Goal: Task Accomplishment & Management: Manage account settings

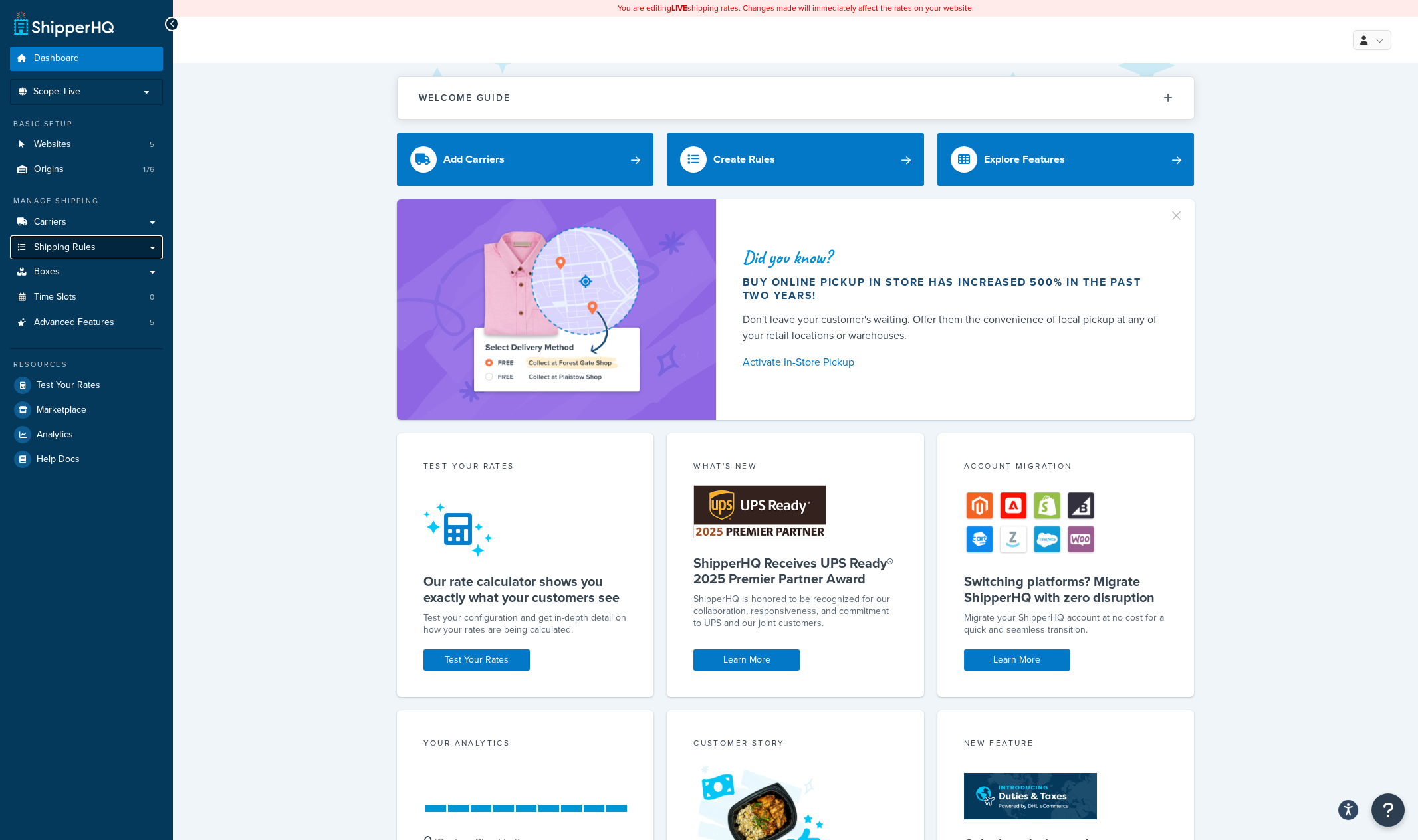
click at [82, 244] on span "Shipping Rules" at bounding box center [65, 247] width 62 height 11
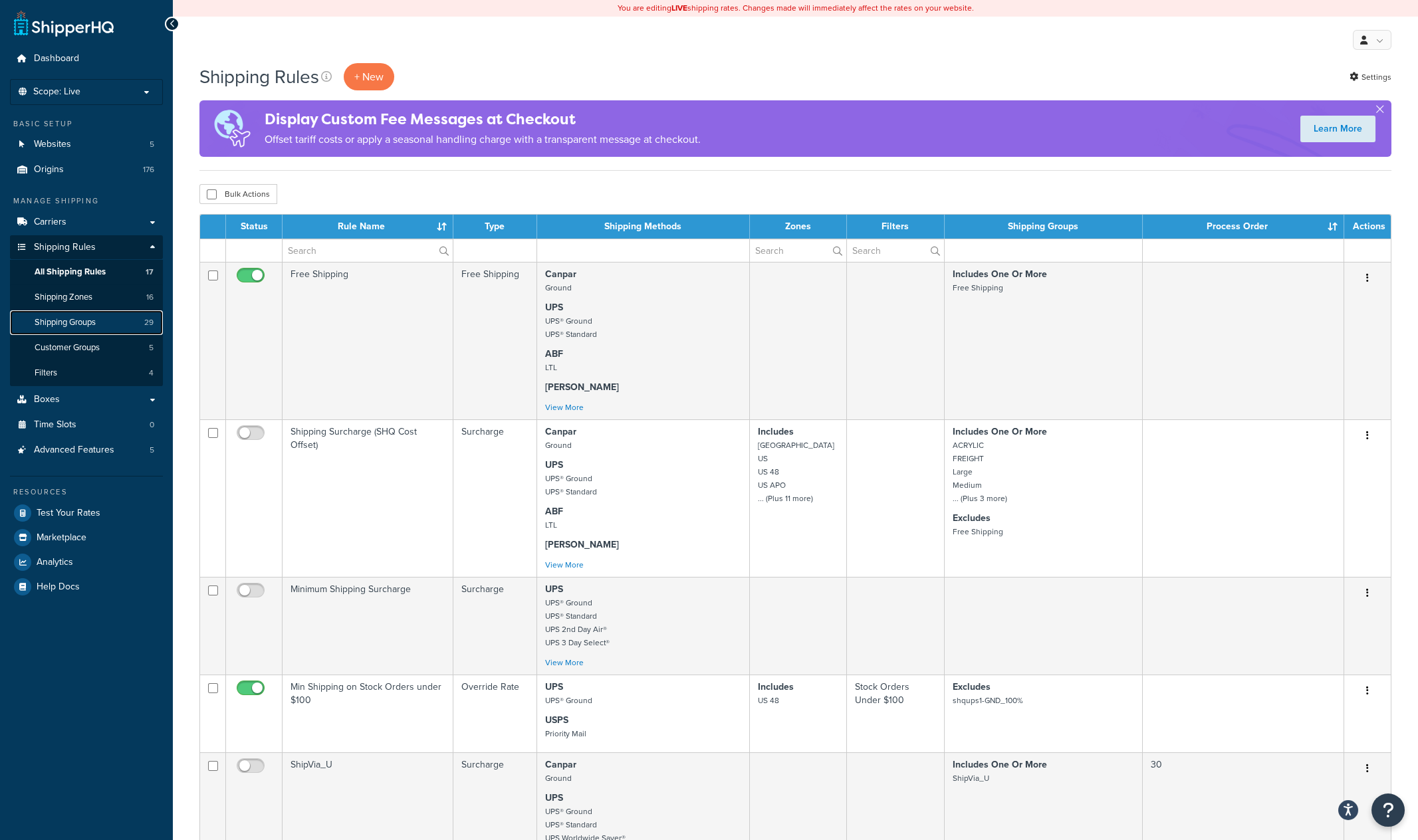
click at [150, 326] on span "29" at bounding box center [149, 323] width 10 height 11
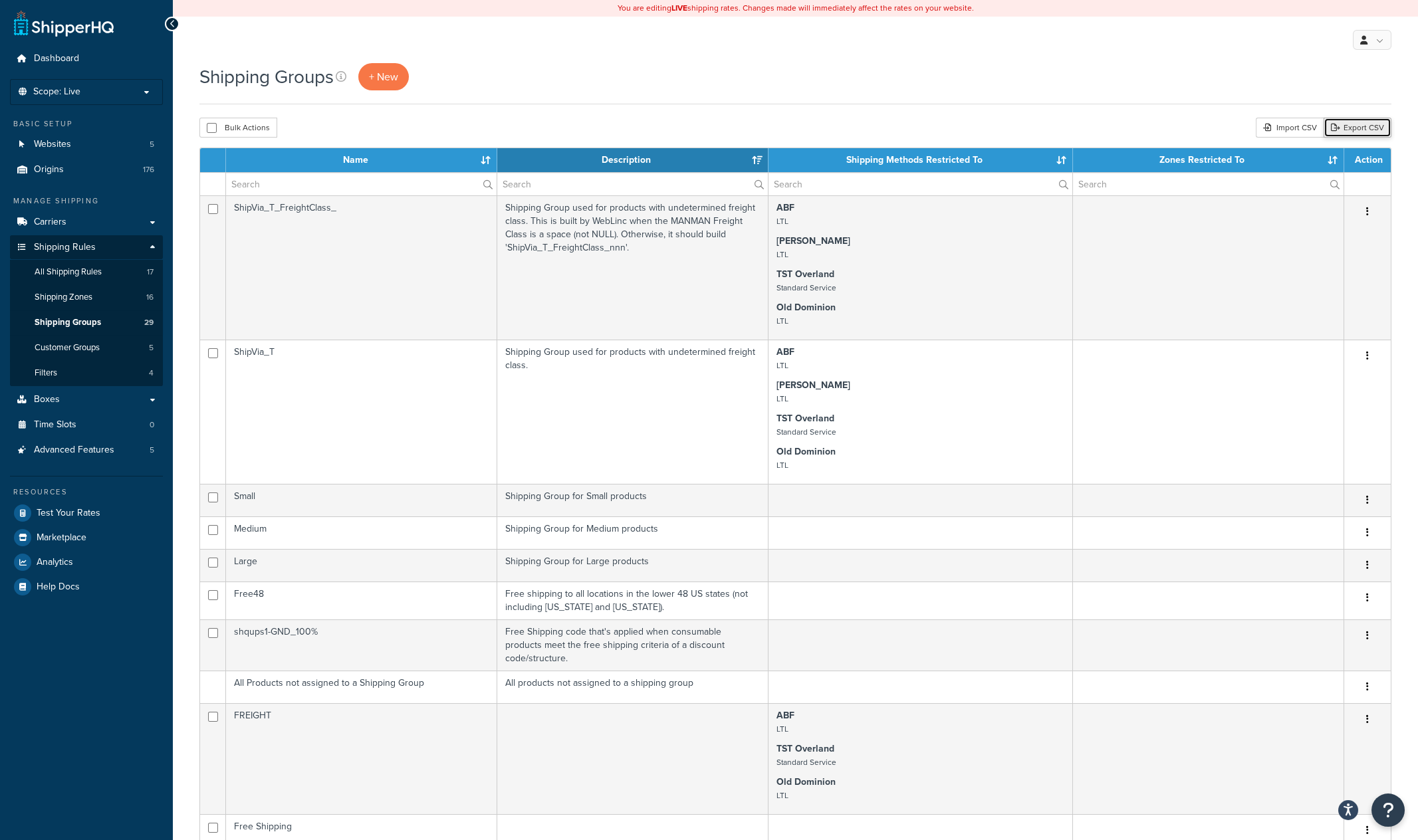
click at [1363, 131] on link "Export CSV" at bounding box center [1357, 127] width 68 height 20
click at [679, 53] on div "My Profile Billing Global Settings Contact Us Logout" at bounding box center [795, 39] width 1245 height 46
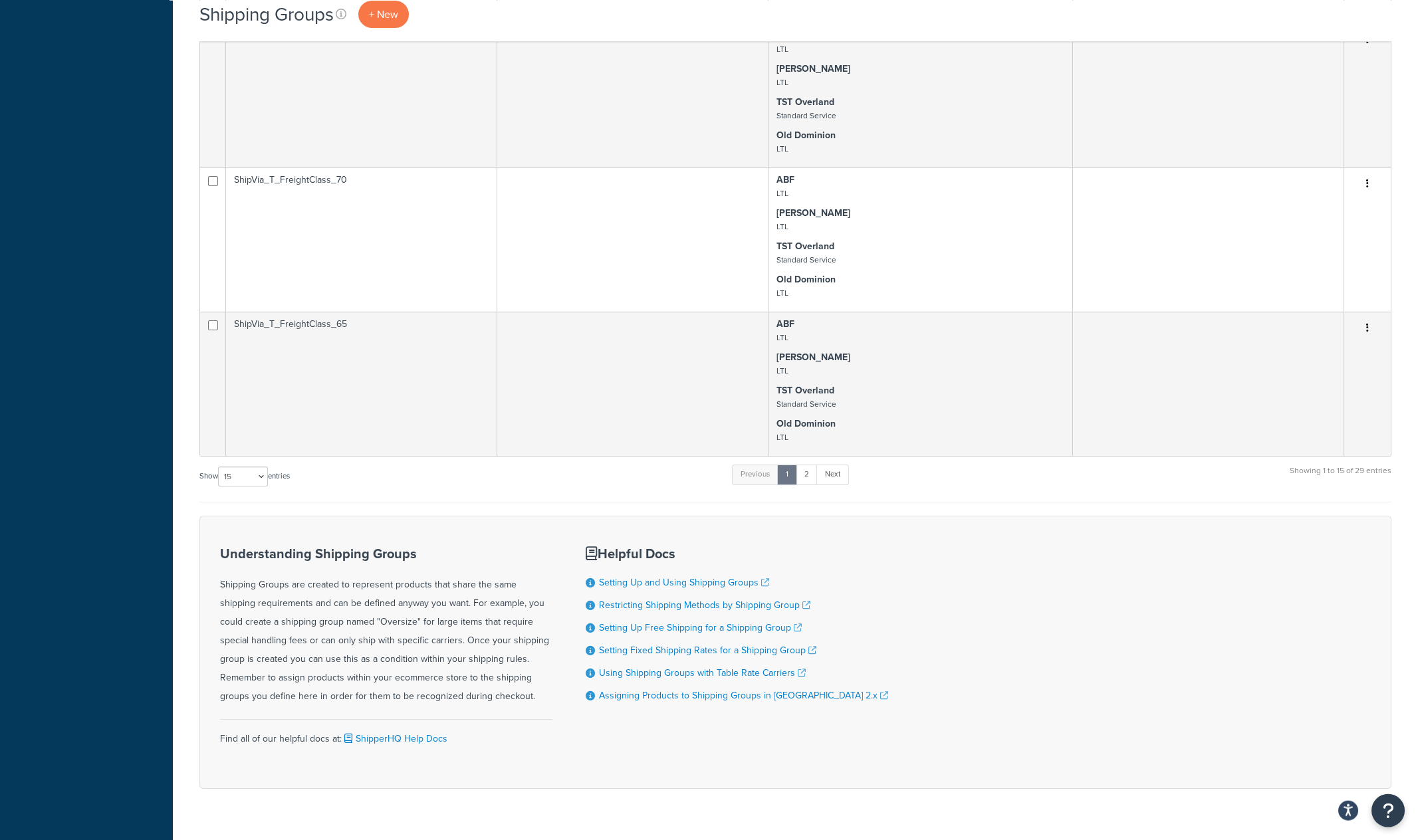
scroll to position [1023, 0]
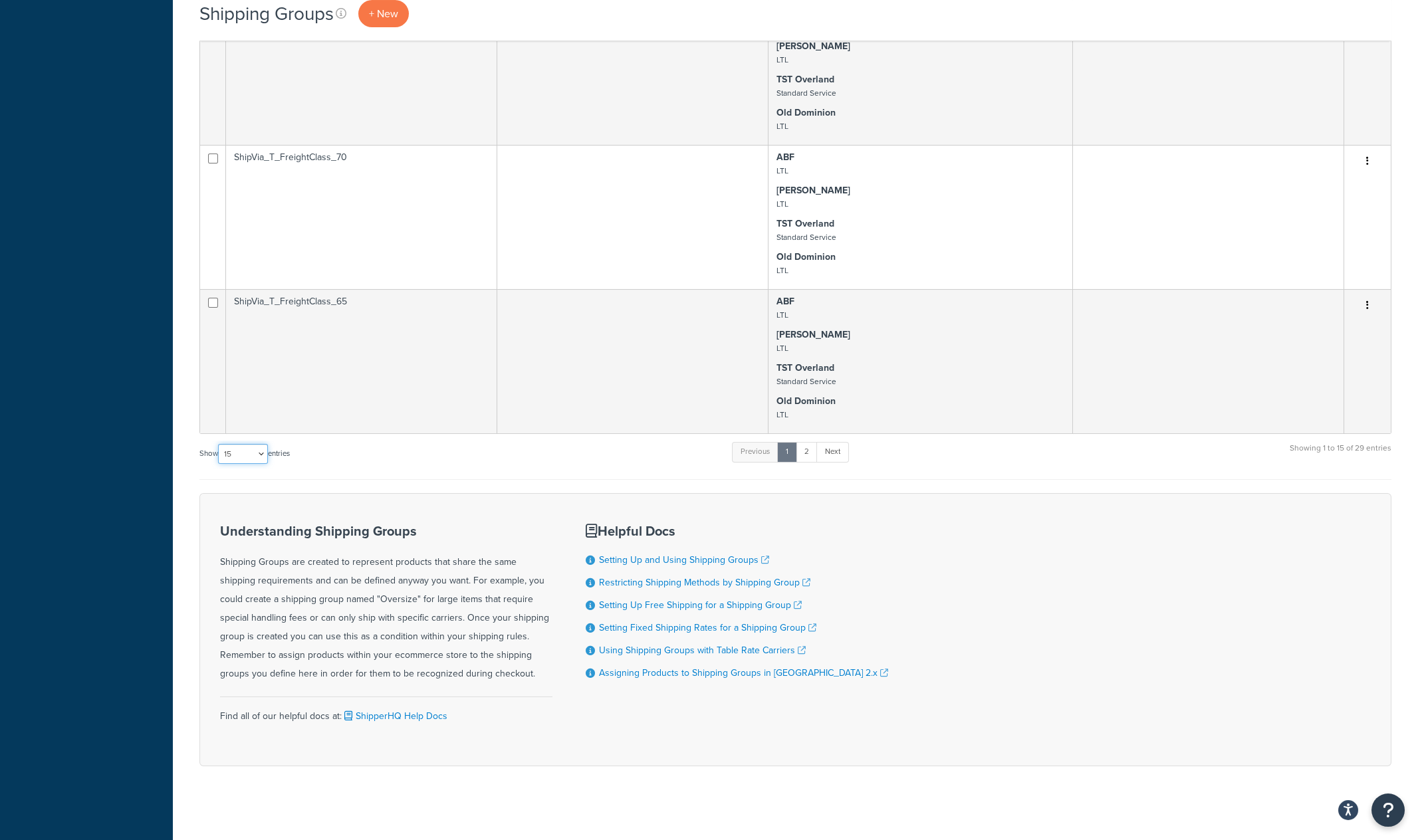
select select "50"
click option "50" at bounding box center [0, 0] width 0 height 0
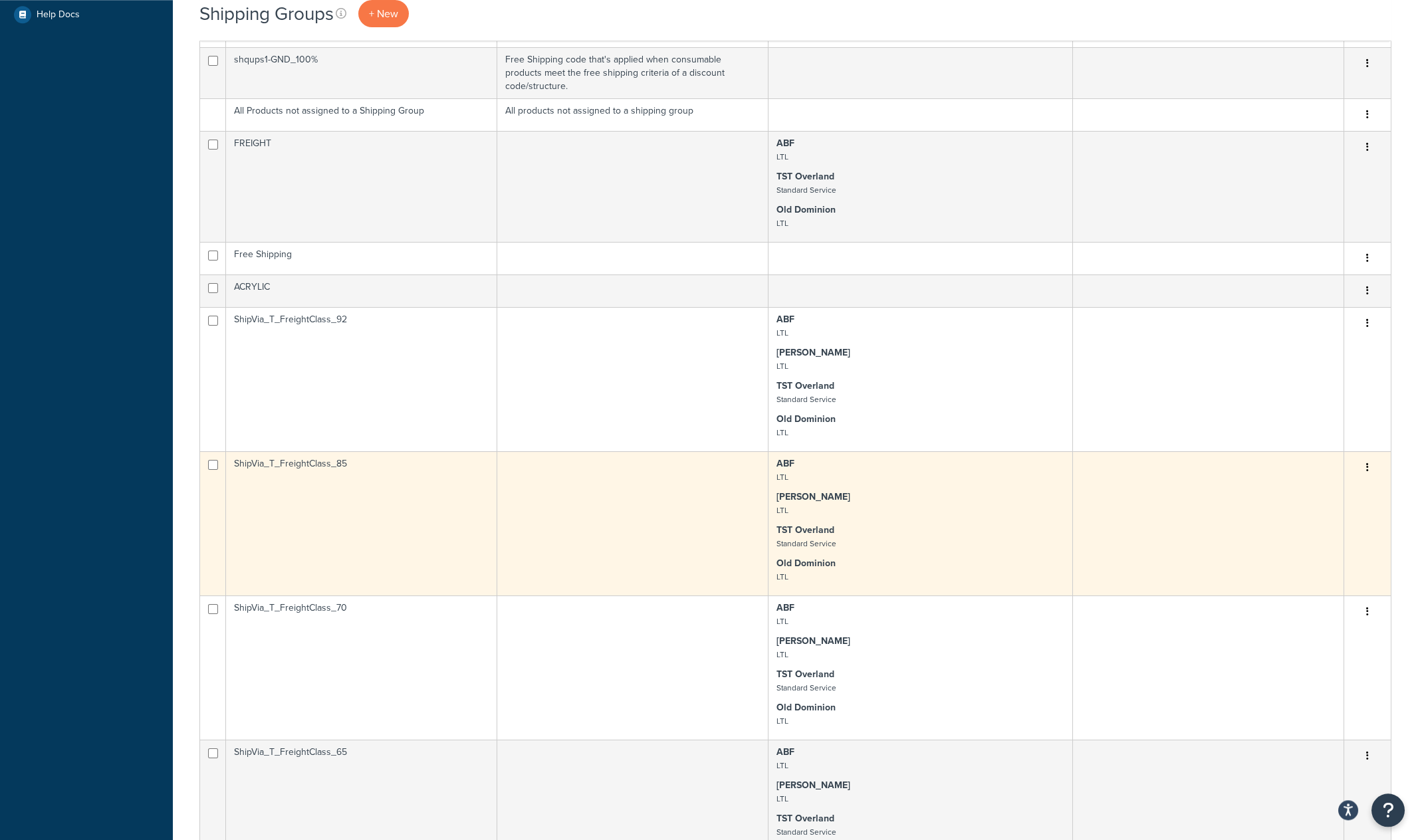
scroll to position [537, 0]
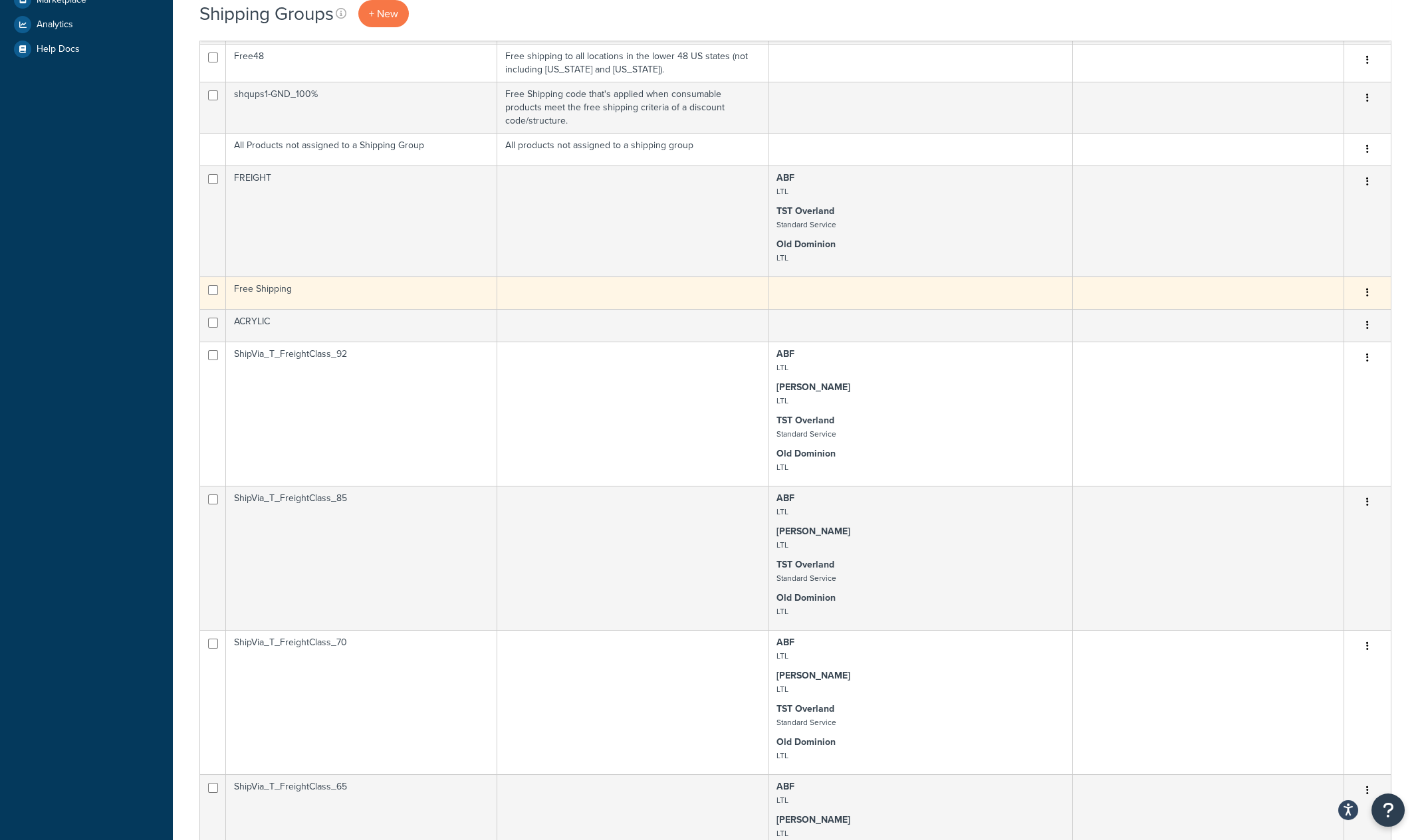
click at [376, 285] on td "Free Shipping" at bounding box center [361, 292] width 271 height 32
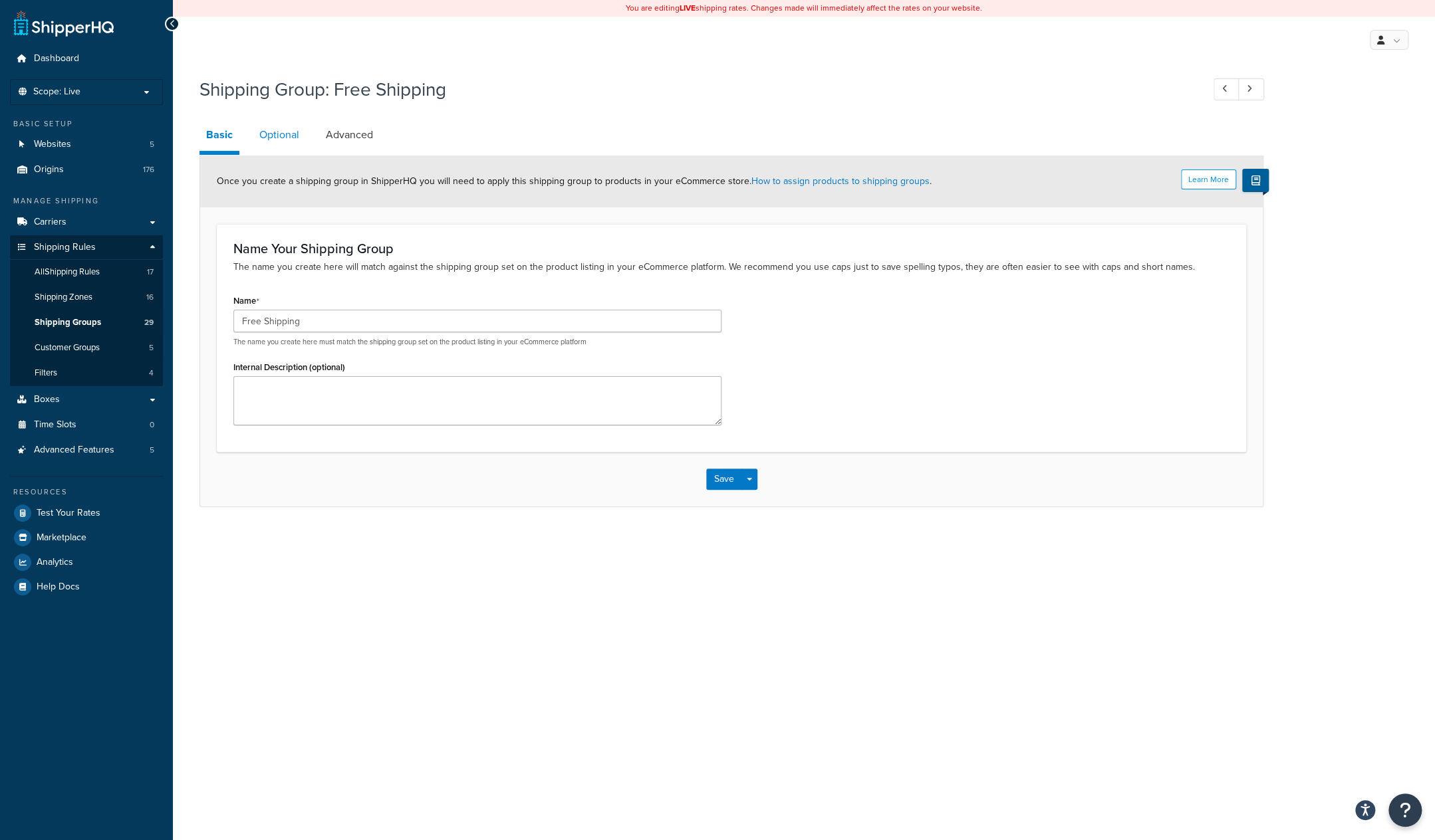
click at [285, 132] on link "Optional" at bounding box center [279, 135] width 54 height 32
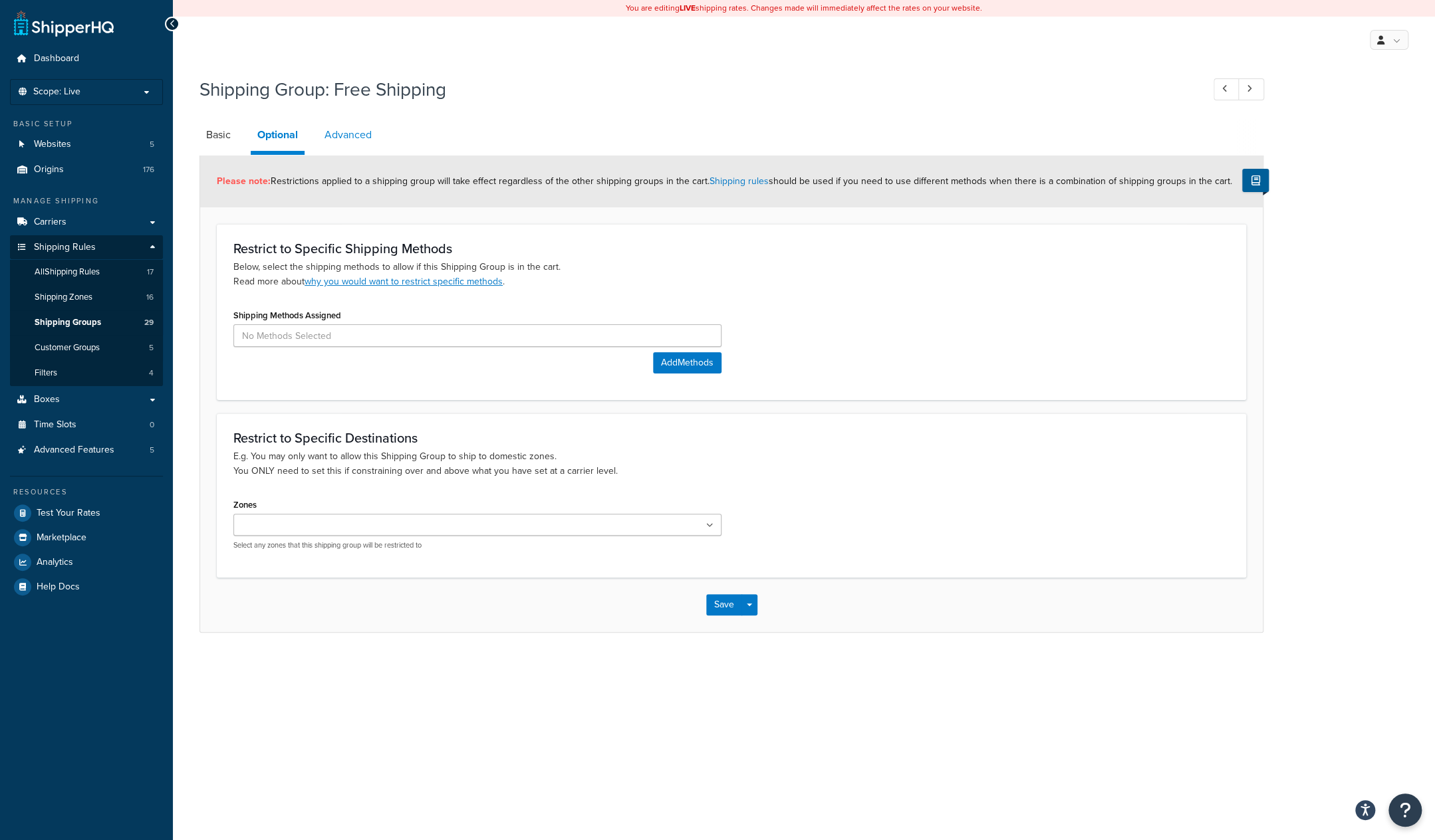
click at [362, 139] on link "Advanced" at bounding box center [347, 135] width 61 height 32
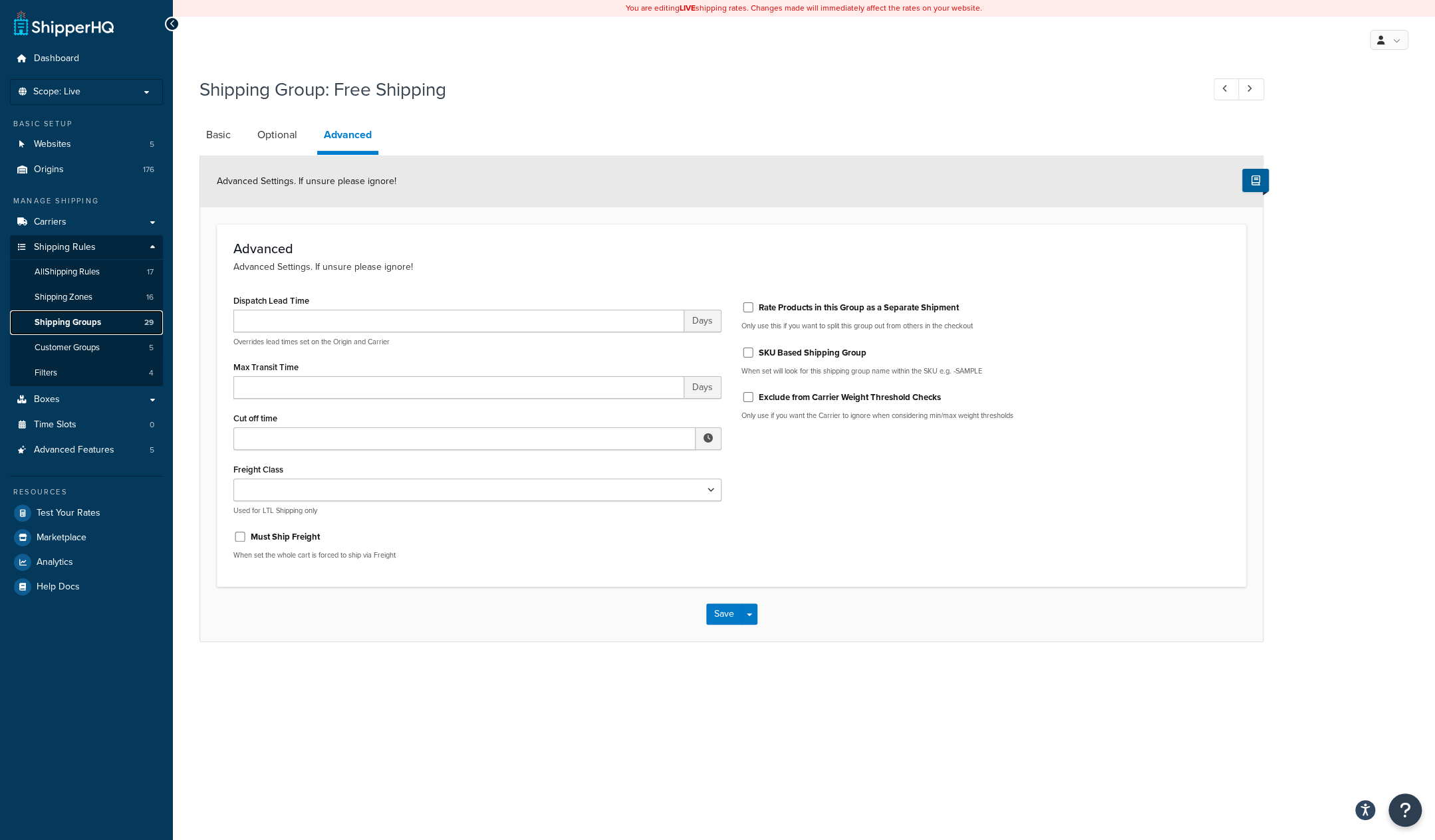
click at [85, 317] on span "Shipping Groups" at bounding box center [68, 323] width 67 height 11
click at [224, 137] on link "Basic" at bounding box center [218, 135] width 38 height 32
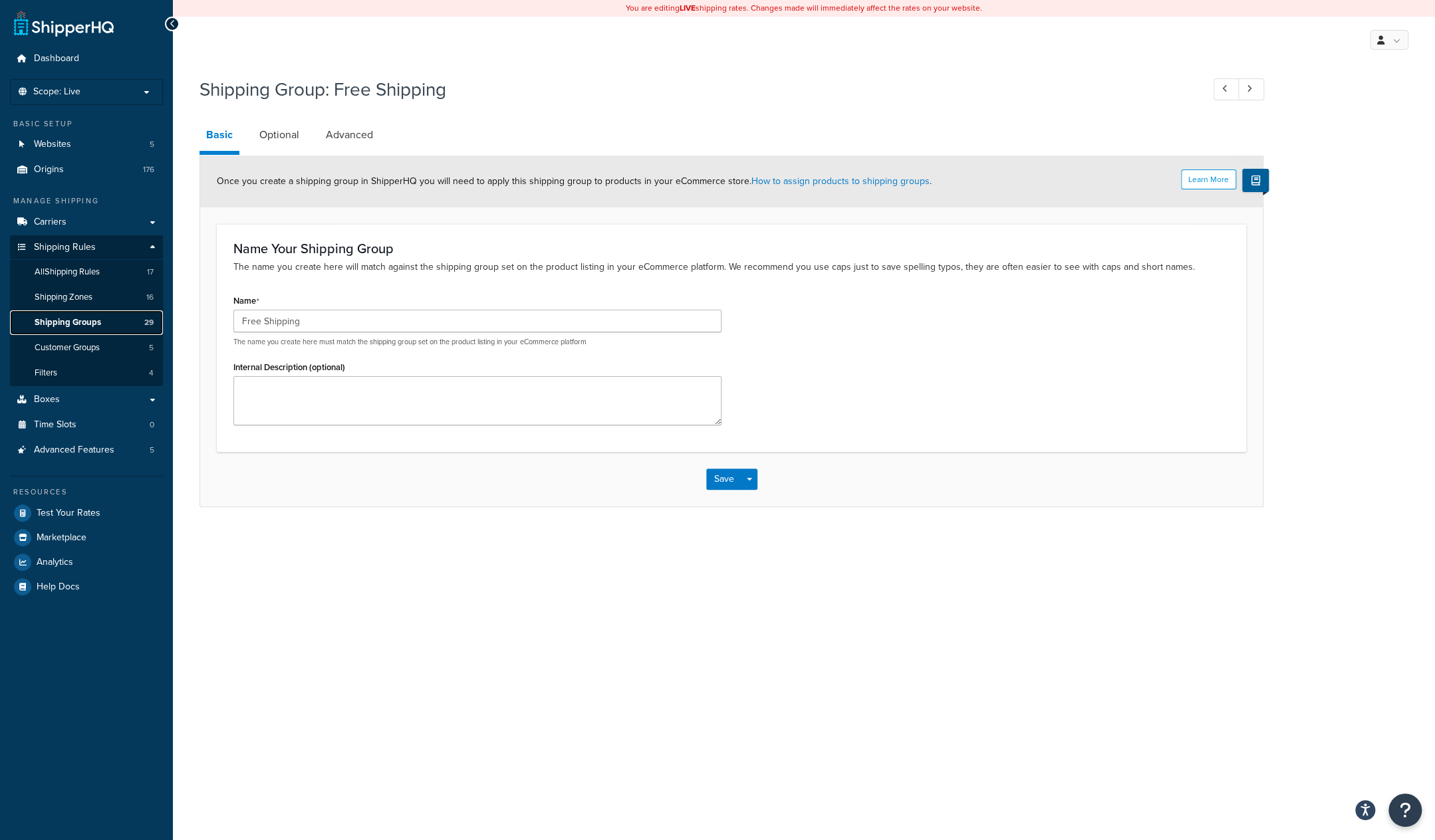
click at [82, 319] on span "Shipping Groups" at bounding box center [68, 323] width 67 height 11
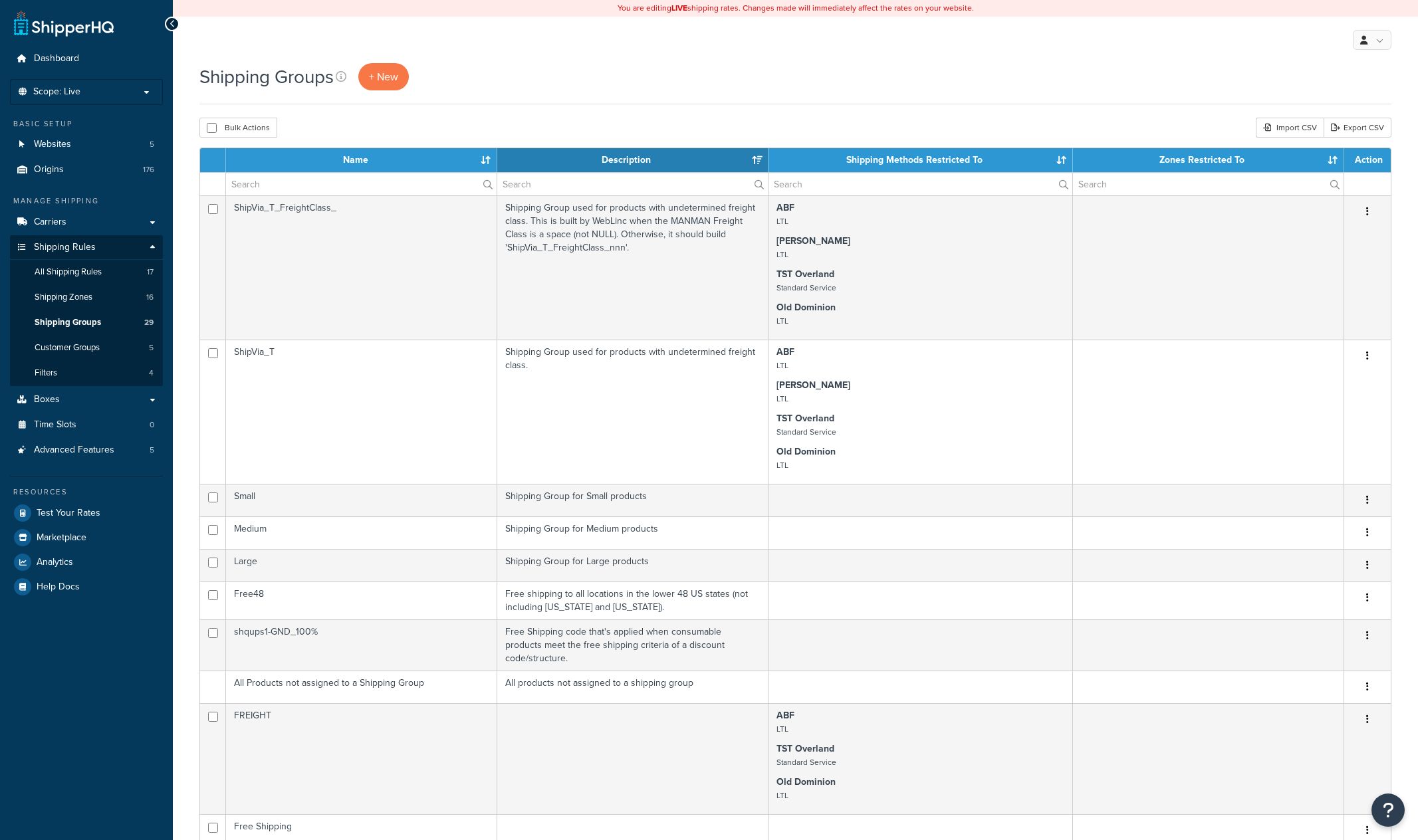
select select "15"
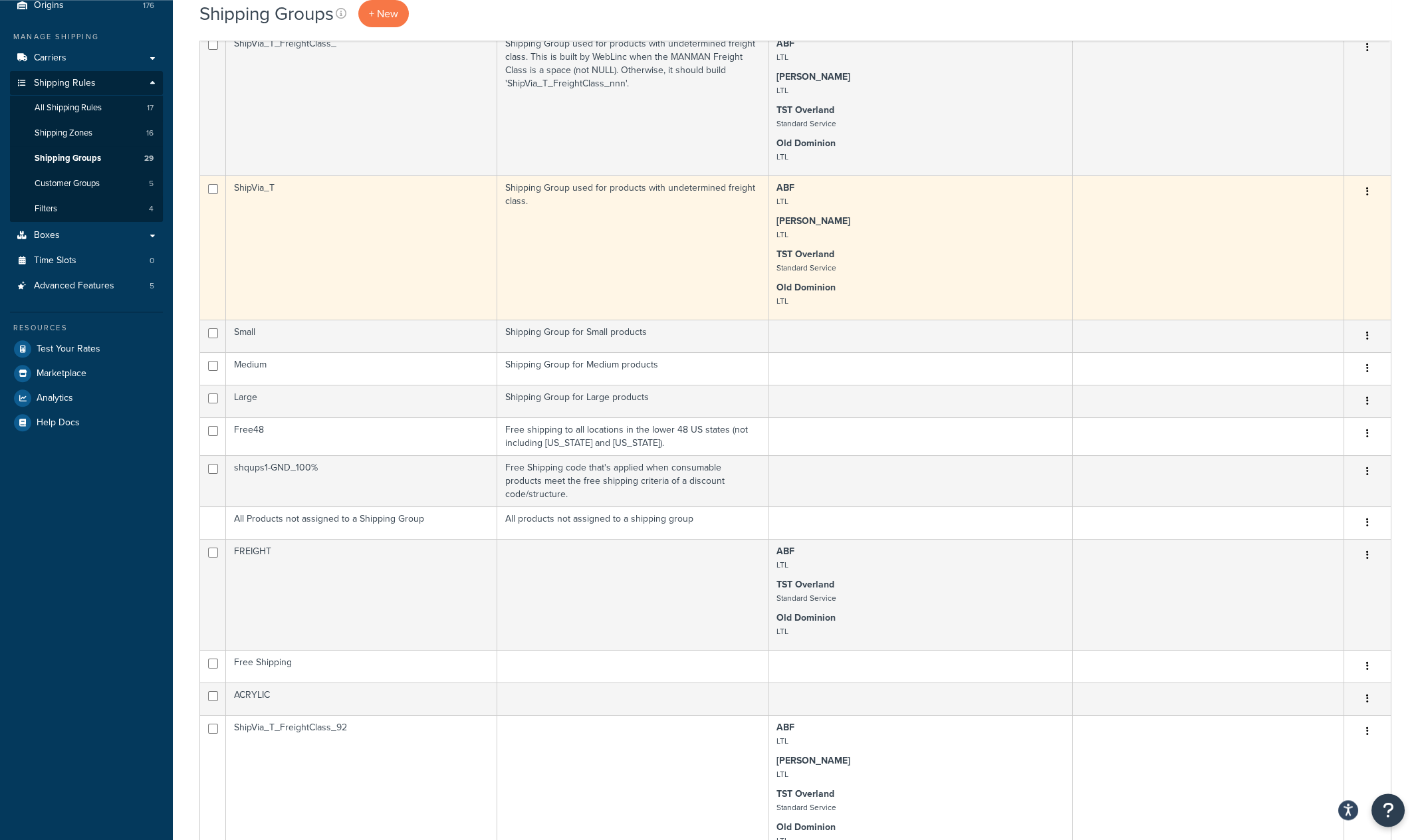
scroll to position [208, 0]
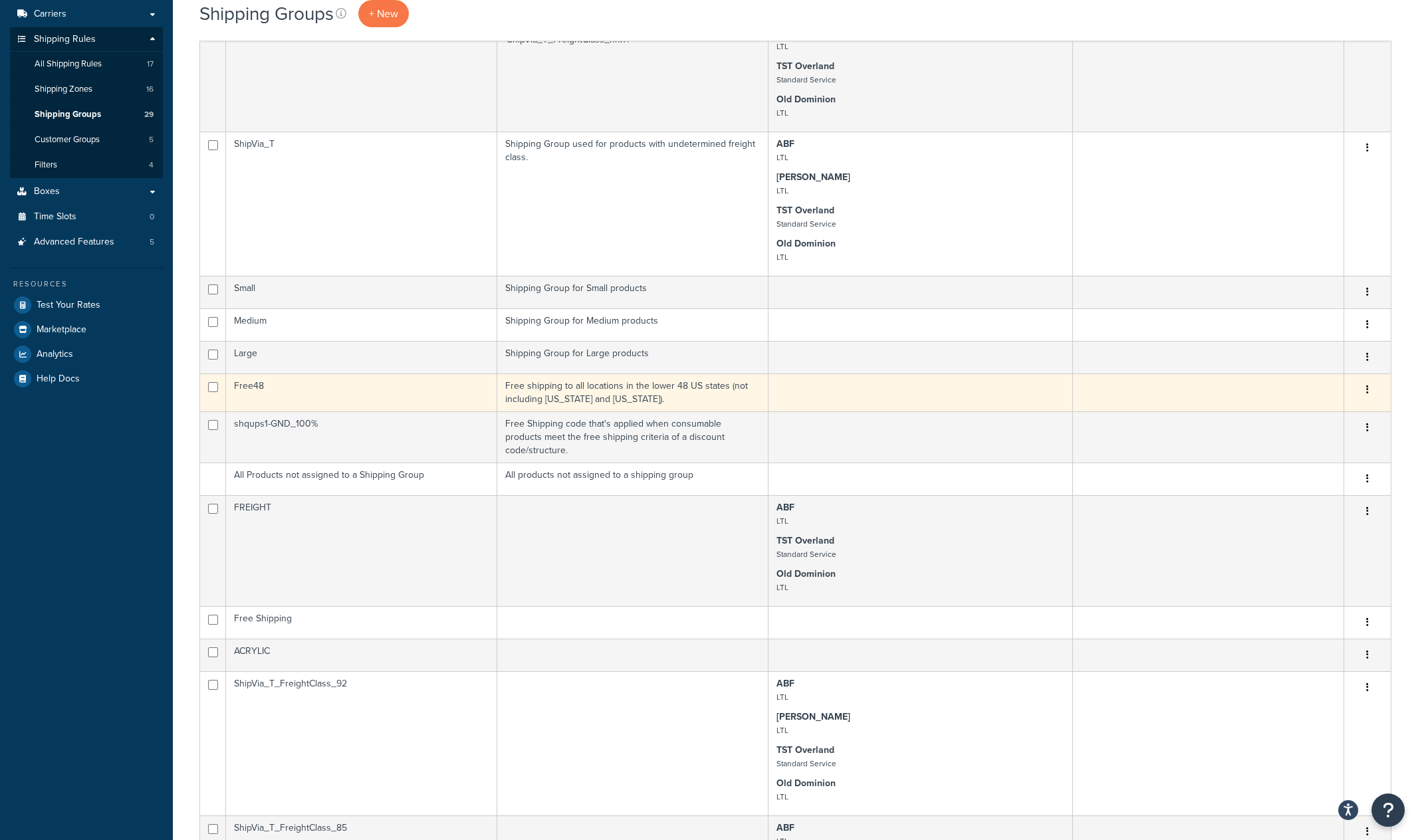
click at [319, 392] on td "Free48" at bounding box center [361, 392] width 271 height 38
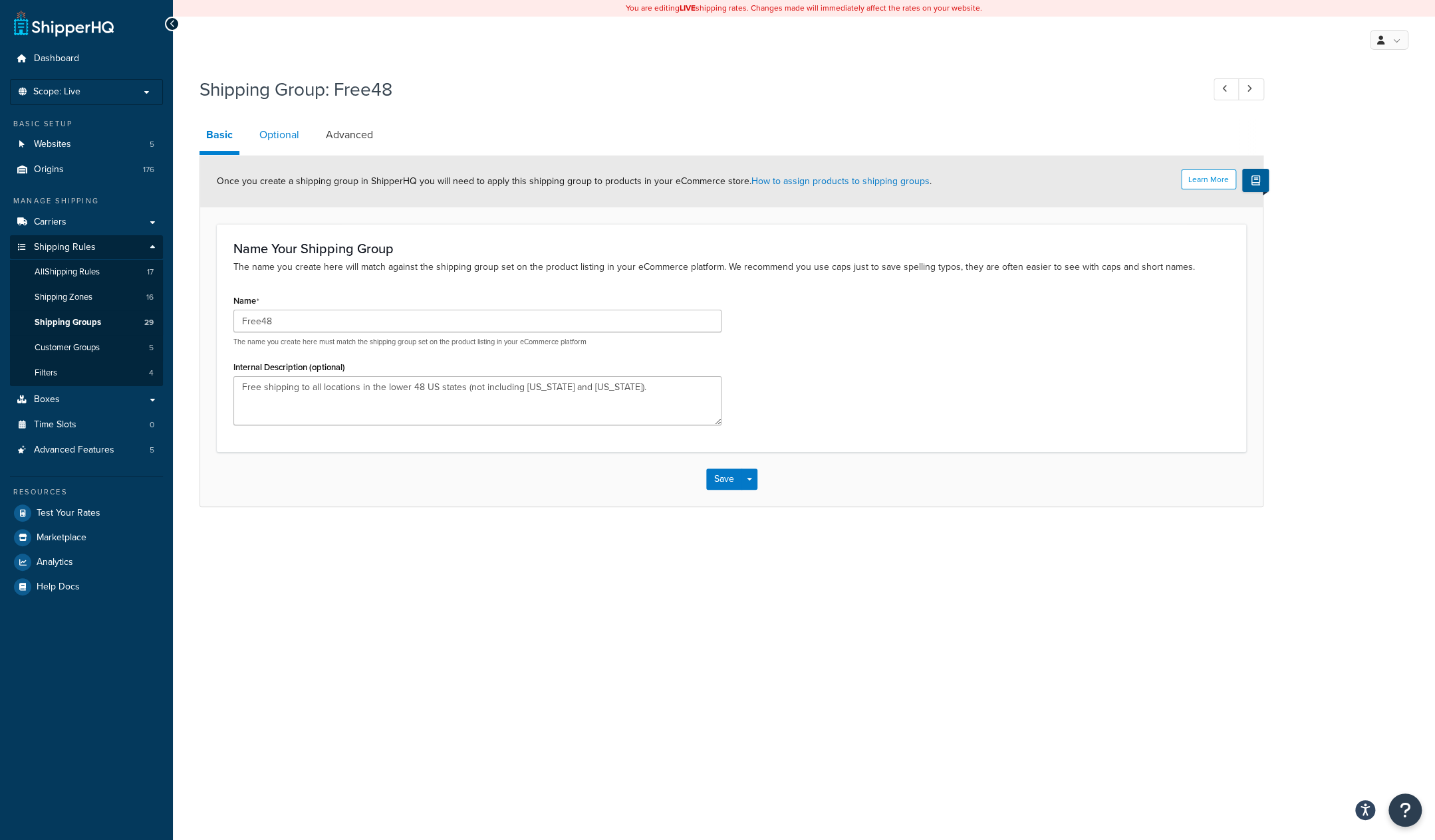
click at [282, 139] on link "Optional" at bounding box center [279, 135] width 54 height 32
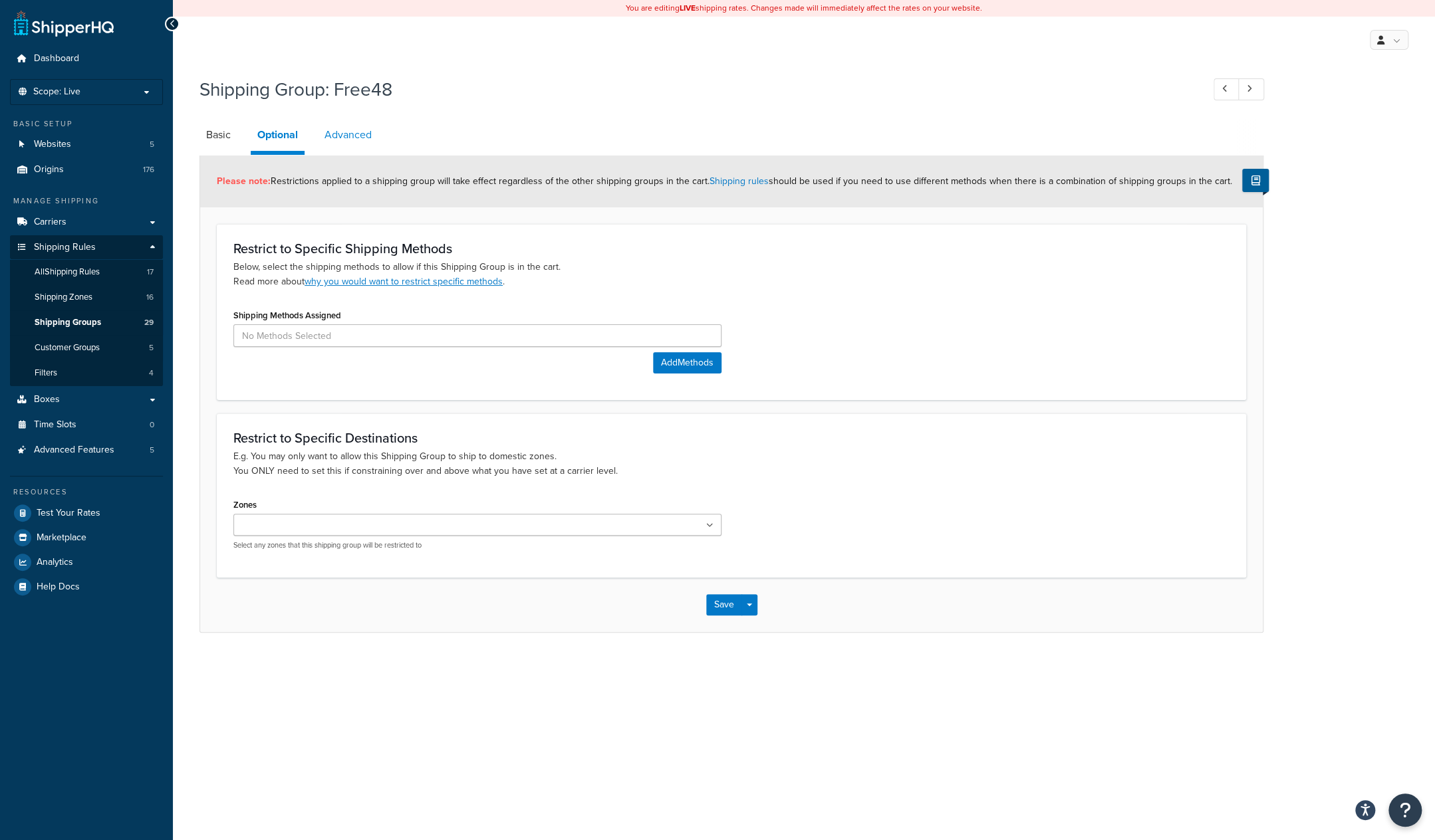
click at [361, 137] on link "Advanced" at bounding box center [347, 135] width 61 height 32
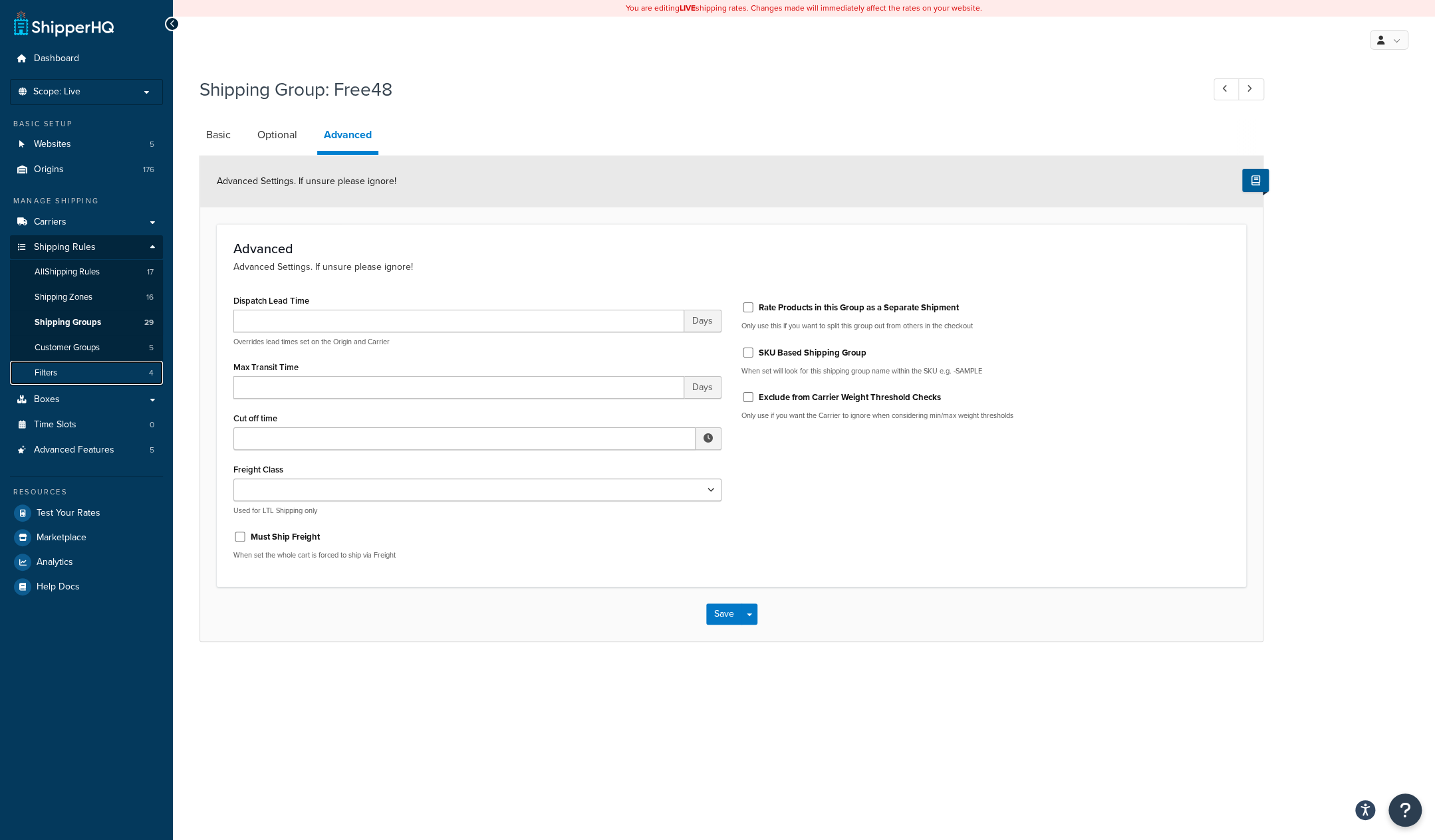
click at [86, 374] on link "Filters 4" at bounding box center [86, 374] width 153 height 25
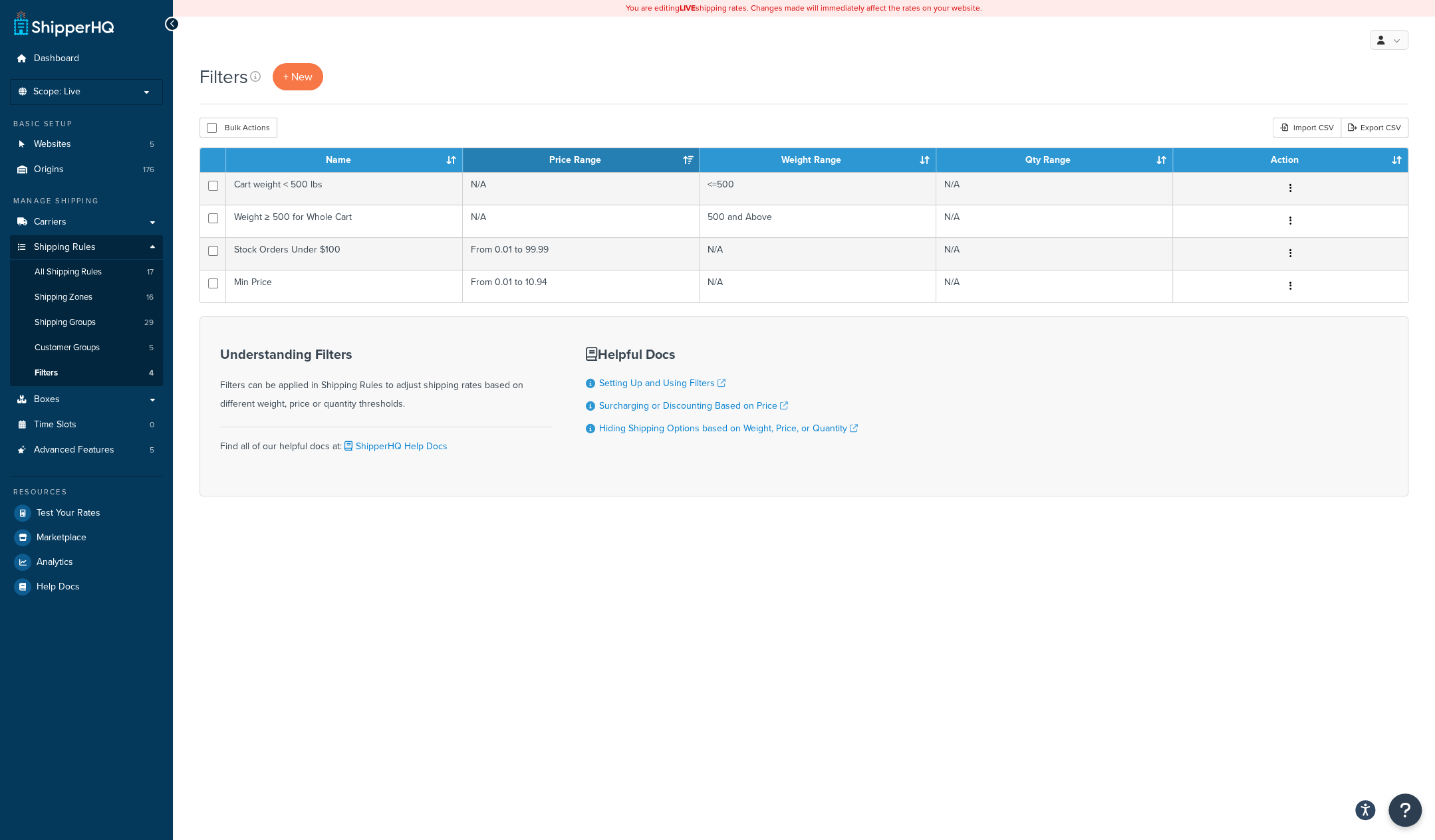
click at [1245, 65] on div "Filters + New" at bounding box center [803, 76] width 1210 height 27
click at [1380, 125] on link "Export CSV" at bounding box center [1374, 127] width 68 height 20
click at [1060, 688] on div "You are editing LIVE shipping rates. Changes made will immediately affect the r…" at bounding box center [803, 420] width 1262 height 840
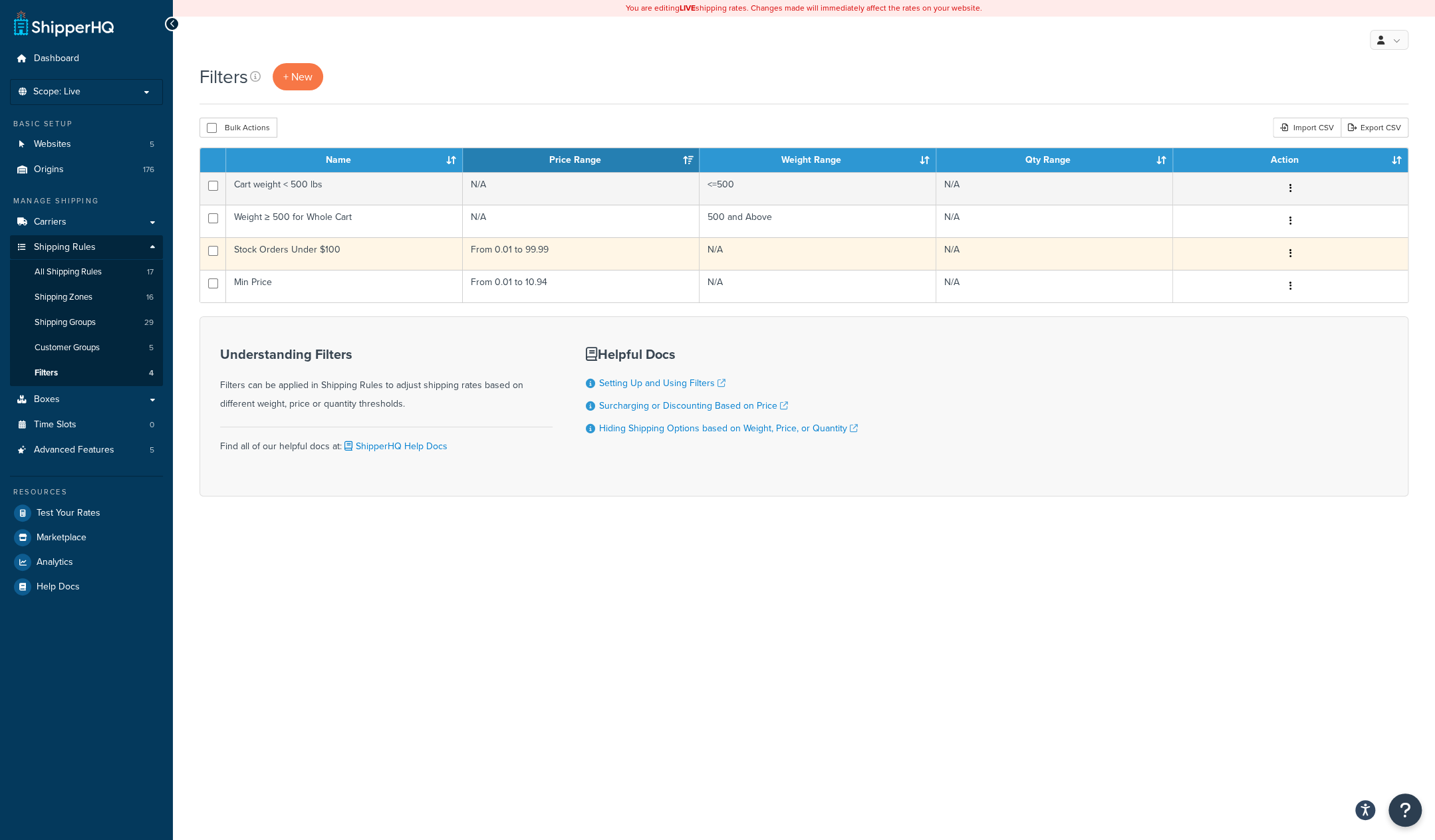
click at [397, 259] on td "Stock Orders Under $100" at bounding box center [345, 253] width 237 height 32
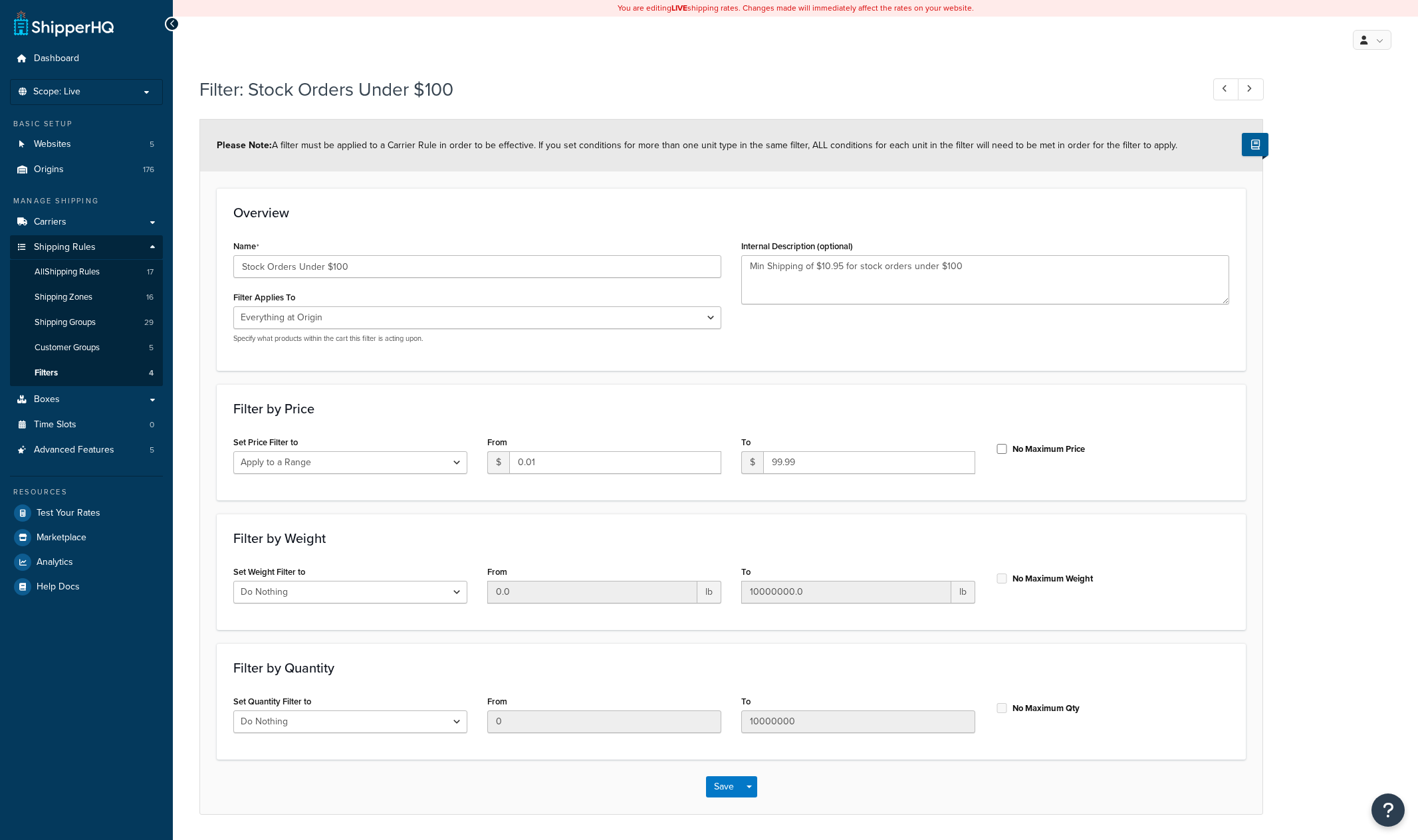
select select "LOCATION"
select select "range"
click at [73, 250] on span "Shipping Rules" at bounding box center [65, 247] width 62 height 11
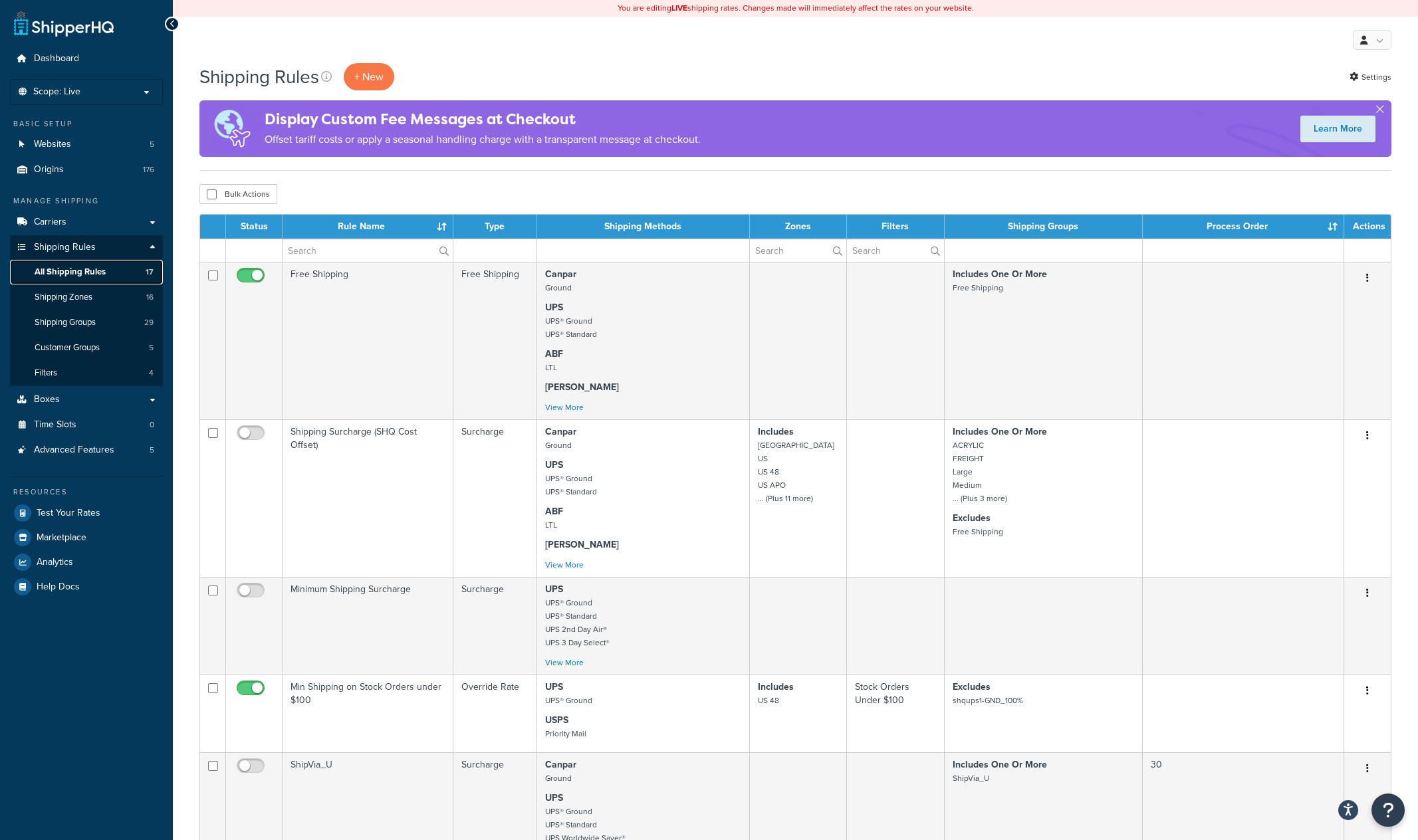
click at [78, 276] on span "All Shipping Rules" at bounding box center [69, 272] width 71 height 11
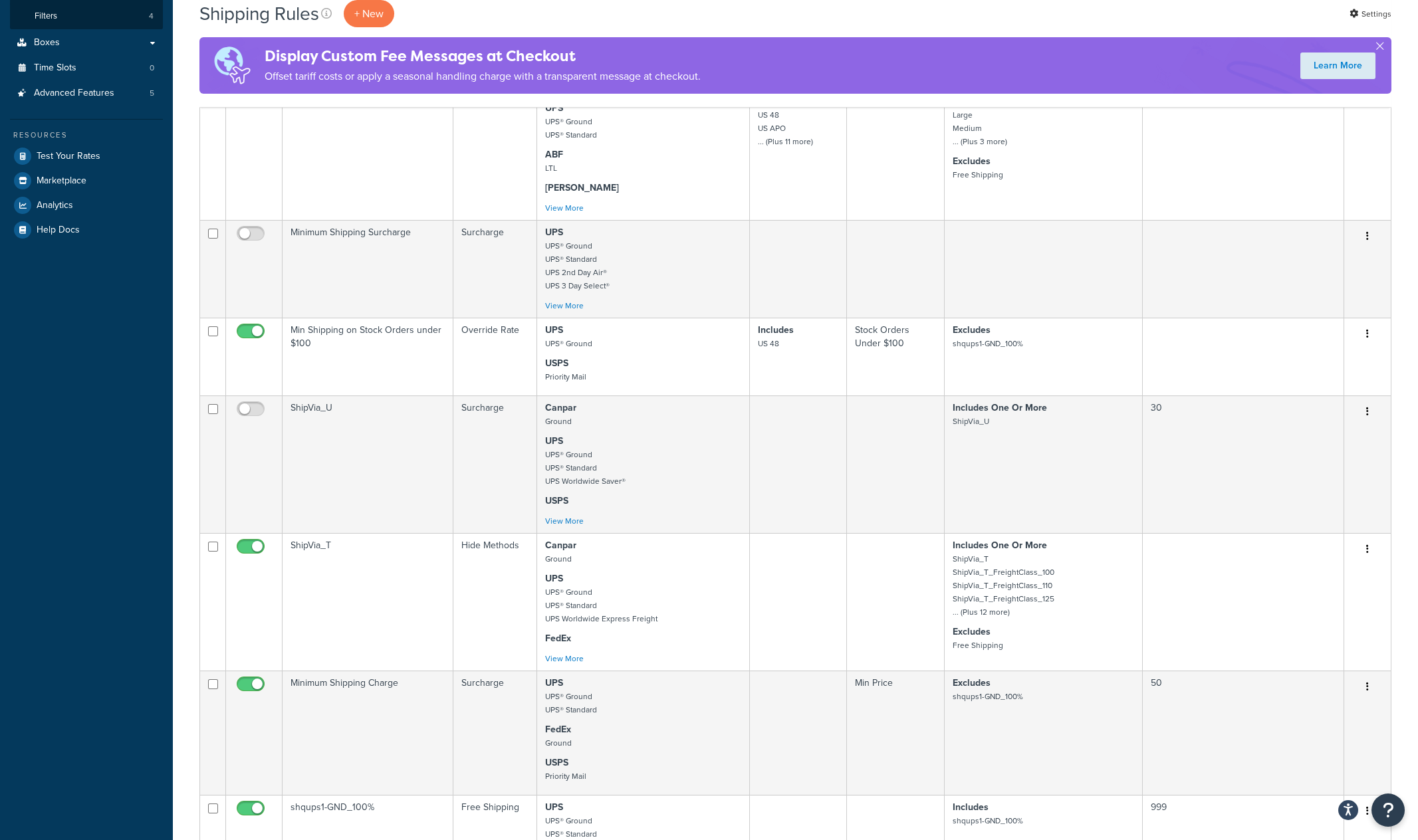
scroll to position [347, 0]
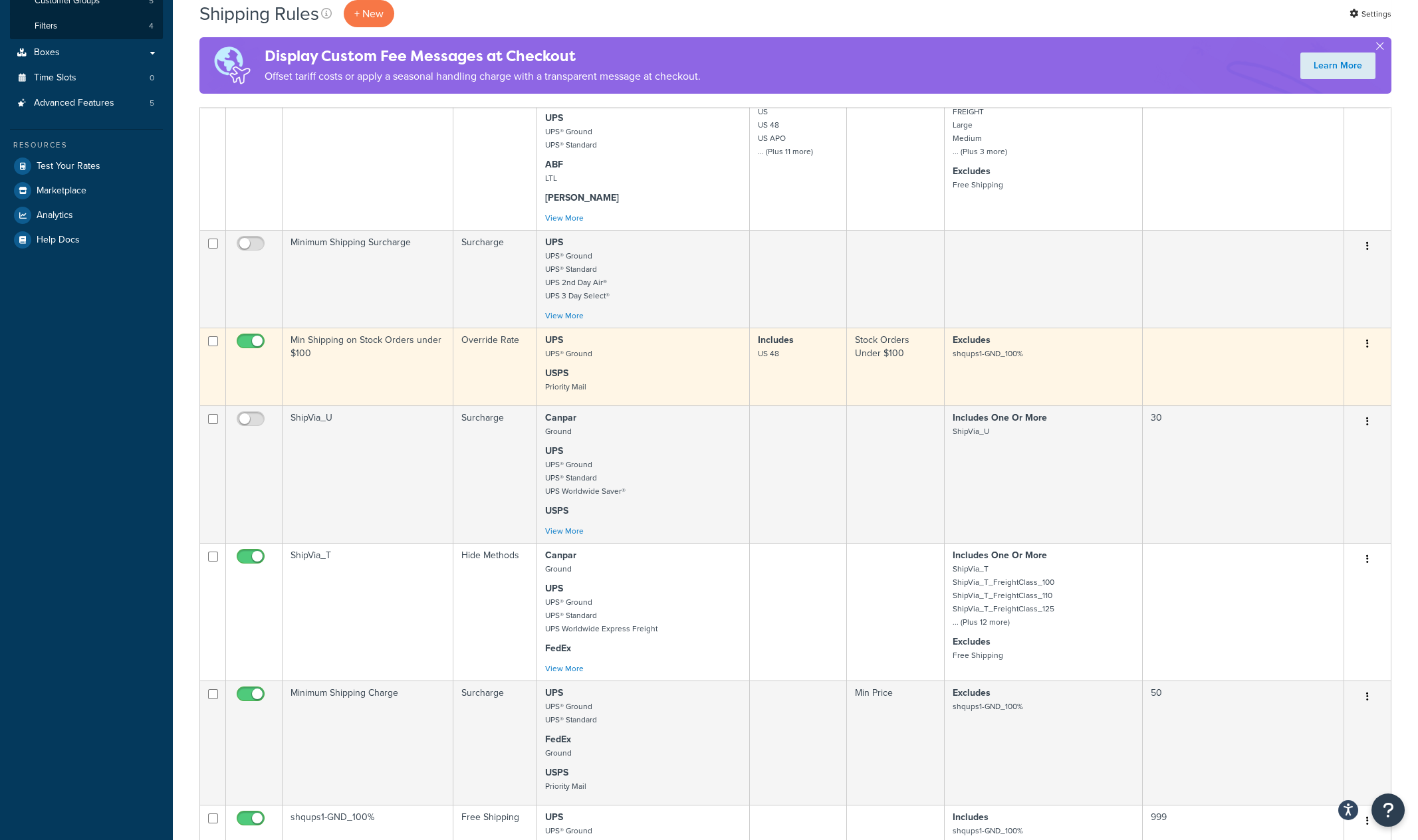
click at [386, 373] on td "Min Shipping on Stock Orders under $100" at bounding box center [367, 367] width 171 height 78
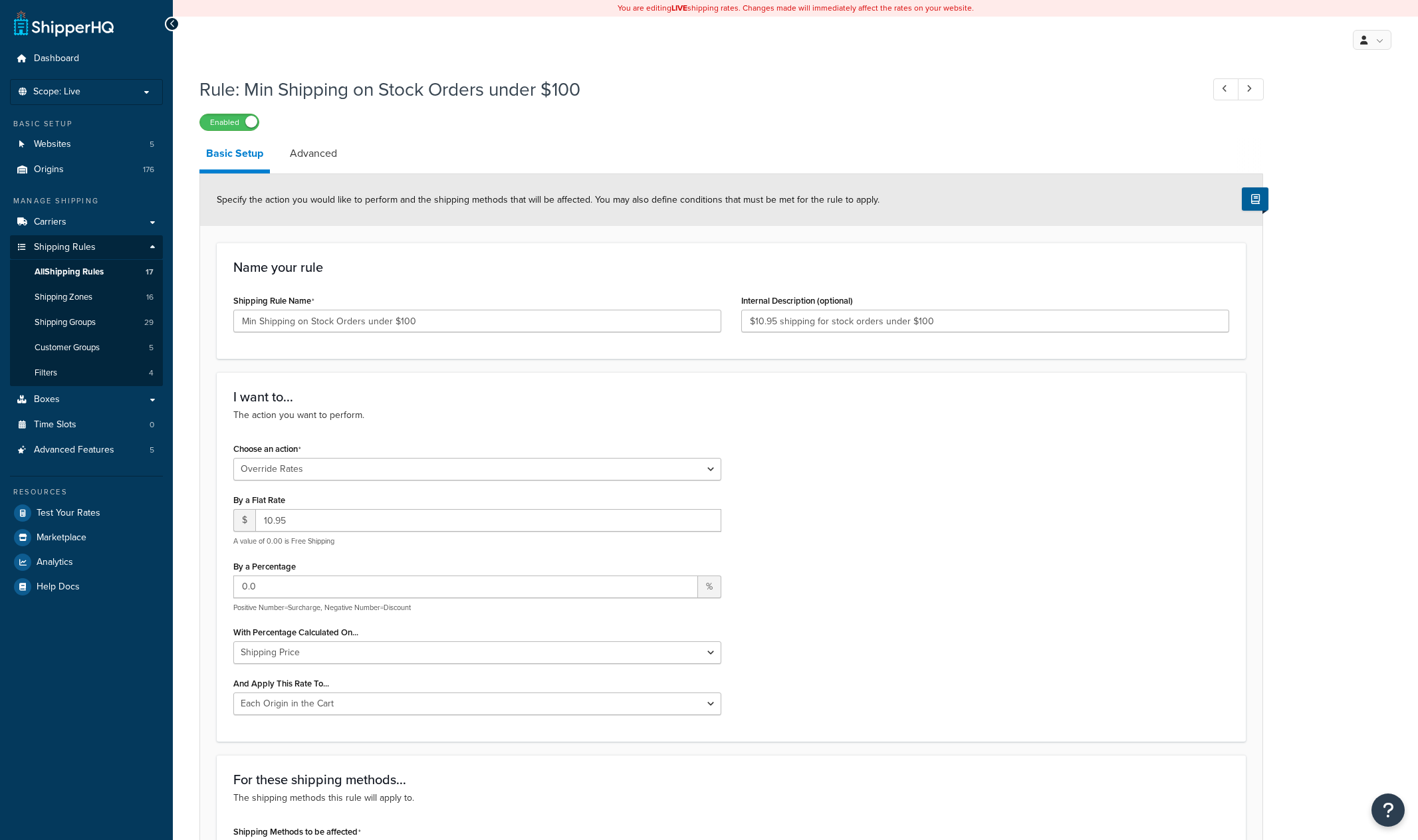
select select "OVERRIDE"
select select "LOCATION"
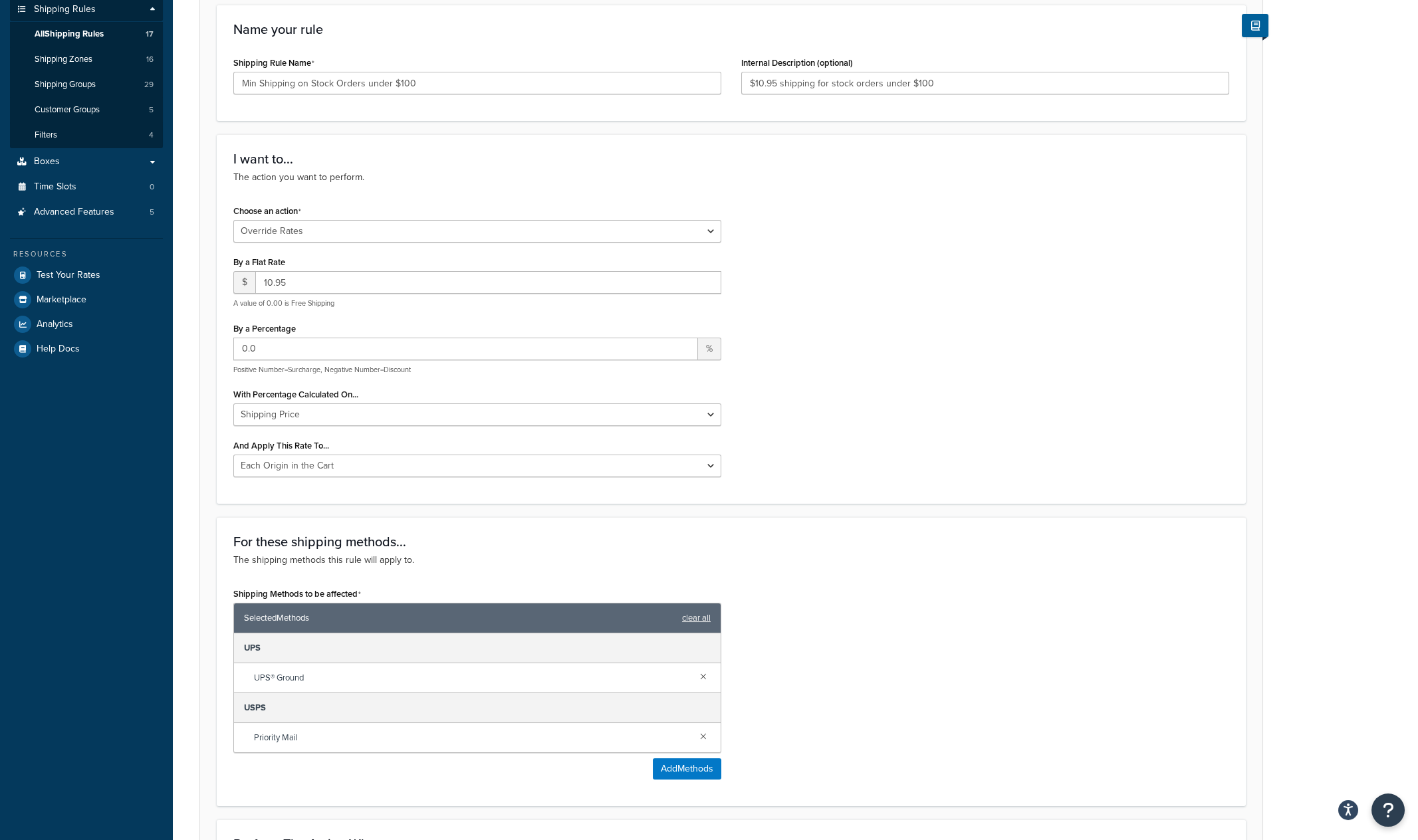
scroll to position [29, 0]
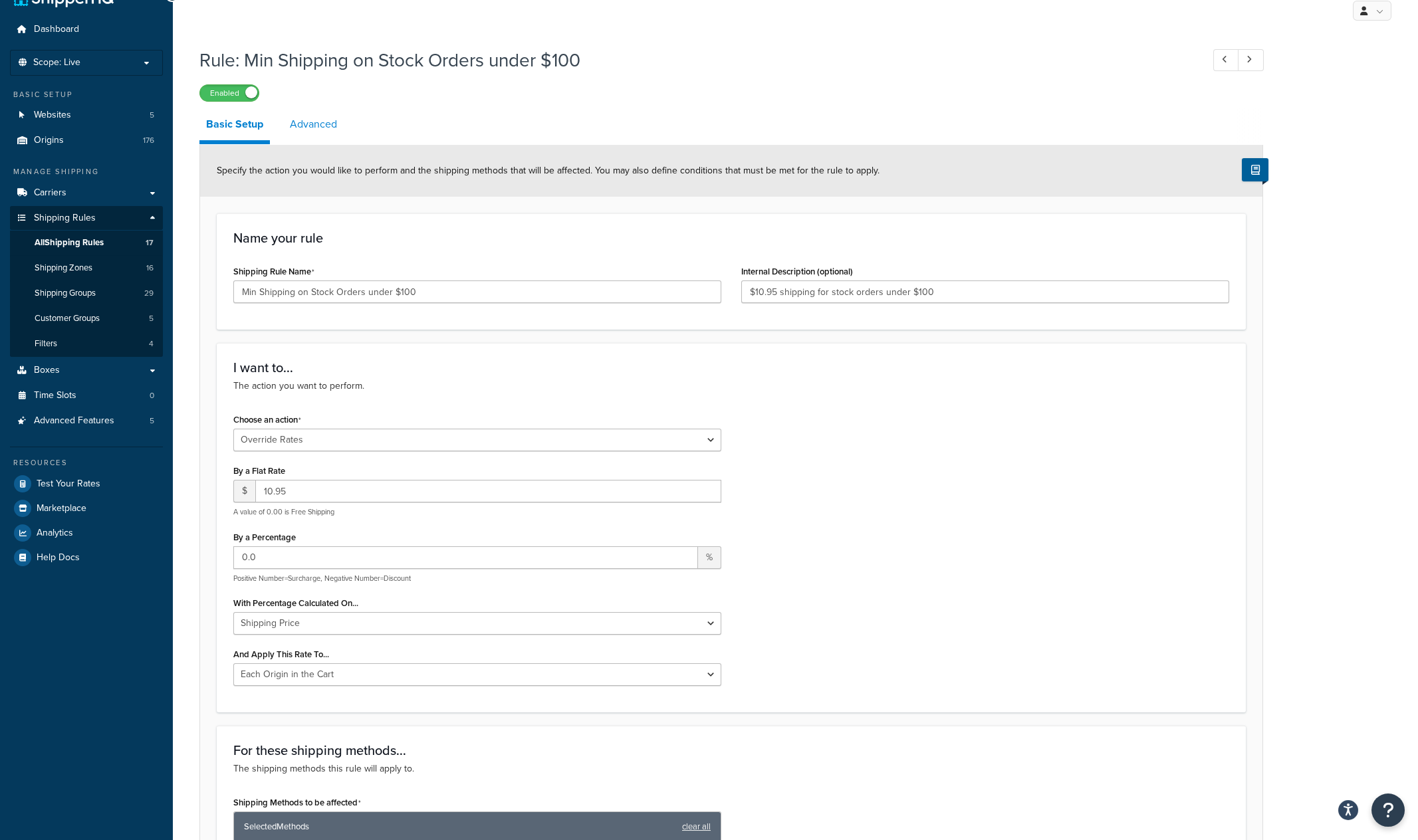
click at [315, 125] on link "Advanced" at bounding box center [313, 125] width 61 height 32
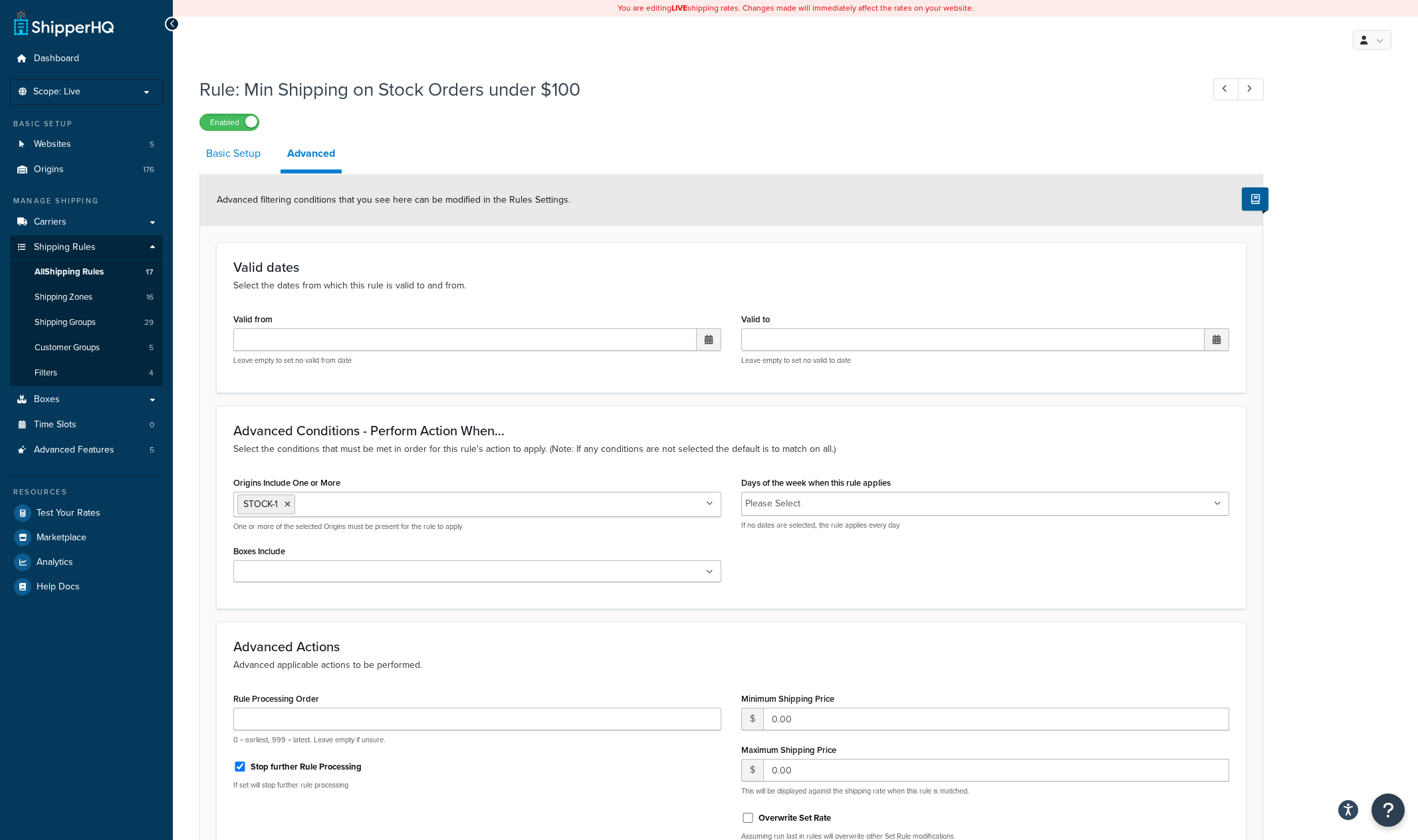
click at [222, 157] on link "Basic Setup" at bounding box center [232, 153] width 68 height 32
select select "OVERRIDE"
select select "LOCATION"
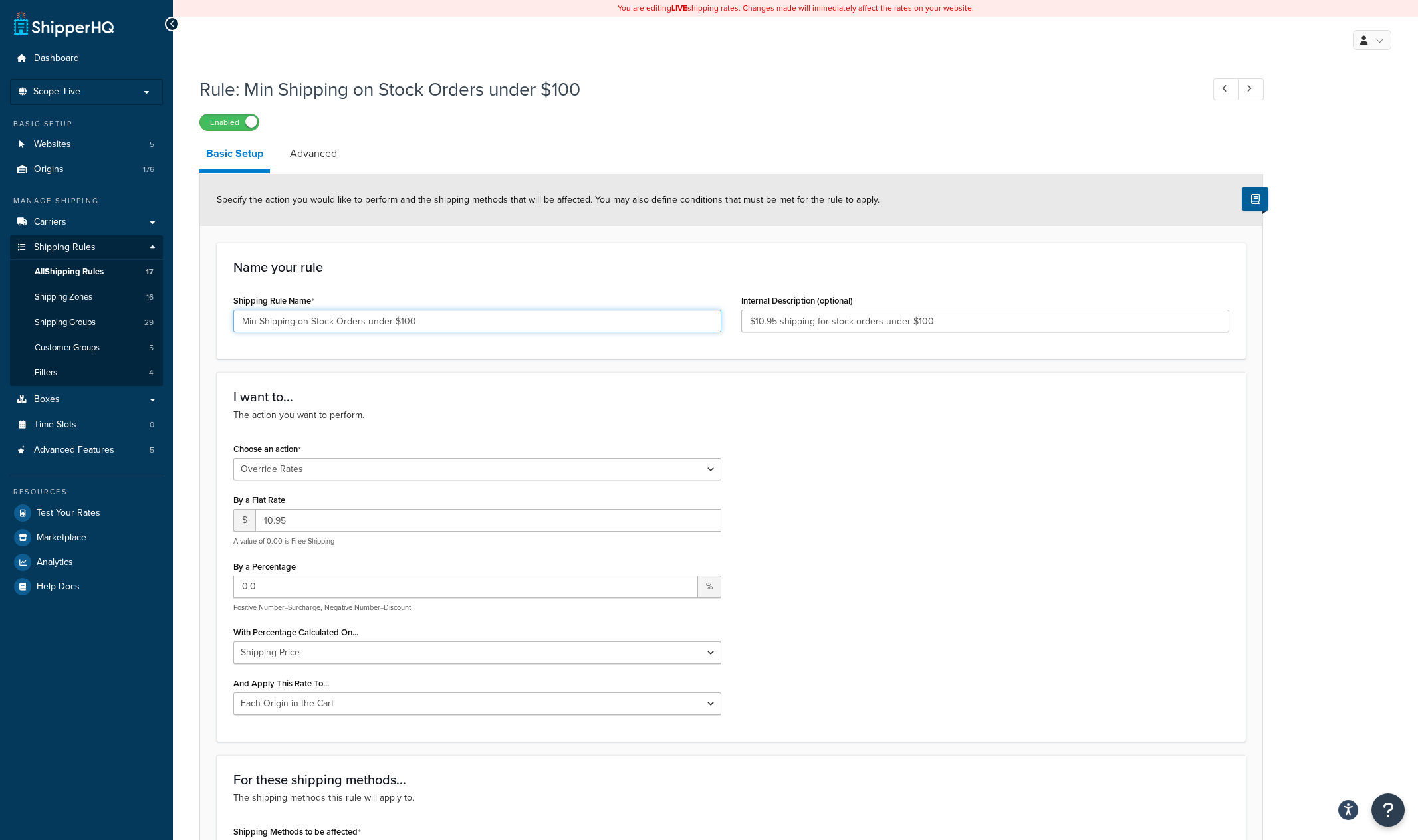
drag, startPoint x: 445, startPoint y: 324, endPoint x: 159, endPoint y: 295, distance: 287.5
click at [233, 310] on input "Min Shipping on Stock Orders under $100" at bounding box center [477, 321] width 488 height 23
drag, startPoint x: 992, startPoint y: 321, endPoint x: 673, endPoint y: 328, distance: 319.1
click at [741, 328] on input "$10.95 shipping for stock orders under $100" at bounding box center [985, 321] width 488 height 23
click at [322, 147] on link "Advanced" at bounding box center [313, 153] width 61 height 32
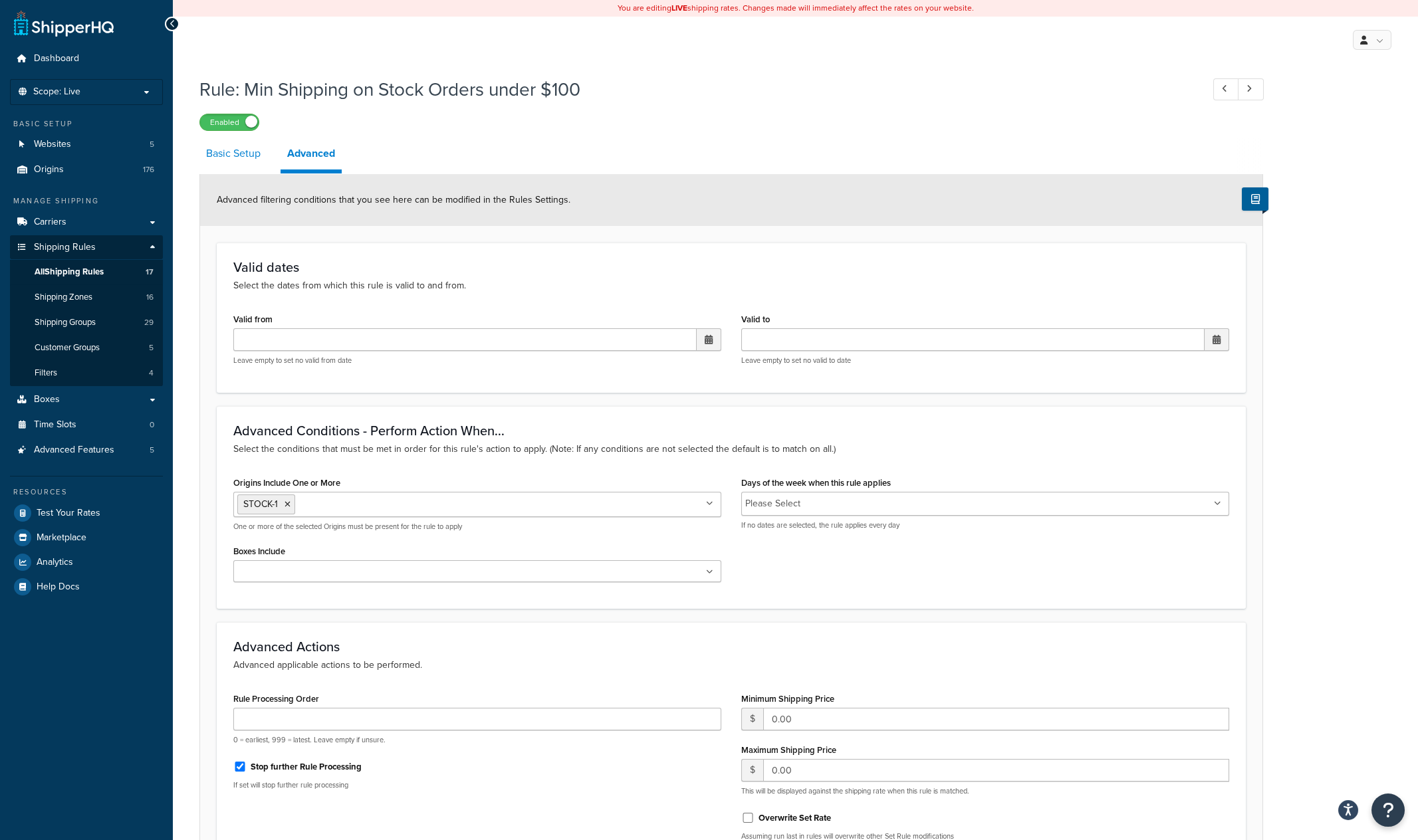
click at [218, 154] on link "Basic Setup" at bounding box center [232, 153] width 68 height 32
select select "OVERRIDE"
select select "LOCATION"
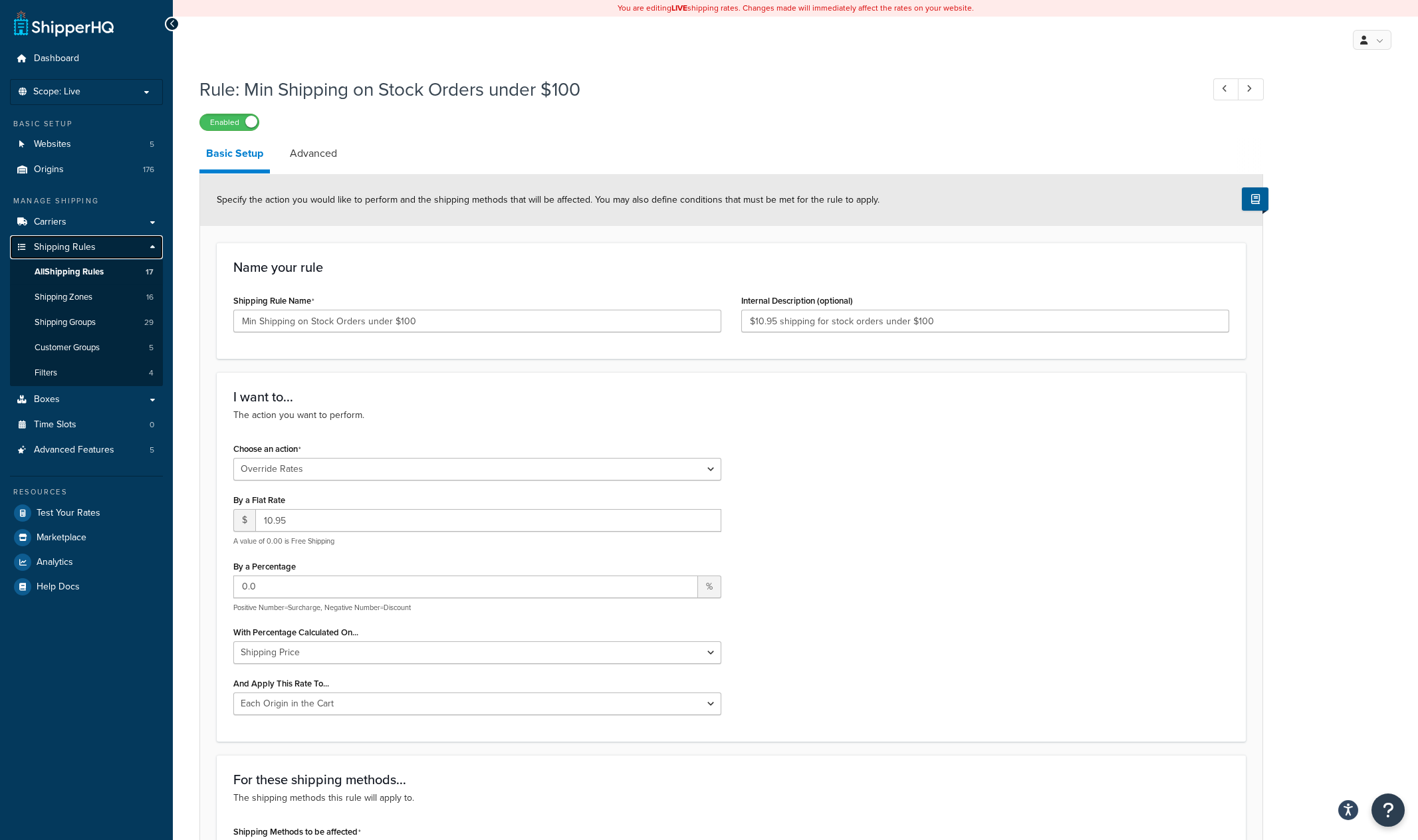
click at [41, 244] on span "Shipping Rules" at bounding box center [65, 247] width 62 height 11
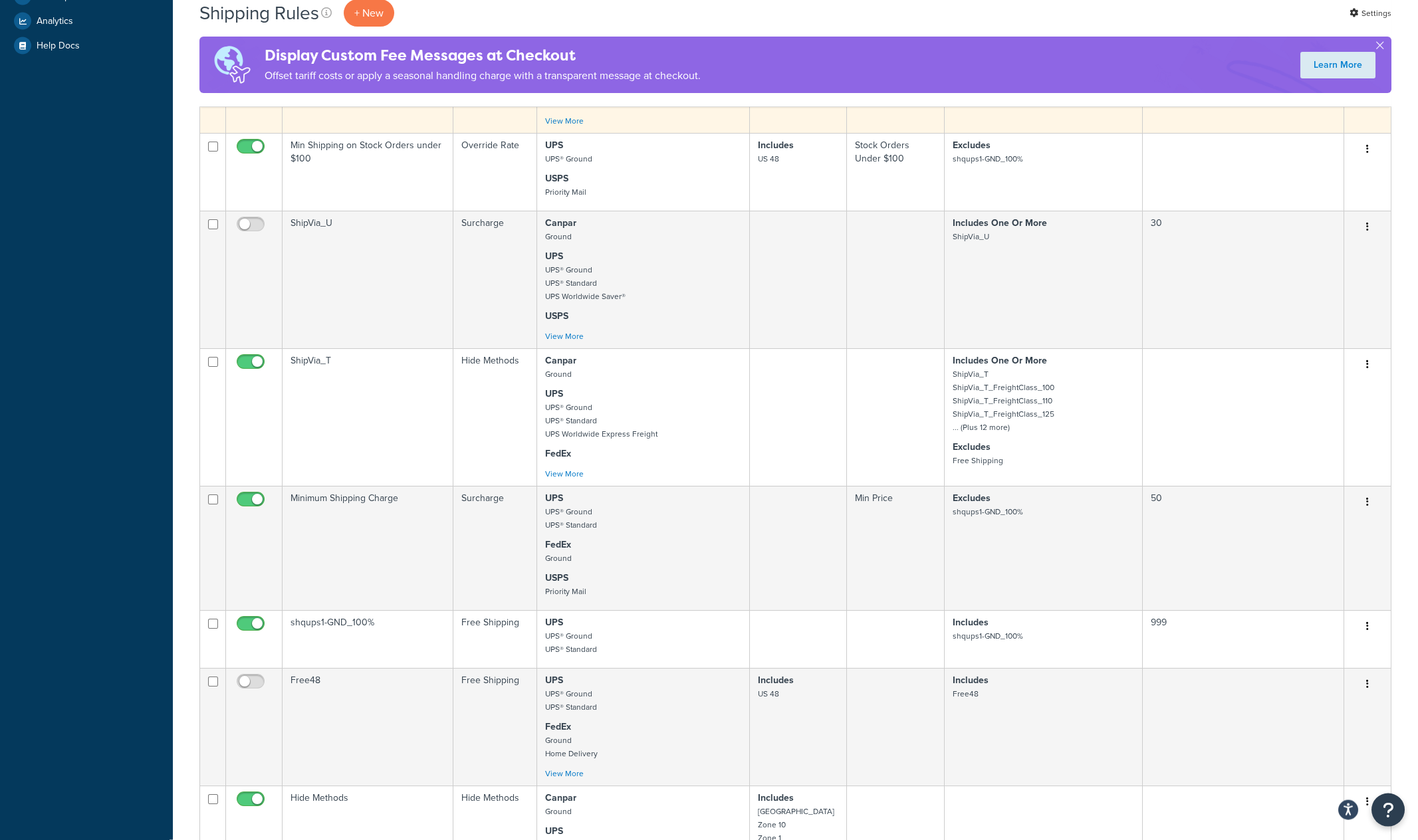
scroll to position [624, 0]
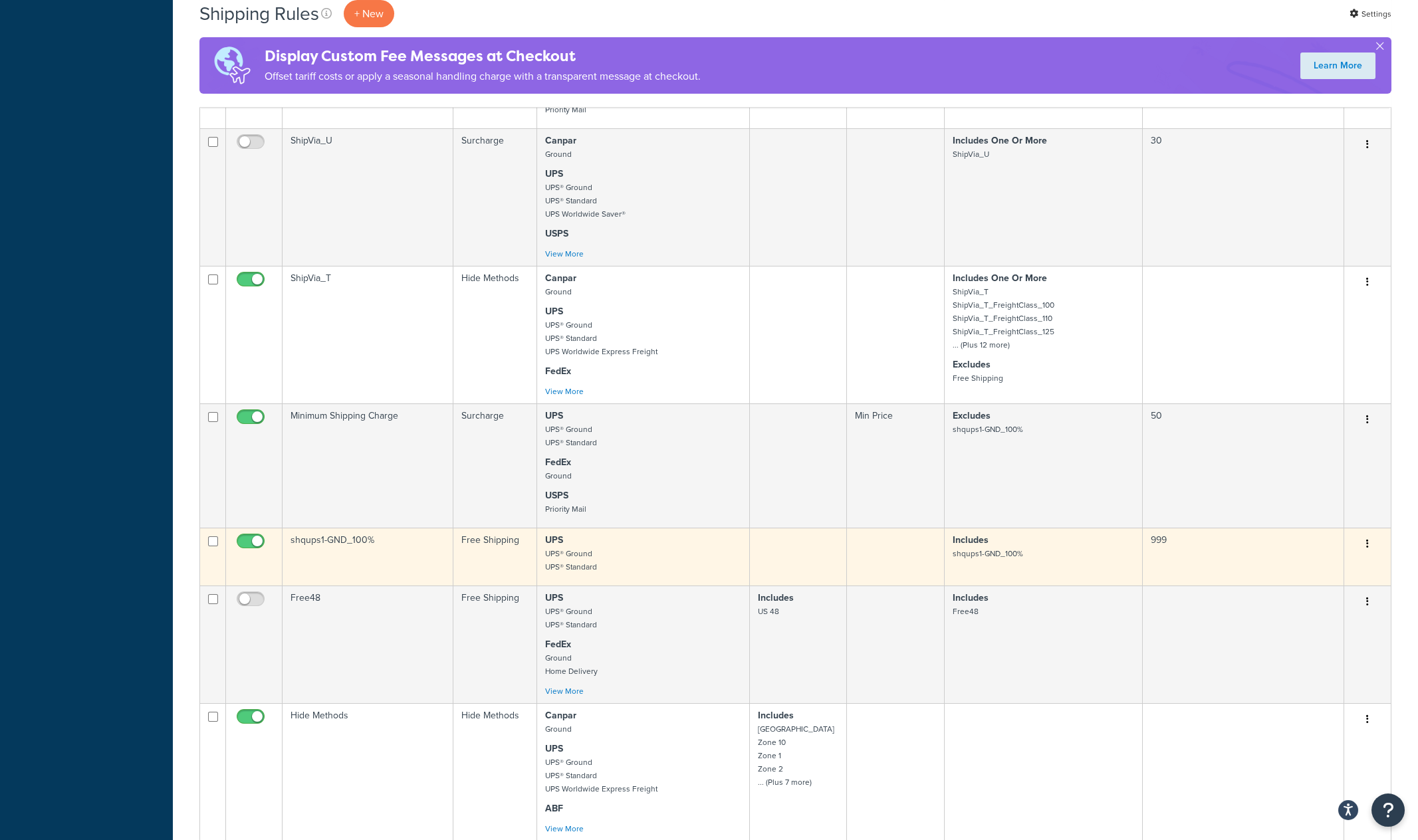
click at [403, 566] on td "shqups1-GND_100%" at bounding box center [367, 557] width 171 height 58
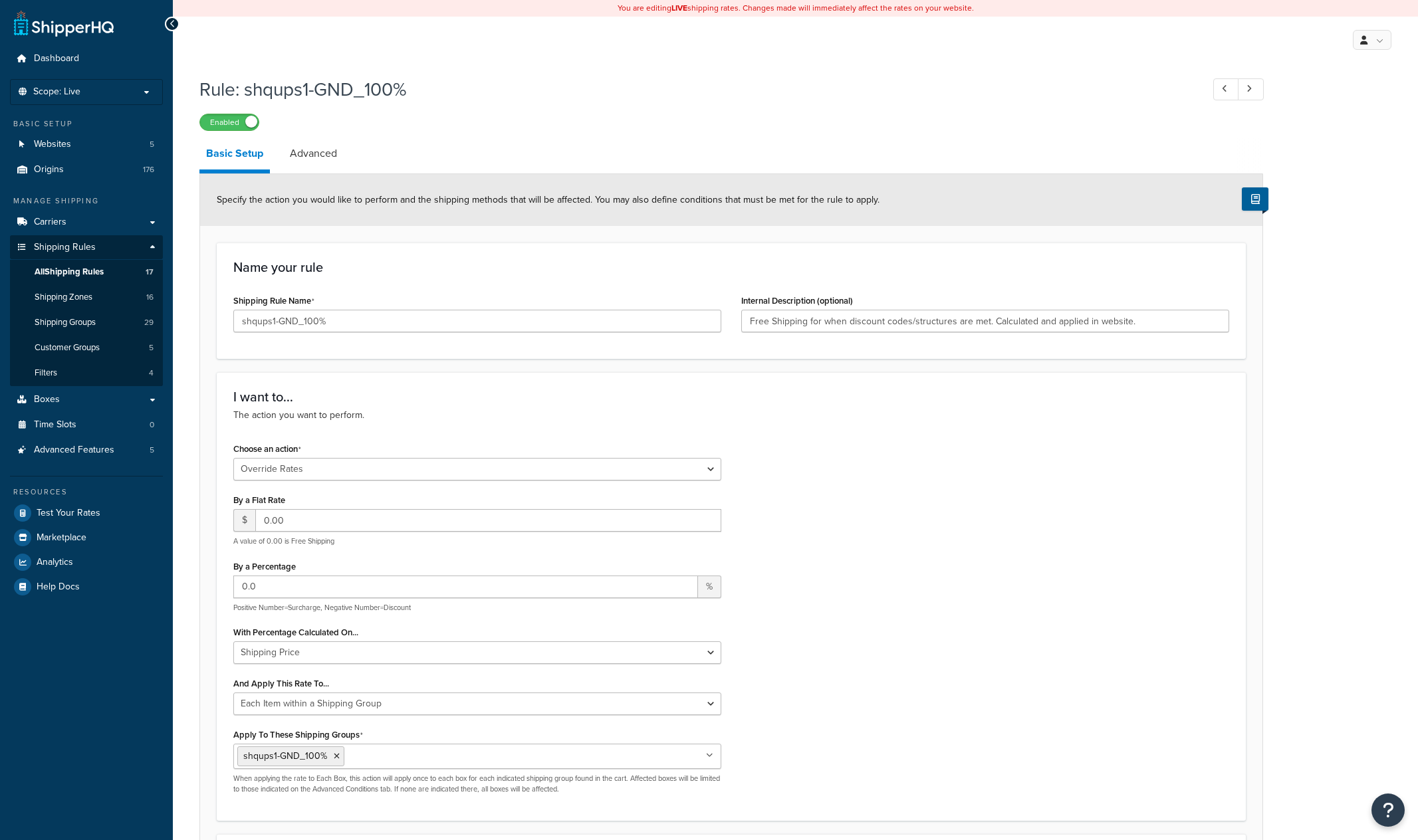
select select "OVERRIDE"
select select "ITEM"
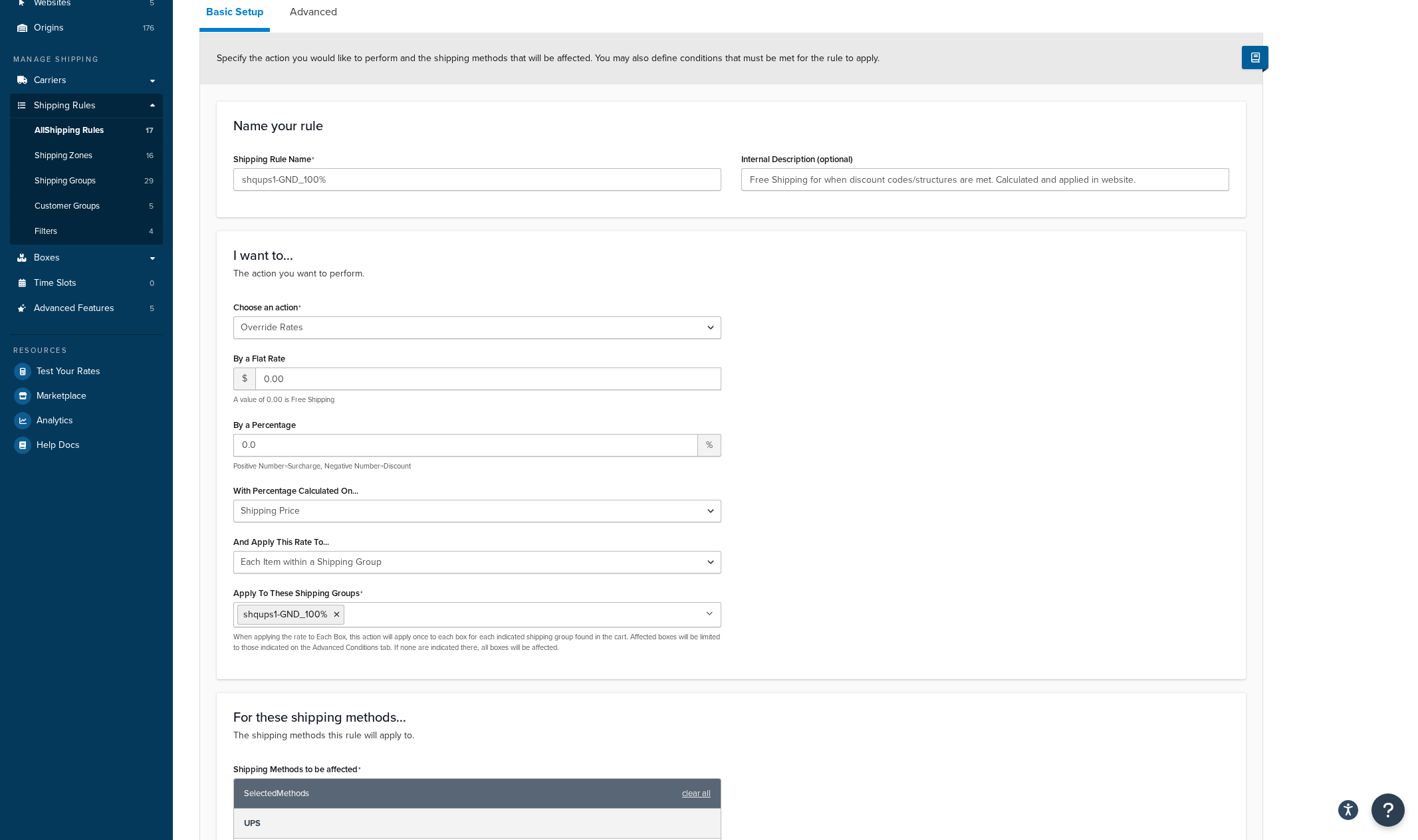
scroll to position [7, 0]
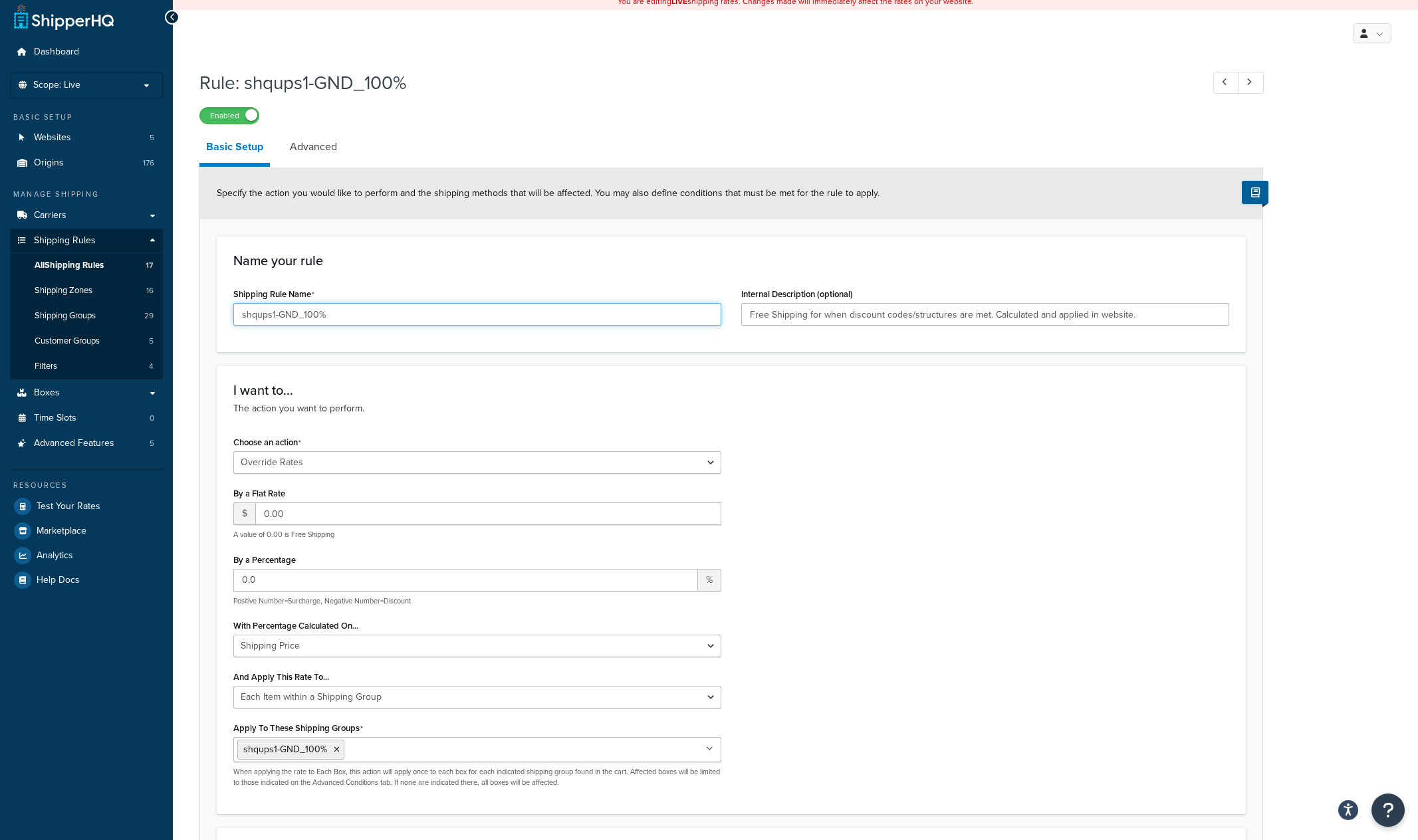
drag, startPoint x: 336, startPoint y: 318, endPoint x: 147, endPoint y: 301, distance: 189.8
click at [233, 303] on input "shqups1-GND_100%" at bounding box center [477, 315] width 488 height 23
drag, startPoint x: 1149, startPoint y: 315, endPoint x: 666, endPoint y: 324, distance: 483.1
click at [741, 324] on input "Free Shipping for when discount codes/structures are met. Calculated and applie…" at bounding box center [985, 315] width 488 height 23
click at [902, 518] on div "Choose an action Choose an action Override Rates Surcharge or discount rates Hi…" at bounding box center [731, 616] width 1016 height 365
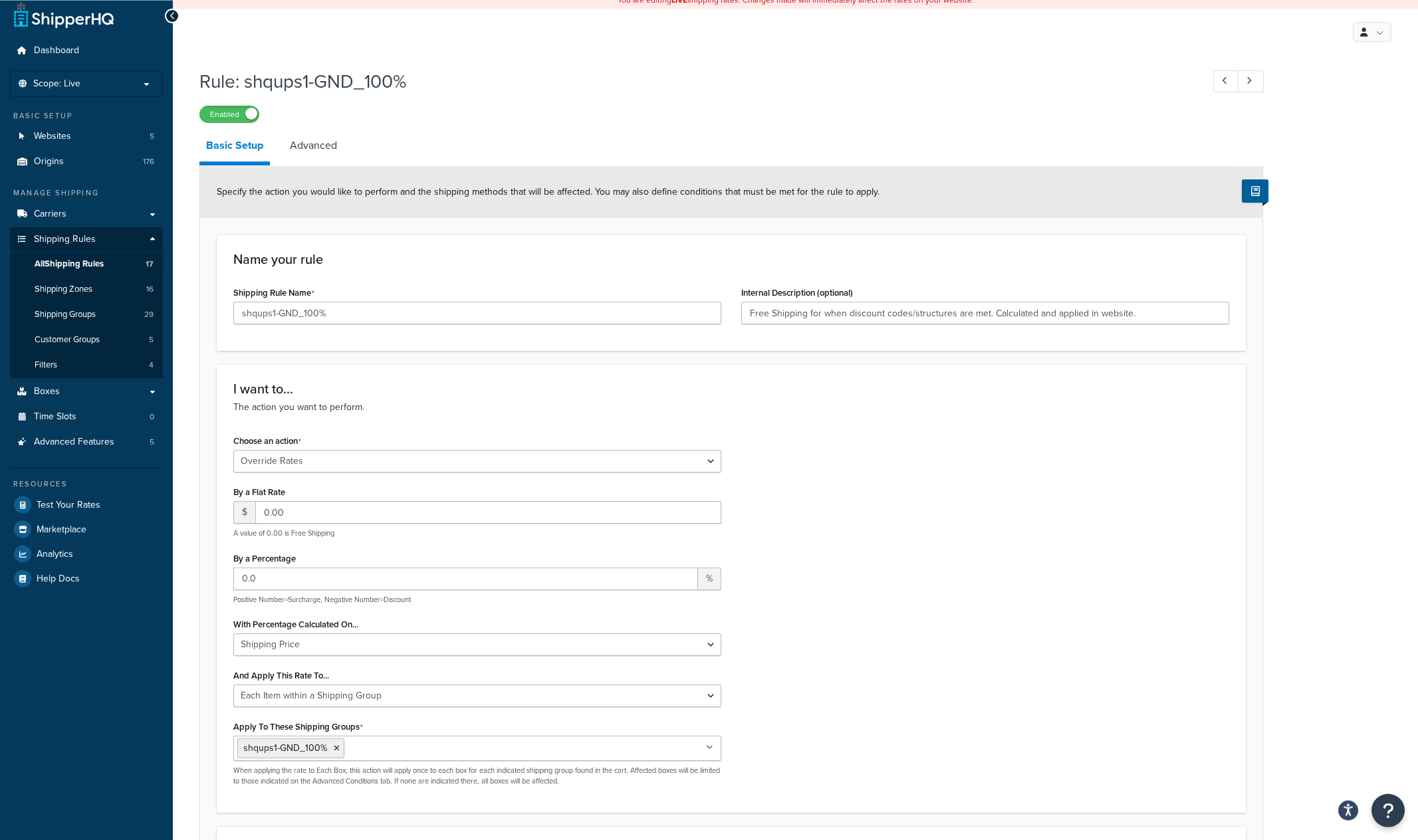
scroll to position [0, 0]
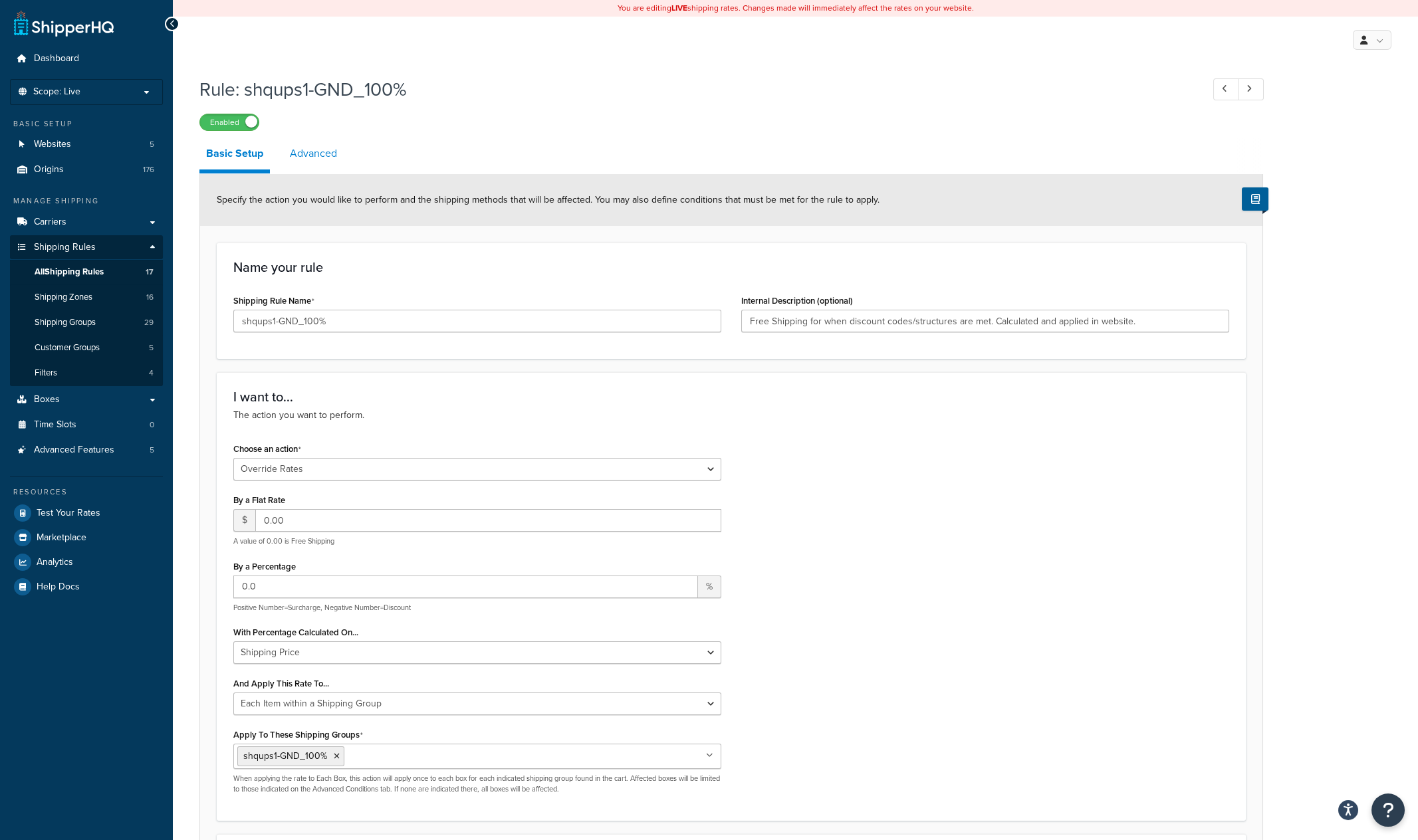
click at [324, 155] on link "Advanced" at bounding box center [313, 153] width 61 height 32
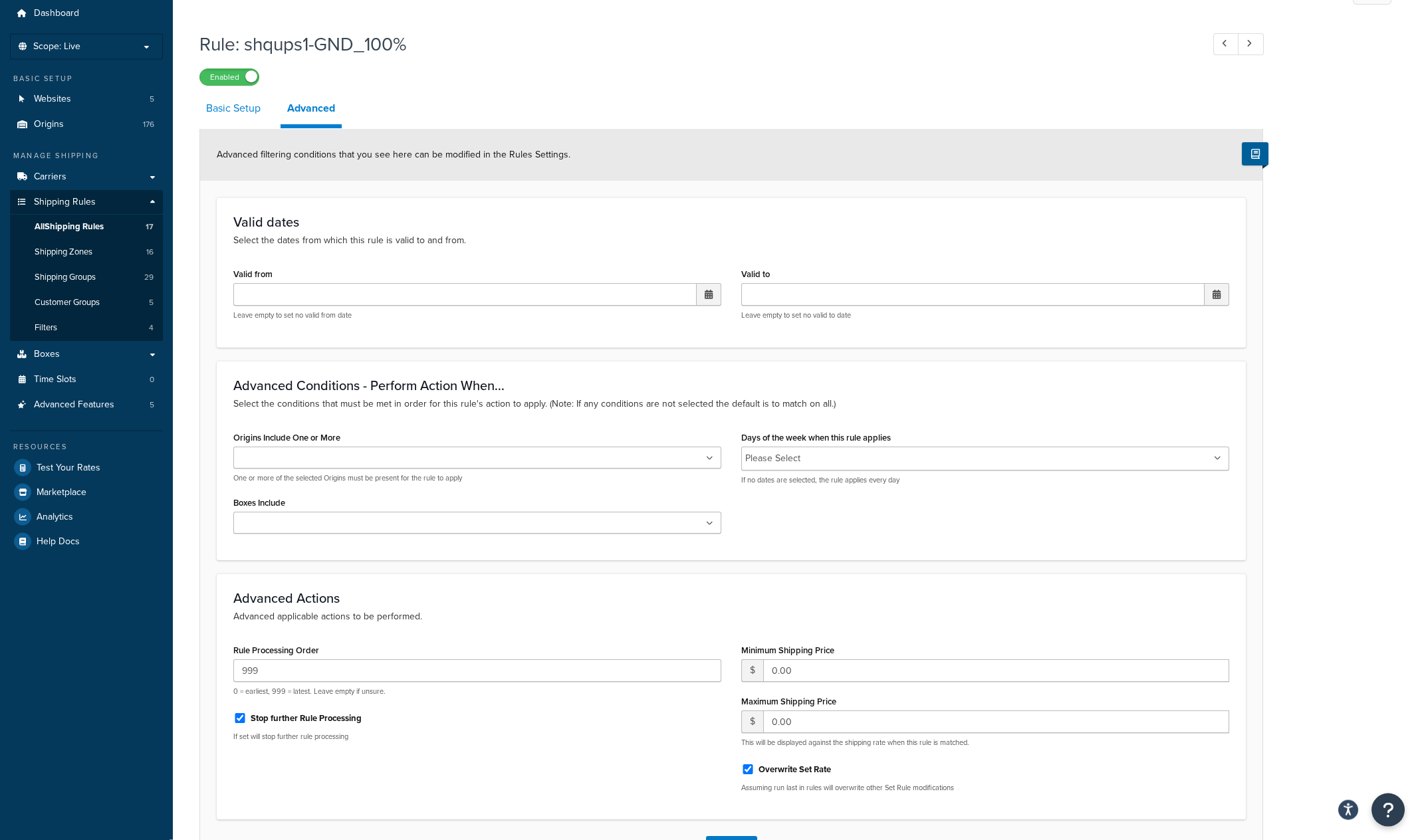
scroll to position [10, 0]
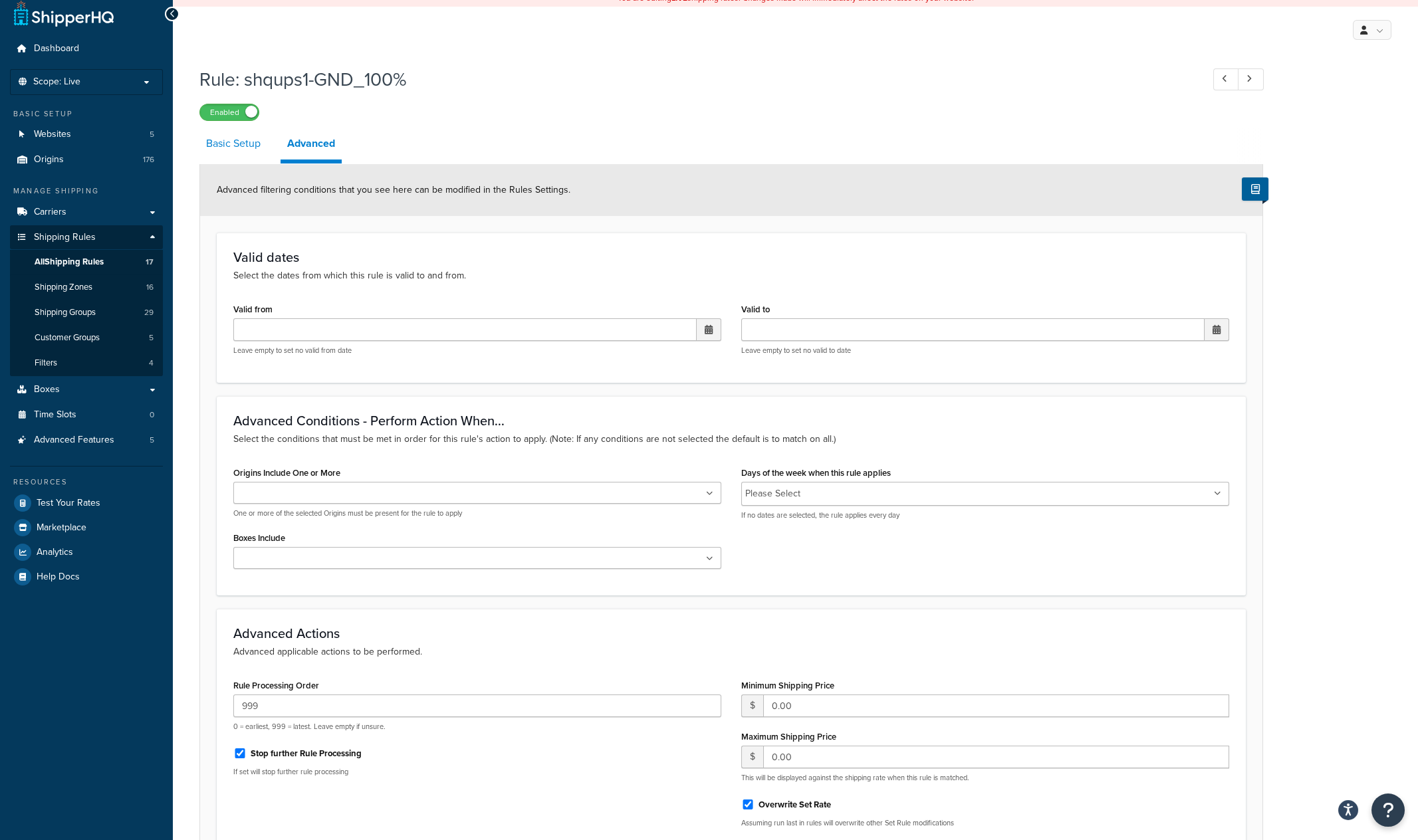
click at [223, 139] on link "Basic Setup" at bounding box center [232, 144] width 68 height 32
select select "OVERRIDE"
select select "ITEM"
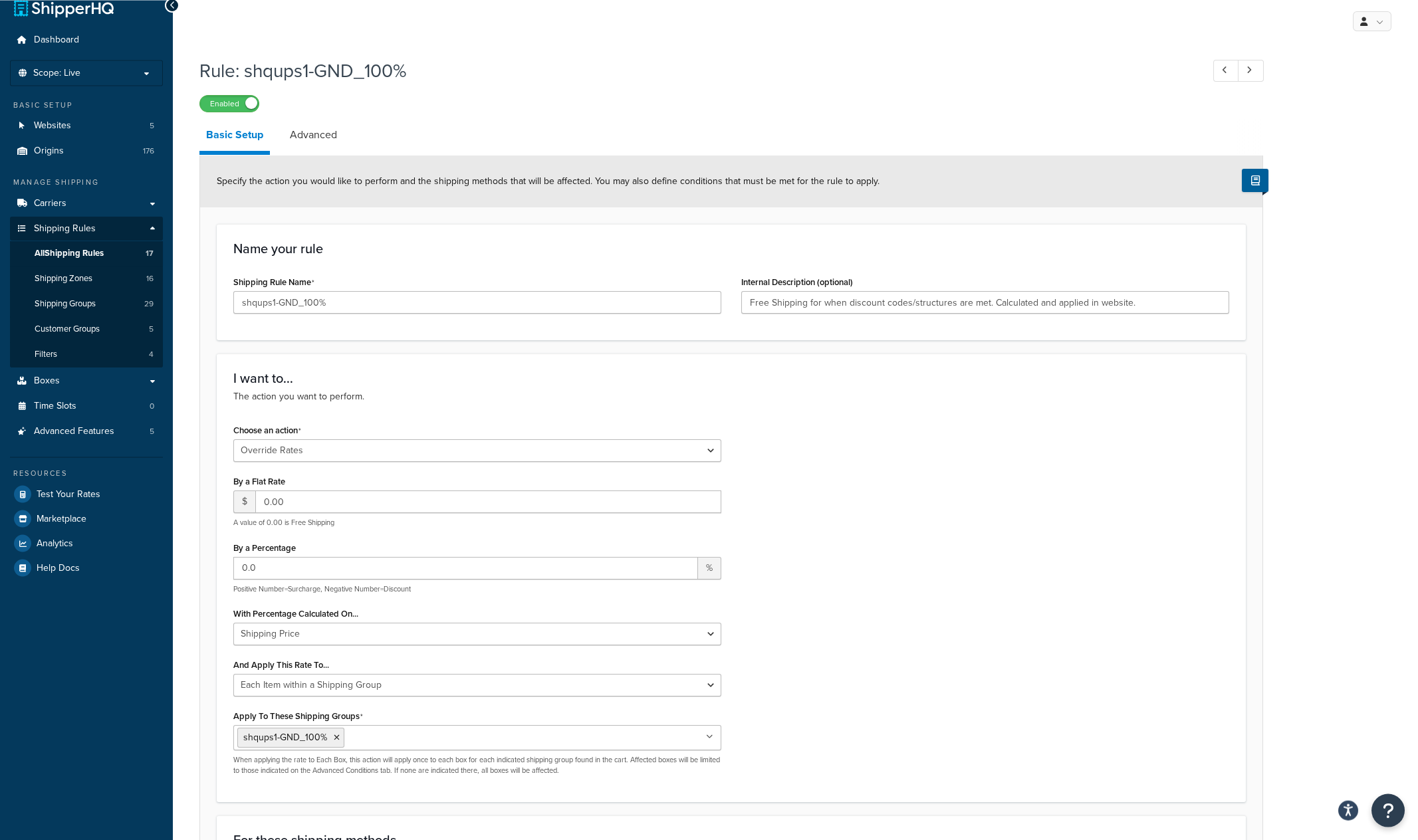
scroll to position [7, 0]
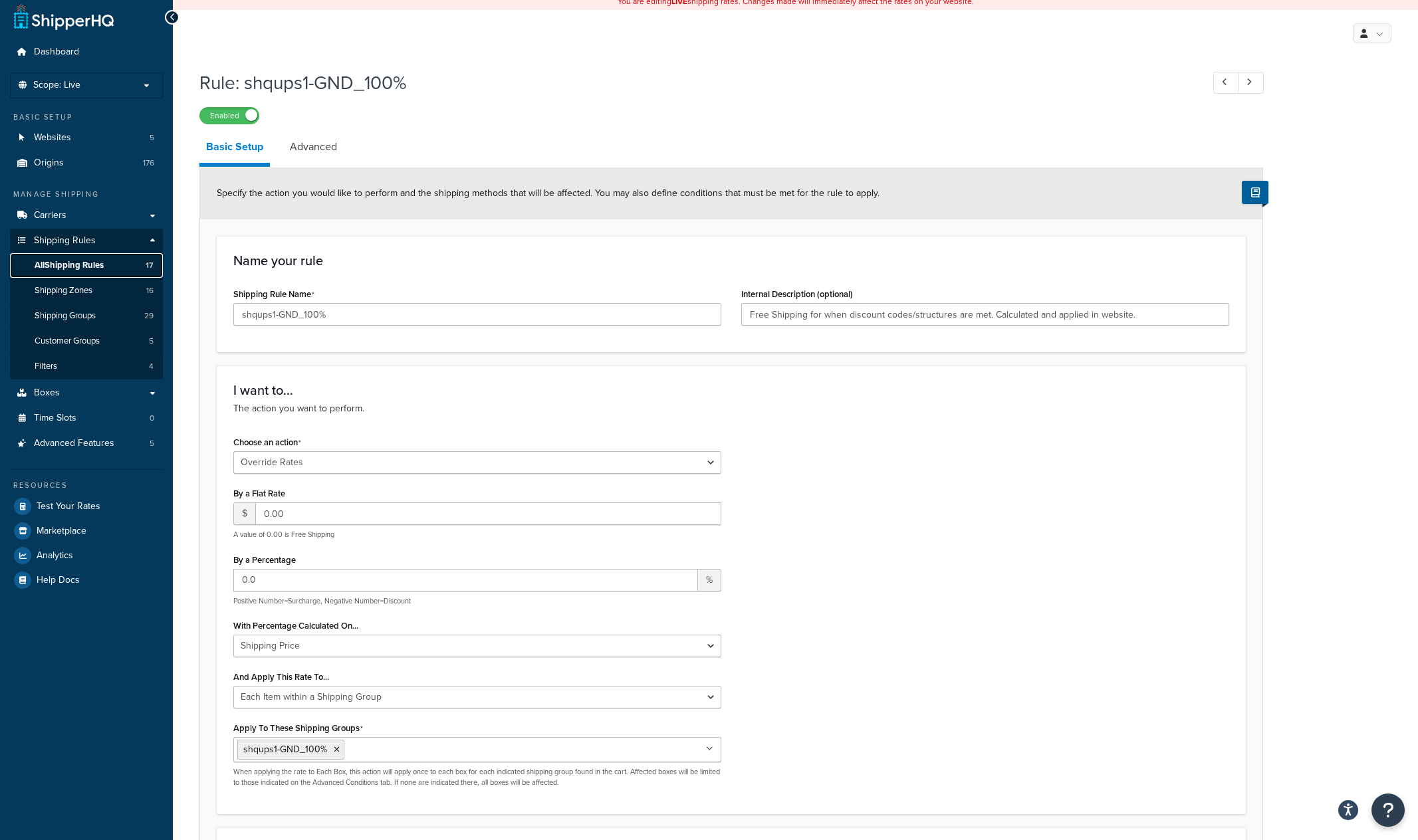
click at [66, 262] on span "All Shipping Rules" at bounding box center [68, 265] width 69 height 11
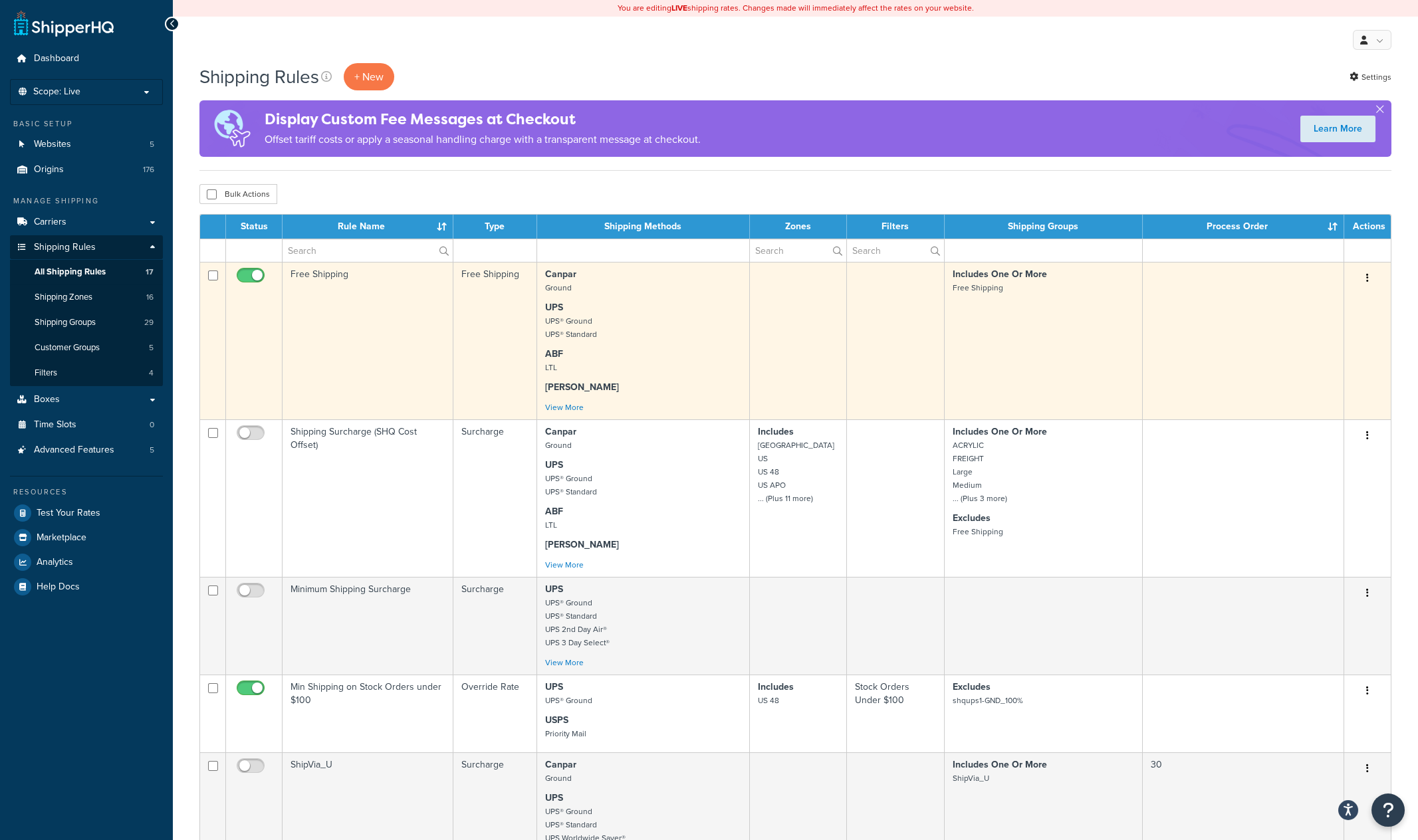
click at [365, 334] on td "Free Shipping" at bounding box center [367, 341] width 171 height 158
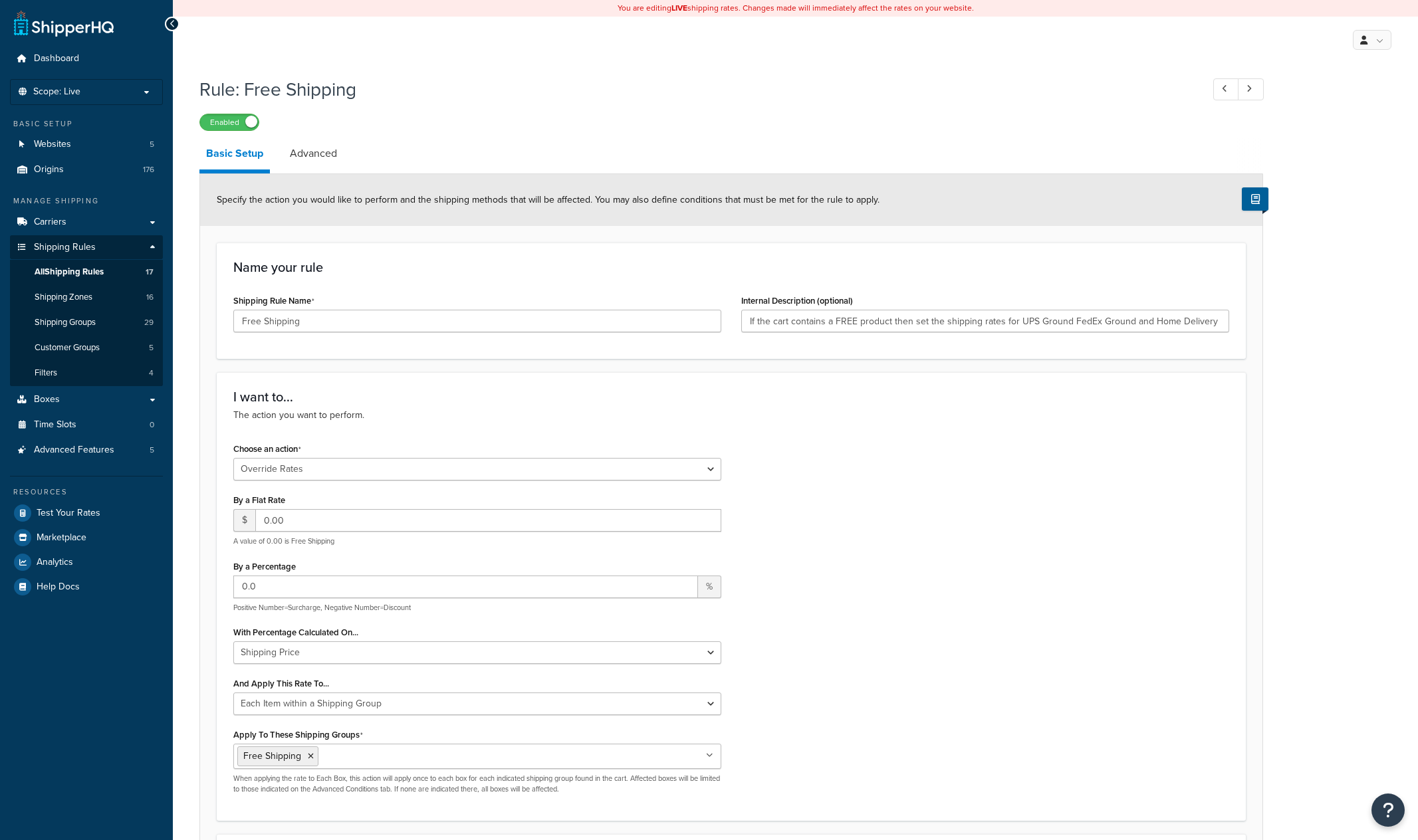
select select "OVERRIDE"
select select "ITEM"
drag, startPoint x: 329, startPoint y: 322, endPoint x: 139, endPoint y: 330, distance: 190.2
click at [233, 330] on input "Free Shipping" at bounding box center [477, 321] width 488 height 23
drag, startPoint x: 746, startPoint y: 324, endPoint x: 1320, endPoint y: 331, distance: 574.0
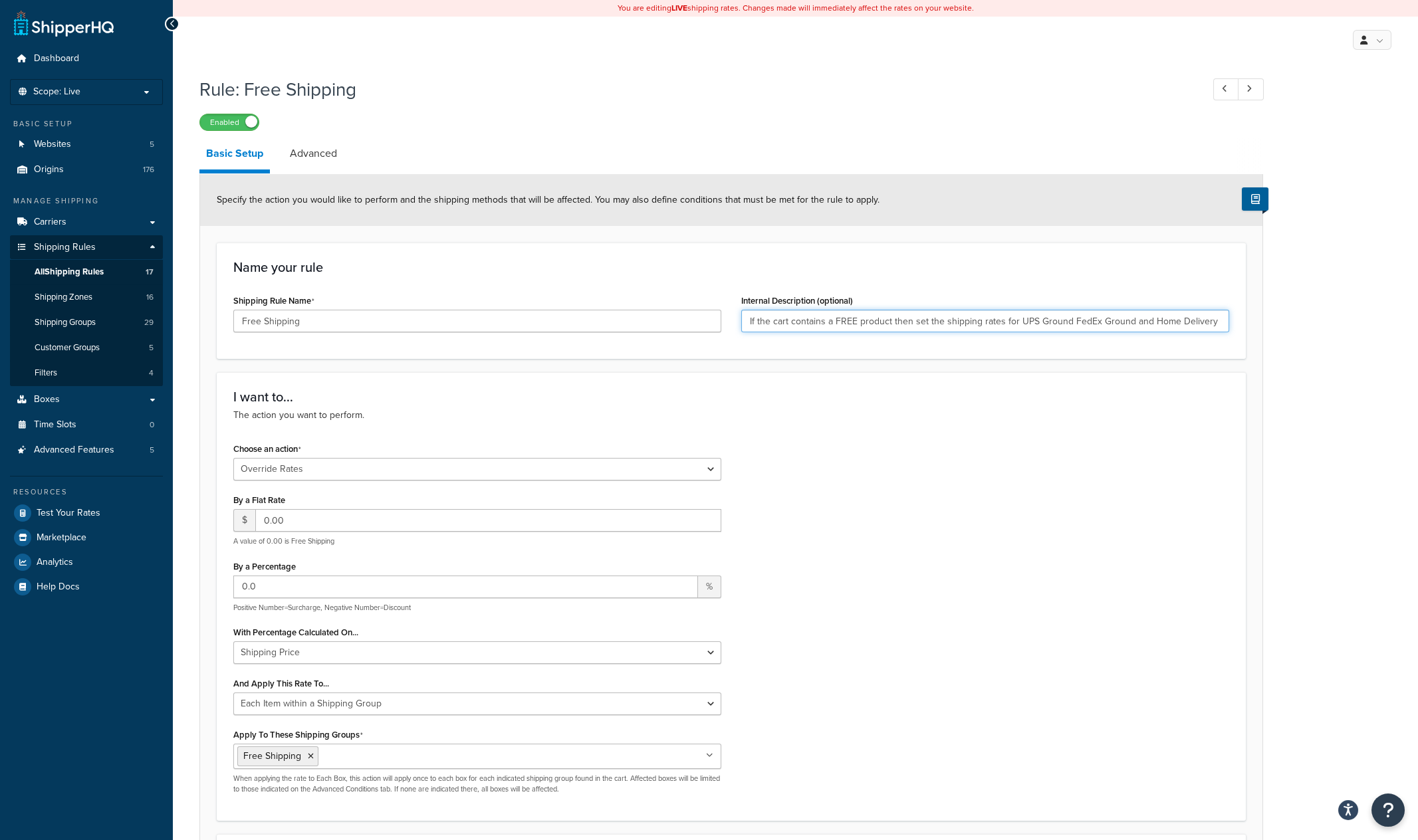
click at [320, 156] on link "Advanced" at bounding box center [313, 153] width 61 height 32
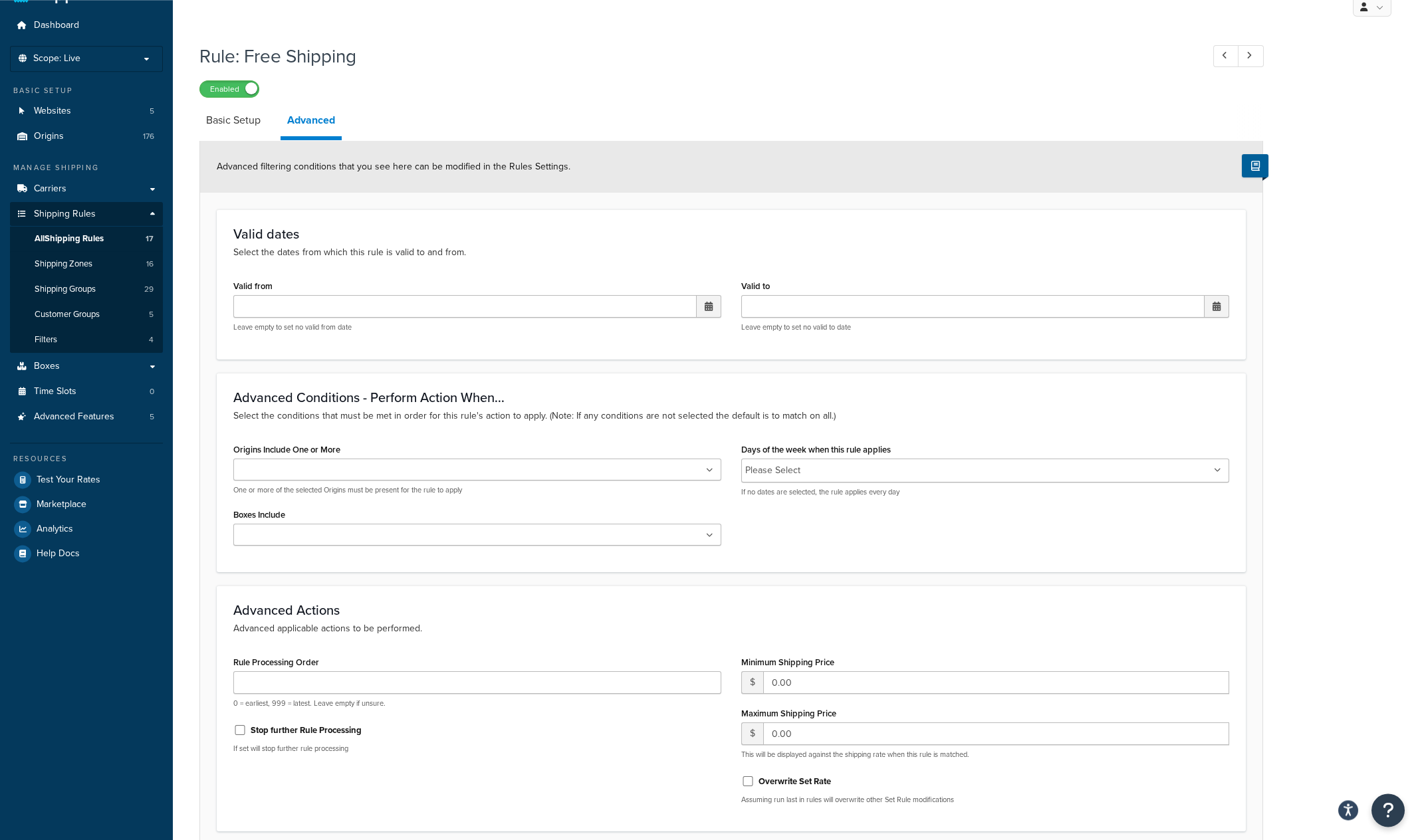
scroll to position [10, 0]
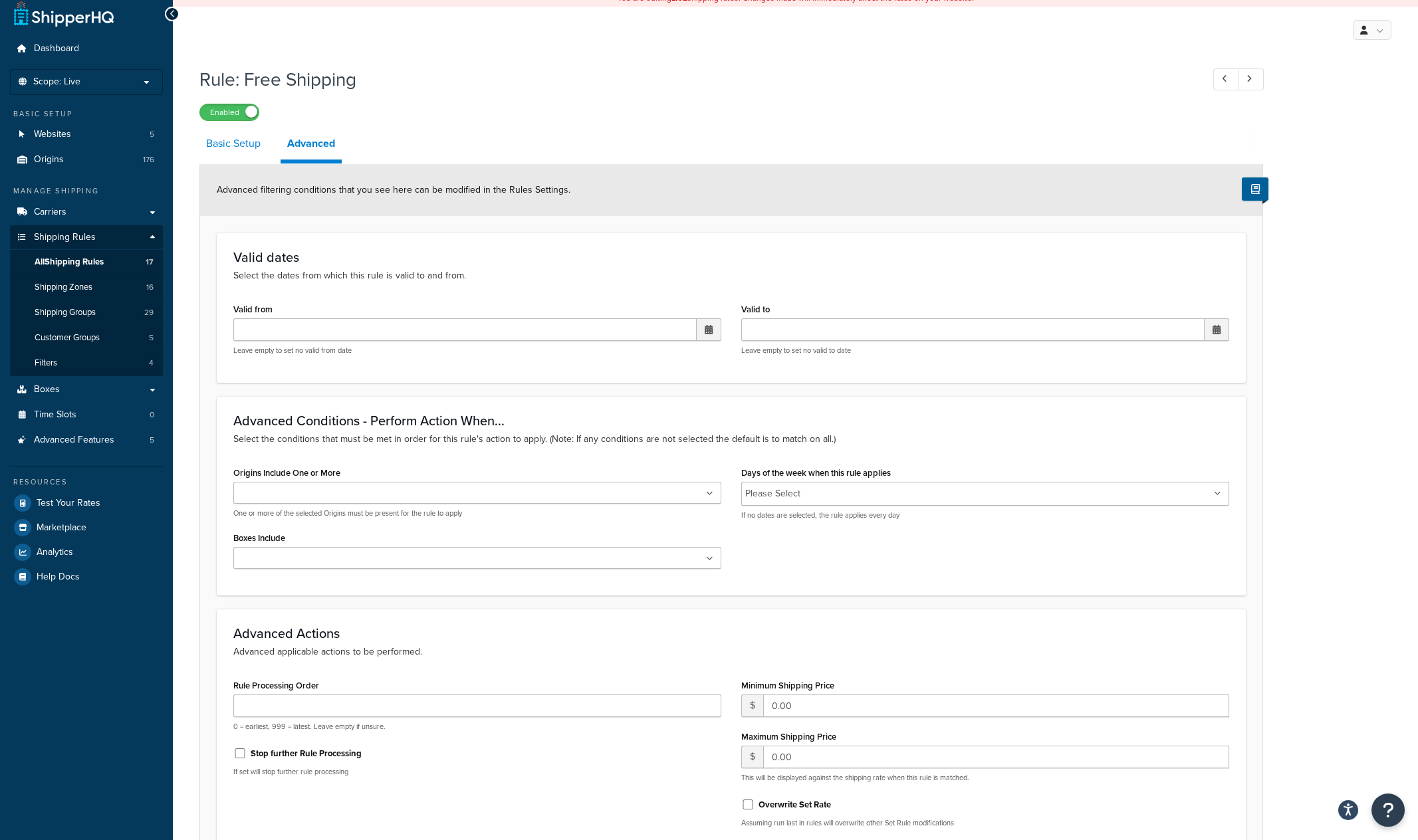
click at [227, 146] on link "Basic Setup" at bounding box center [232, 144] width 68 height 32
select select "OVERRIDE"
select select "ITEM"
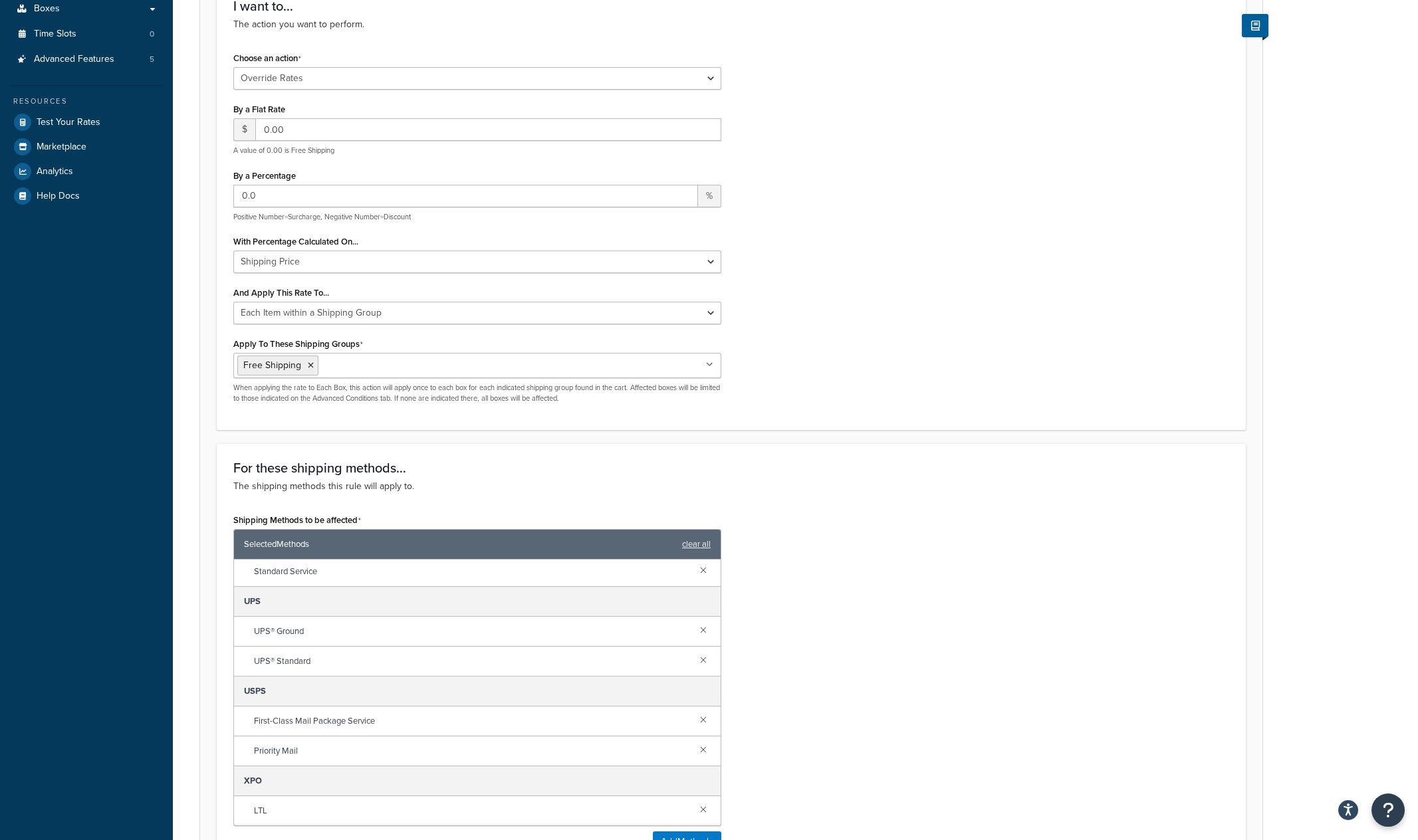
scroll to position [114, 0]
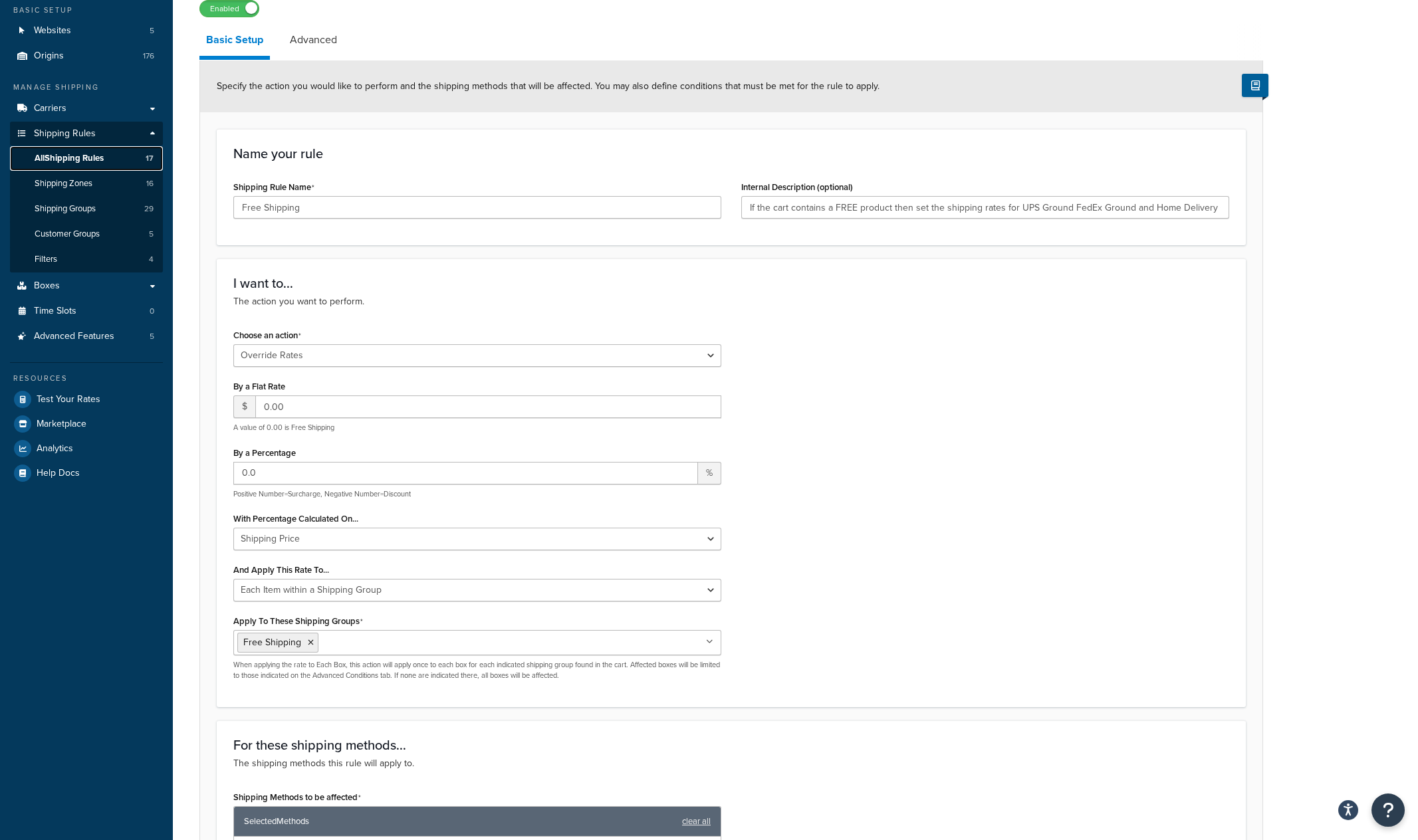
click at [80, 158] on span "All Shipping Rules" at bounding box center [68, 158] width 69 height 11
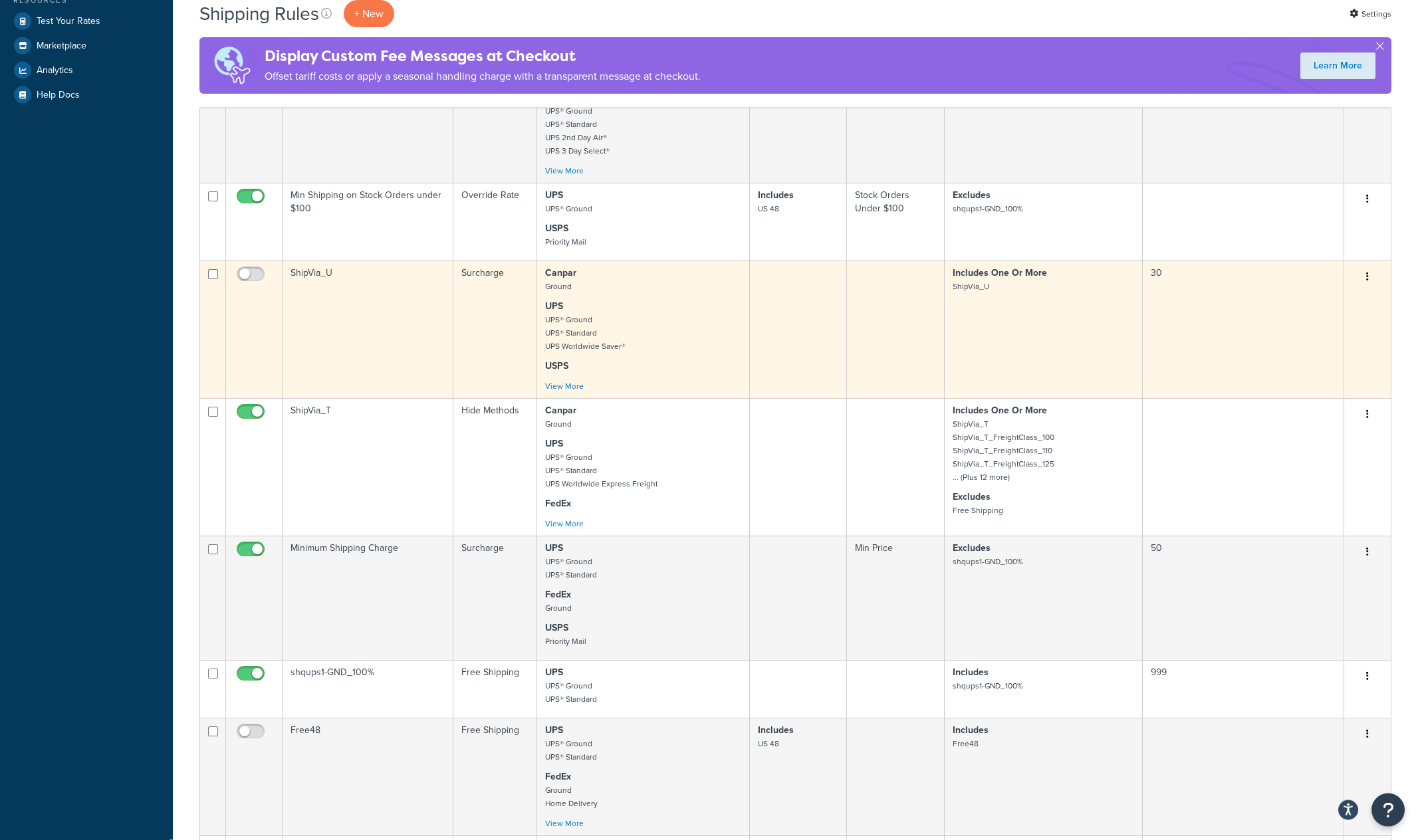
scroll to position [555, 0]
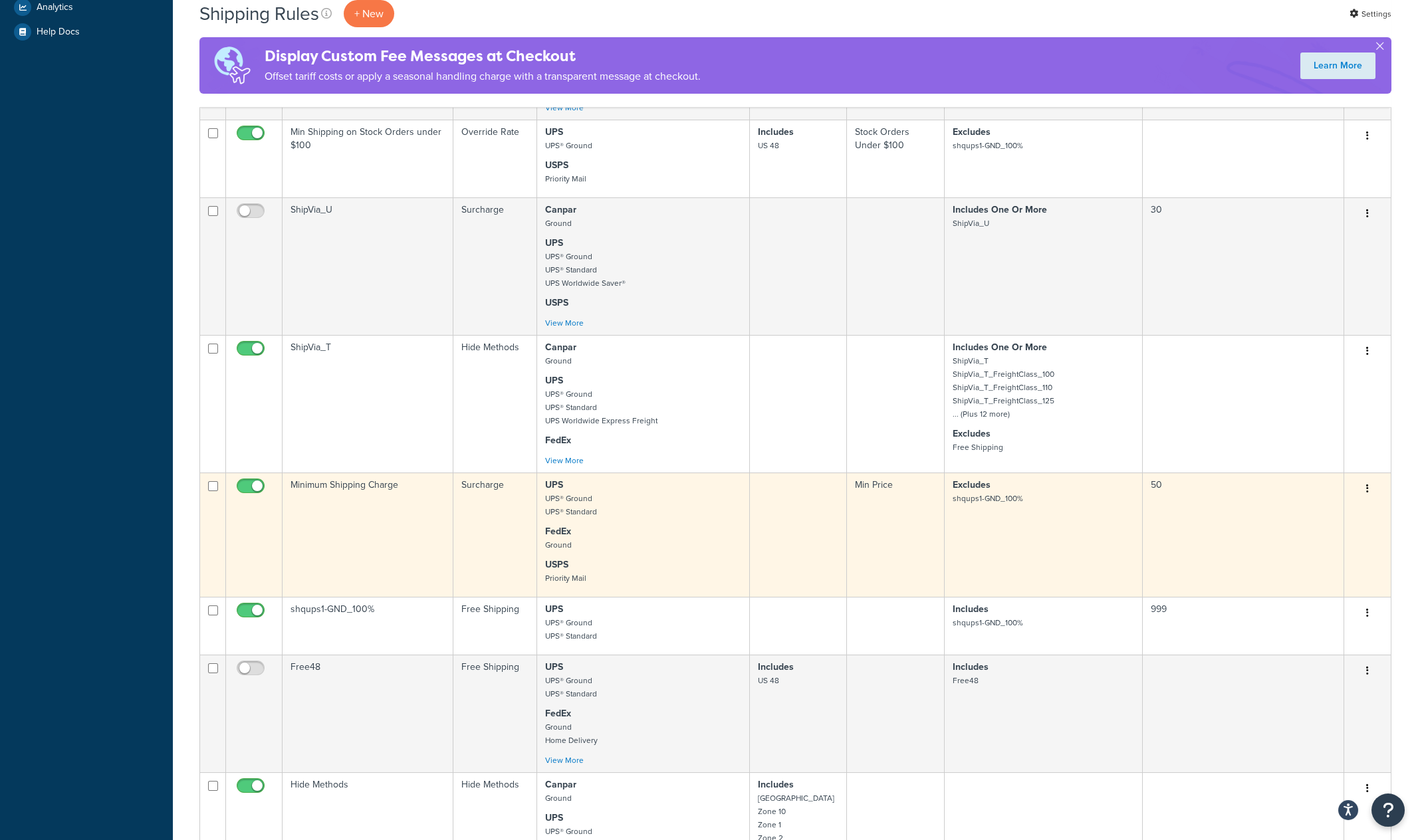
click at [367, 536] on td "Minimum Shipping Charge" at bounding box center [367, 535] width 171 height 125
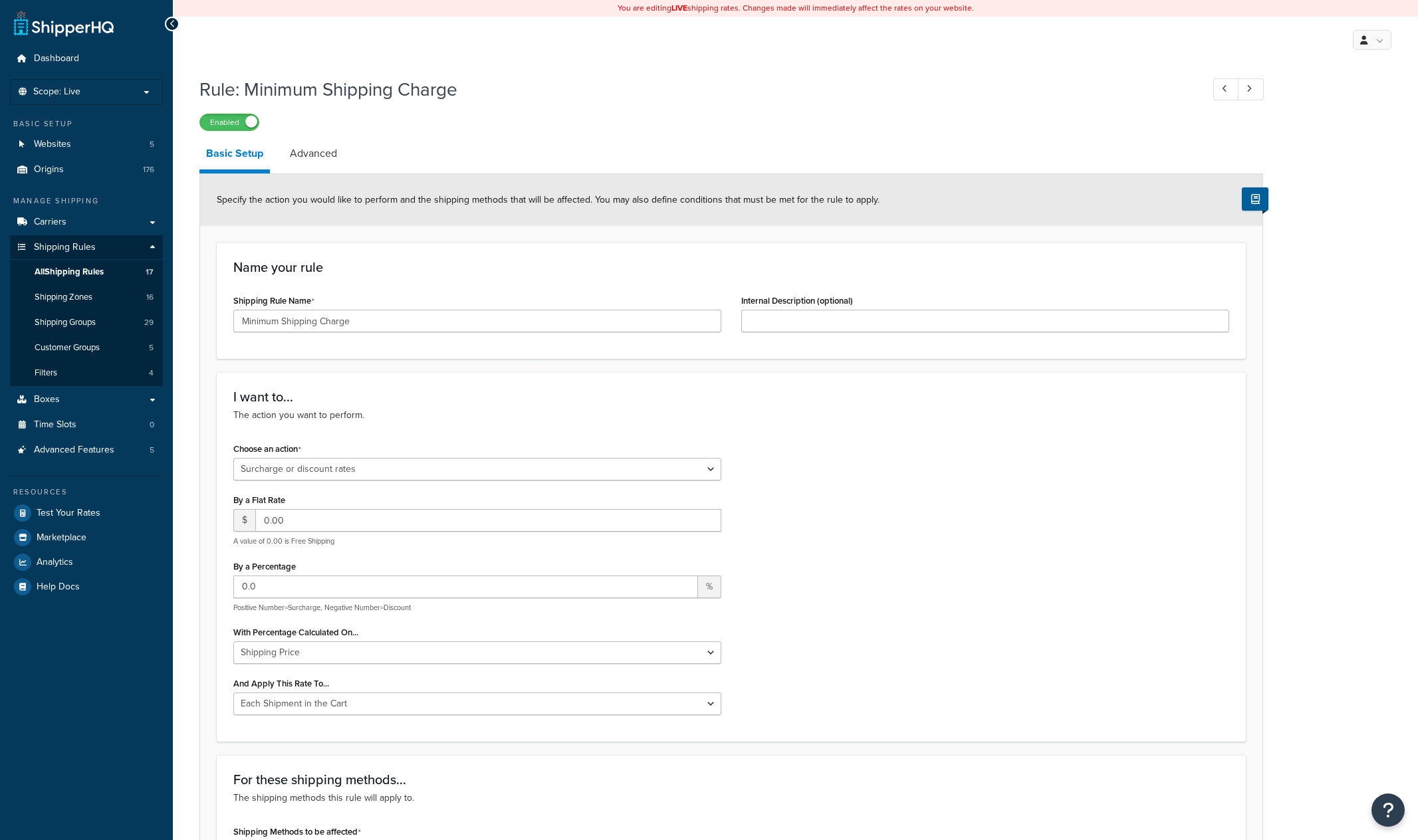
select select "SURCHARGE"
select select "CART"
drag, startPoint x: 370, startPoint y: 324, endPoint x: 150, endPoint y: 312, distance: 220.3
click at [233, 312] on input "Minimum Shipping Charge" at bounding box center [477, 321] width 488 height 23
click at [901, 466] on div "Choose an action Choose an action Override Rates Surcharge or discount rates Hi…" at bounding box center [731, 582] width 1016 height 286
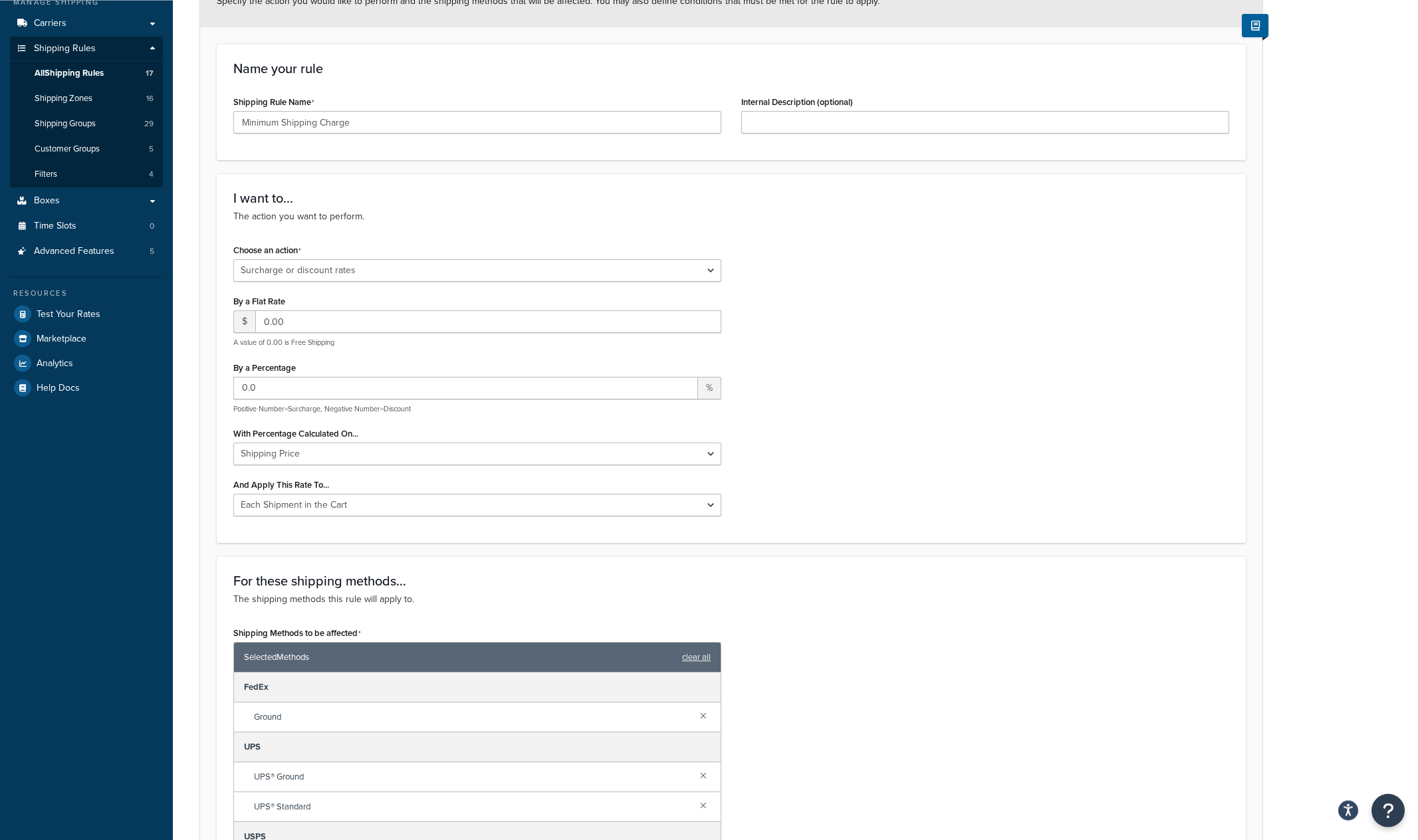
scroll to position [47, 0]
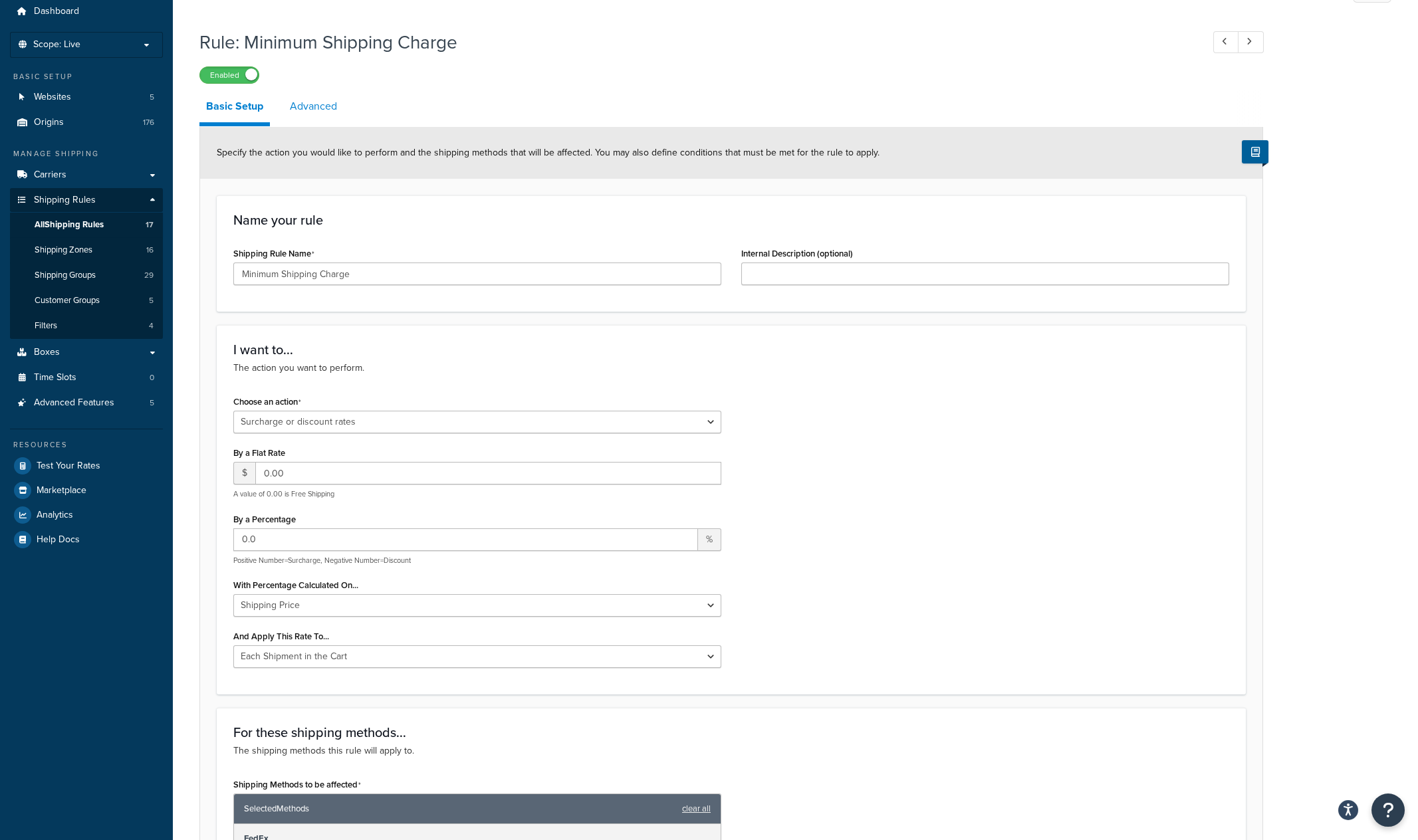
click at [325, 107] on link "Advanced" at bounding box center [313, 106] width 61 height 32
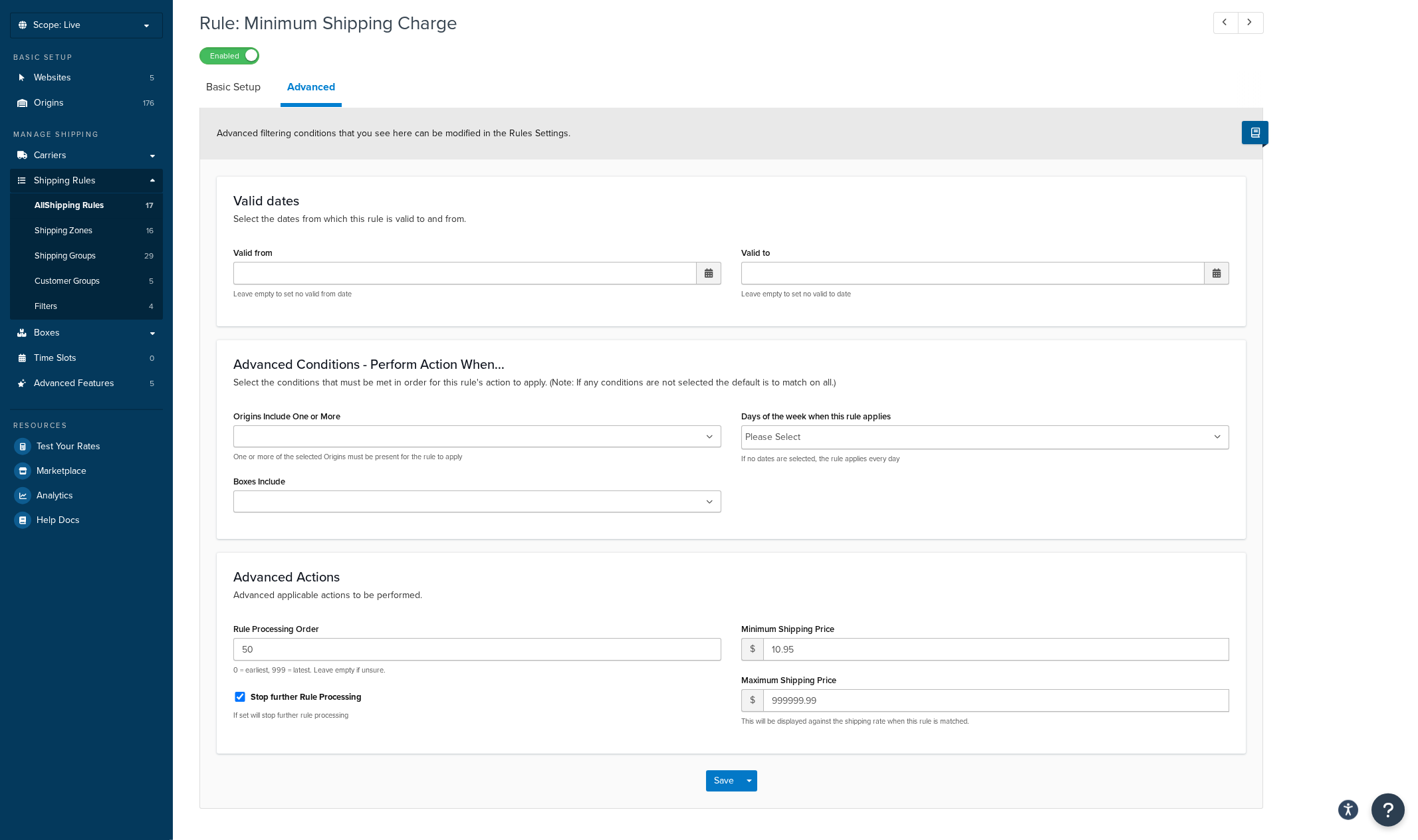
scroll to position [35, 0]
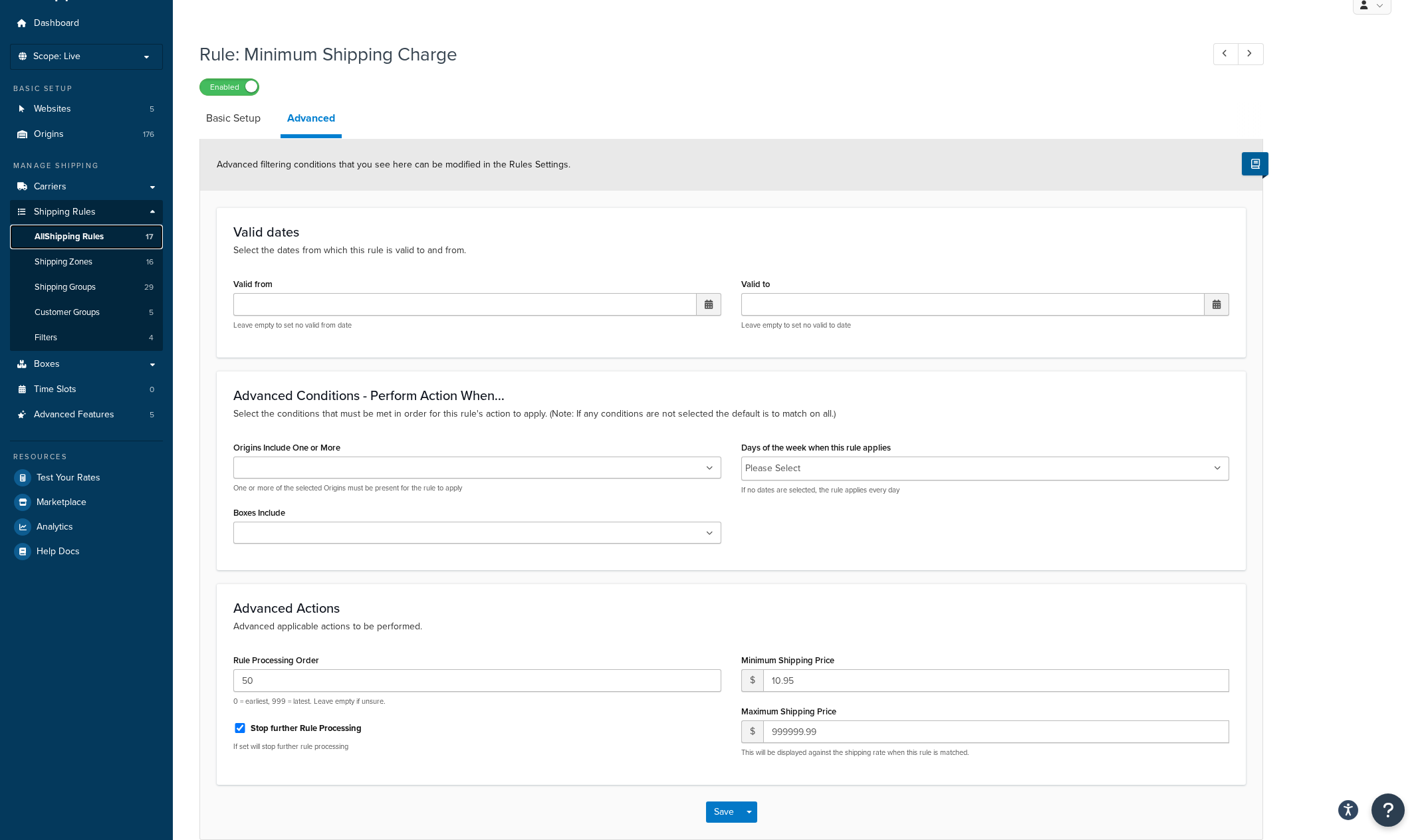
click at [85, 238] on span "All Shipping Rules" at bounding box center [68, 237] width 69 height 11
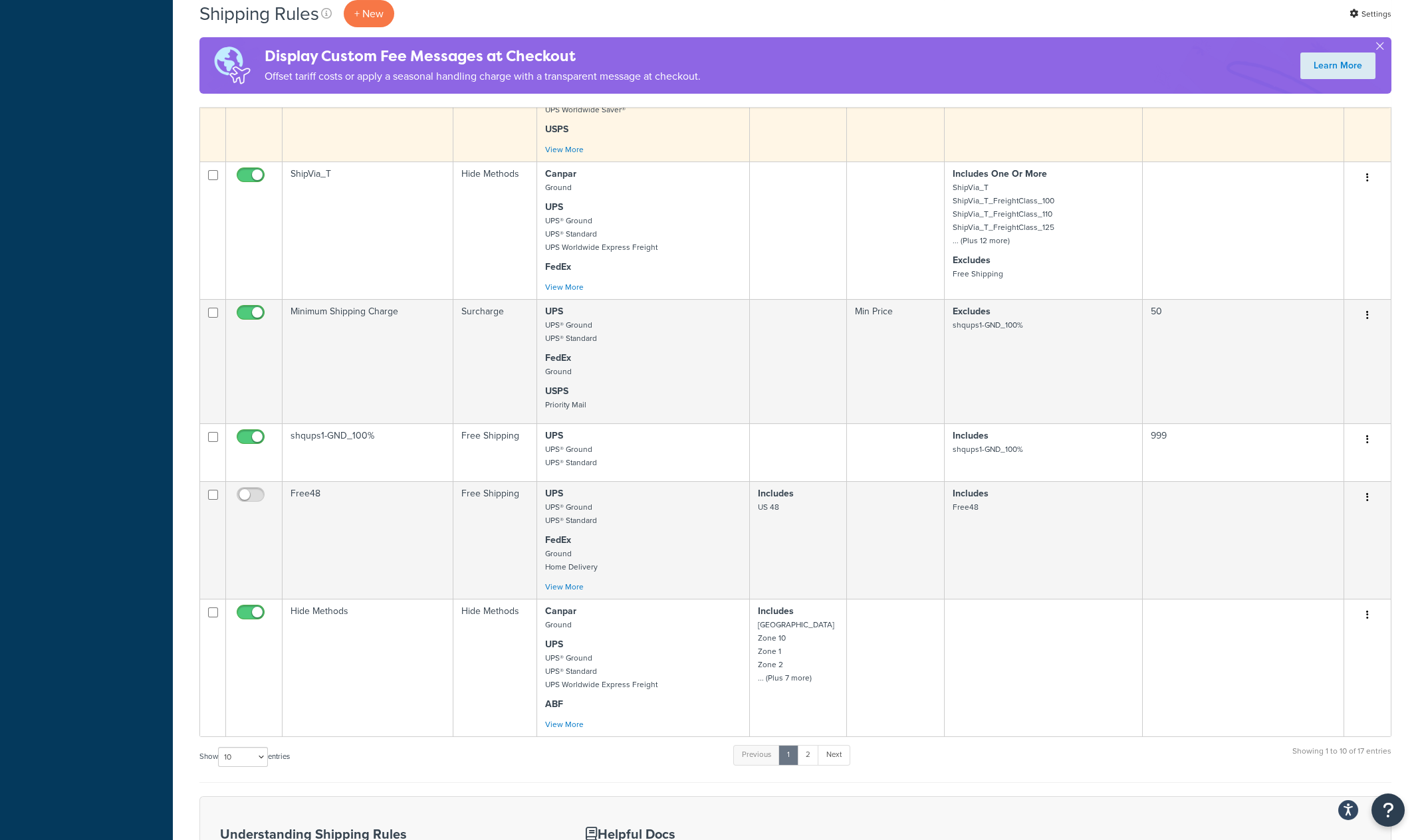
scroll to position [763, 0]
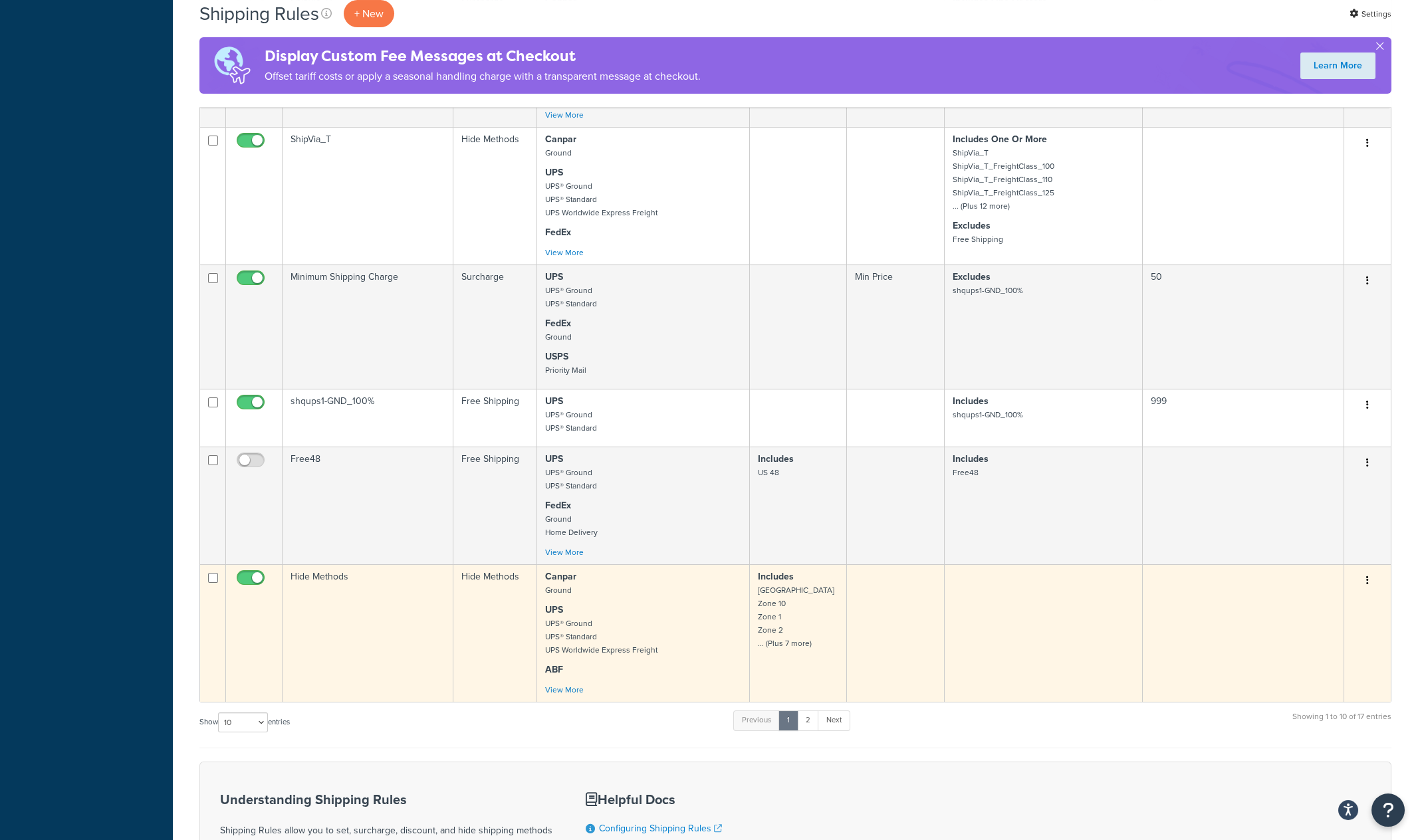
click at [383, 623] on td "Hide Methods" at bounding box center [367, 633] width 171 height 138
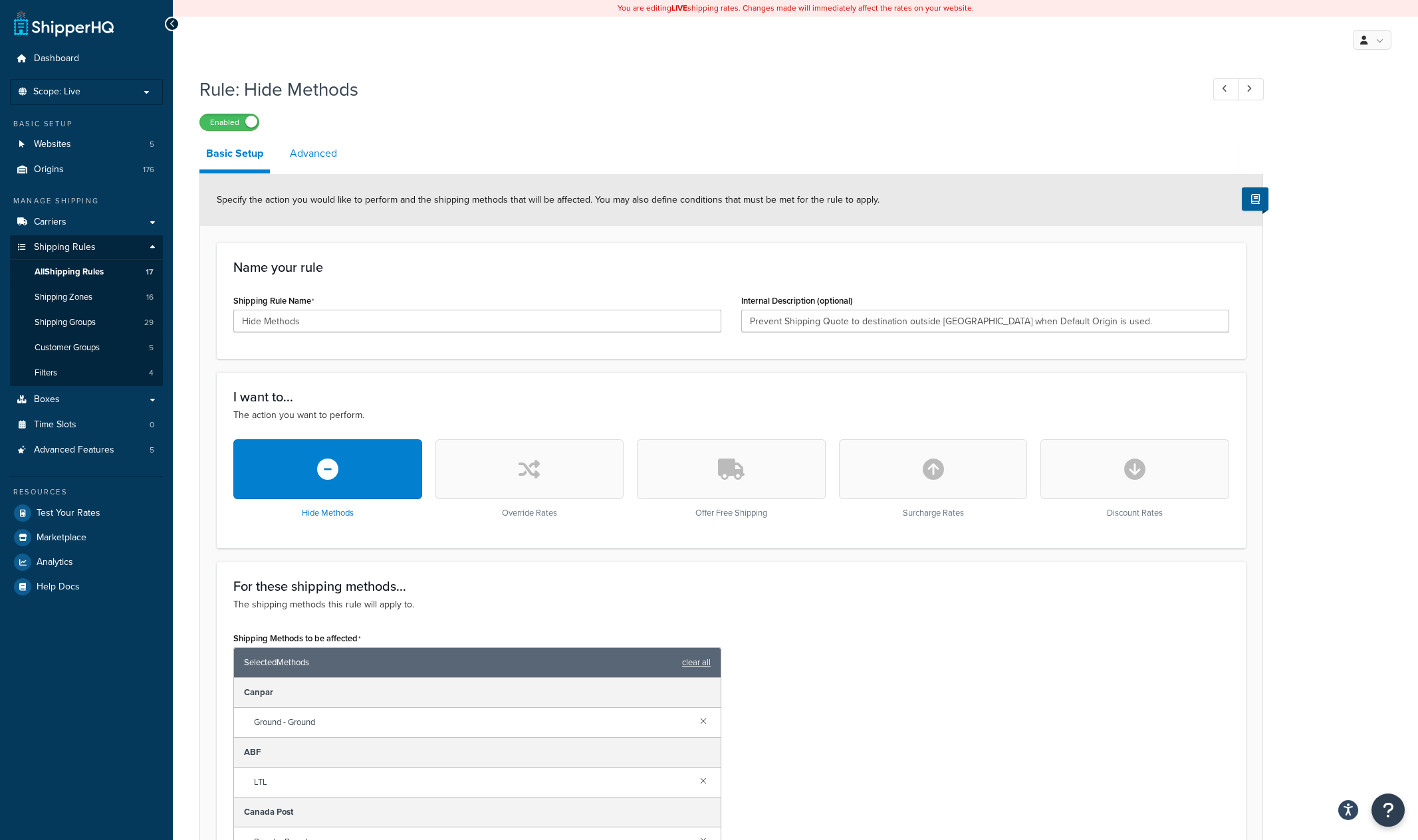
click at [306, 154] on link "Advanced" at bounding box center [313, 153] width 61 height 32
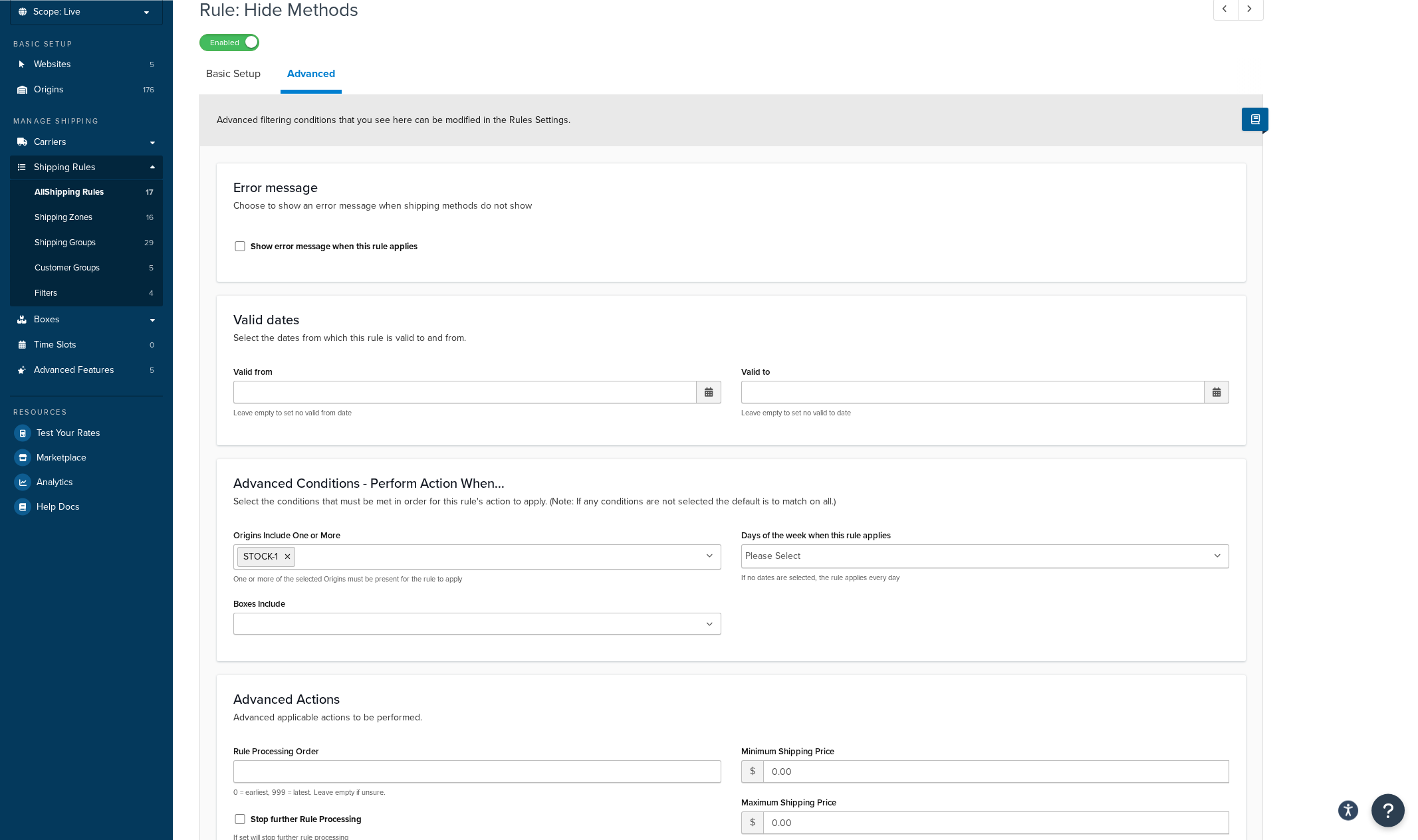
scroll to position [32, 0]
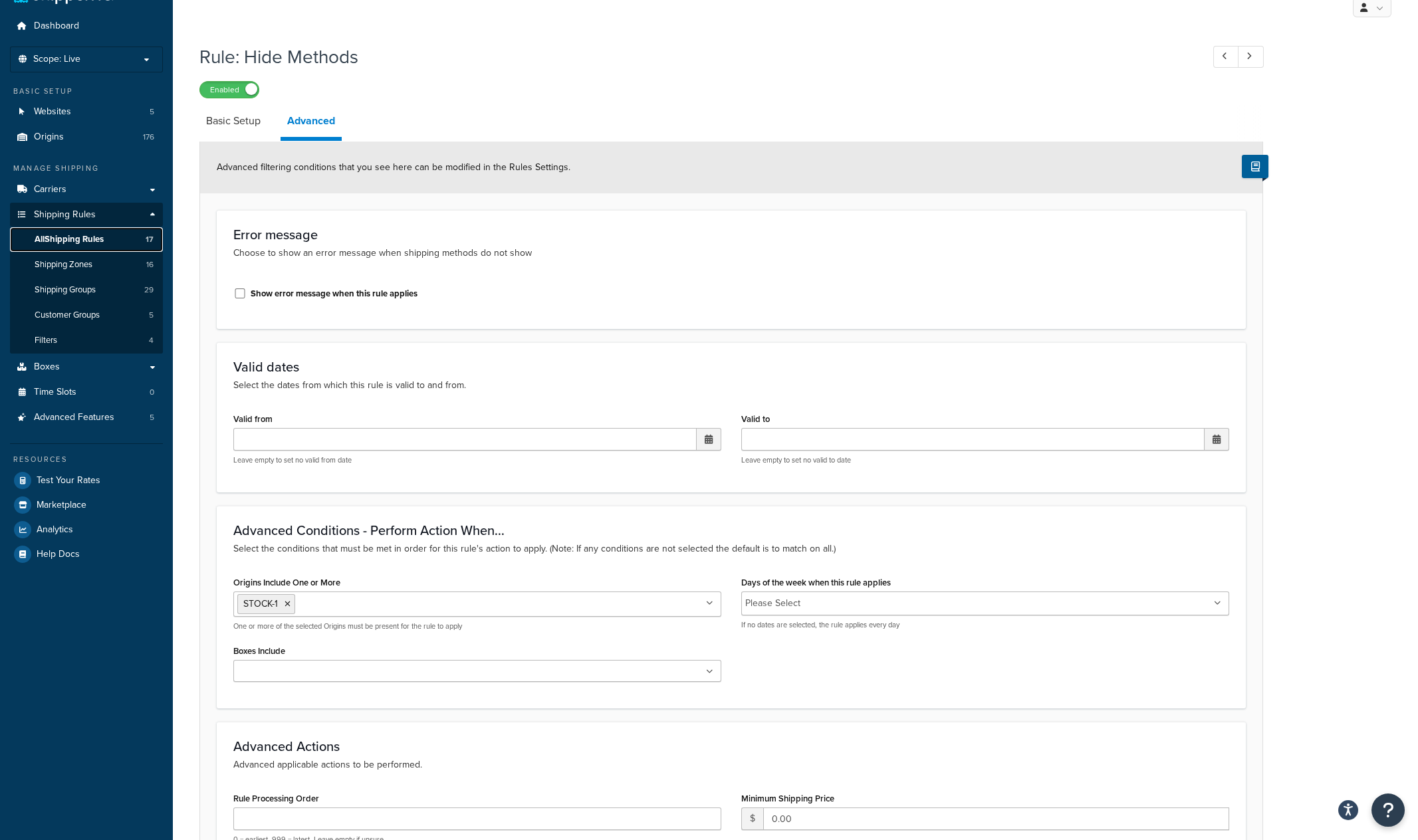
click at [92, 238] on span "All Shipping Rules" at bounding box center [68, 239] width 69 height 11
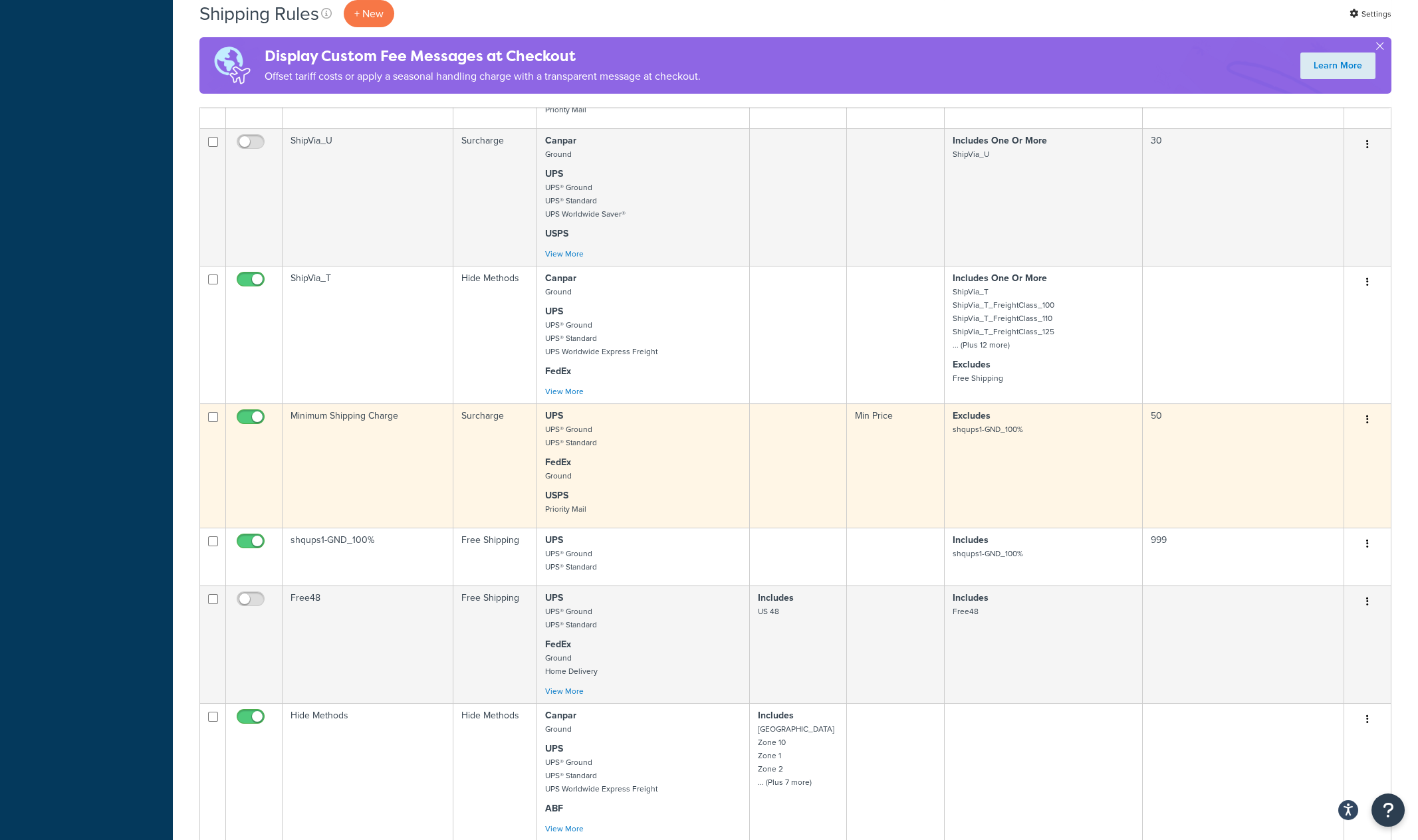
scroll to position [902, 0]
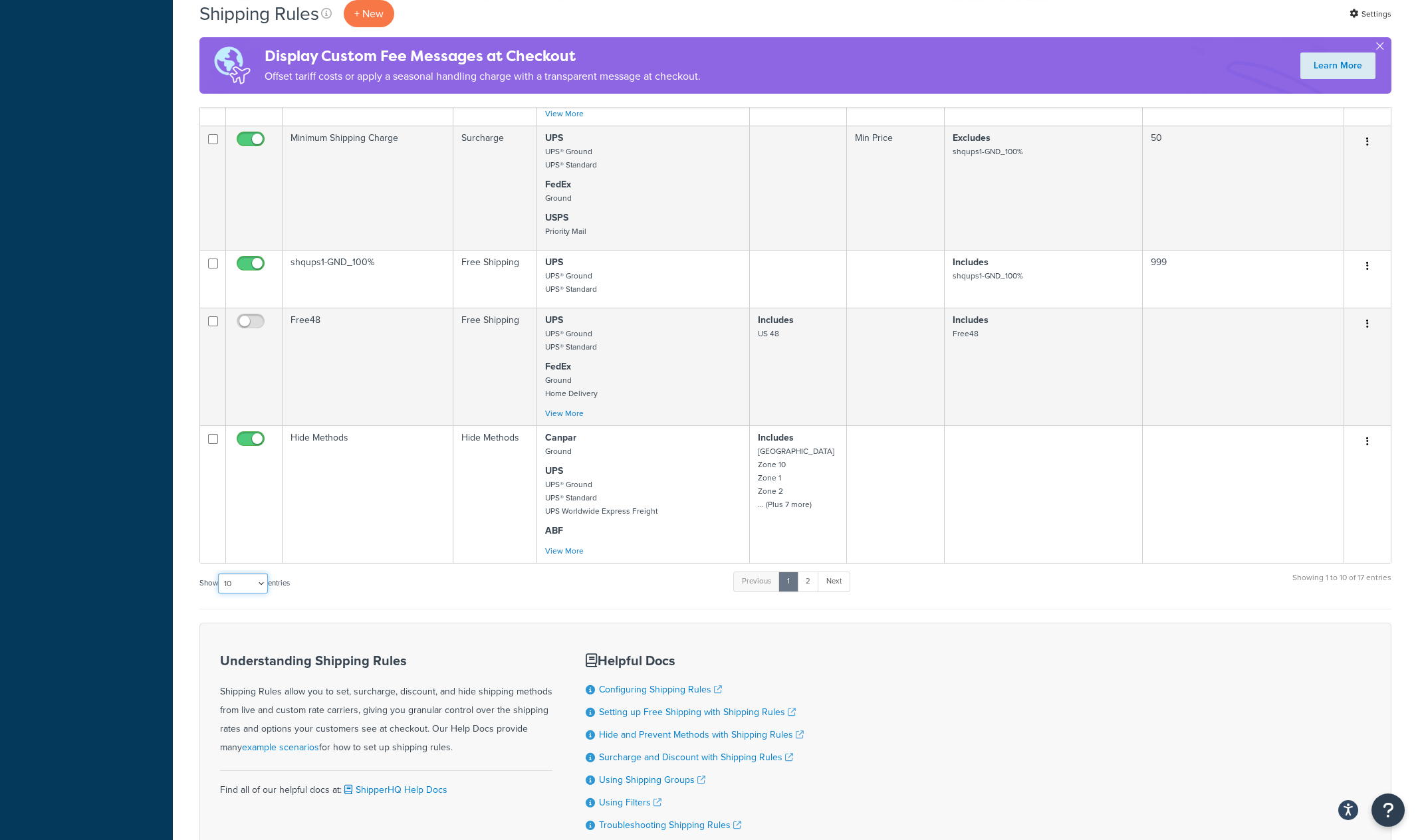
click at [218, 573] on select "10 15 25 50 100 1000" at bounding box center [243, 583] width 50 height 20
select select "50"
click option "50" at bounding box center [0, 0] width 0 height 0
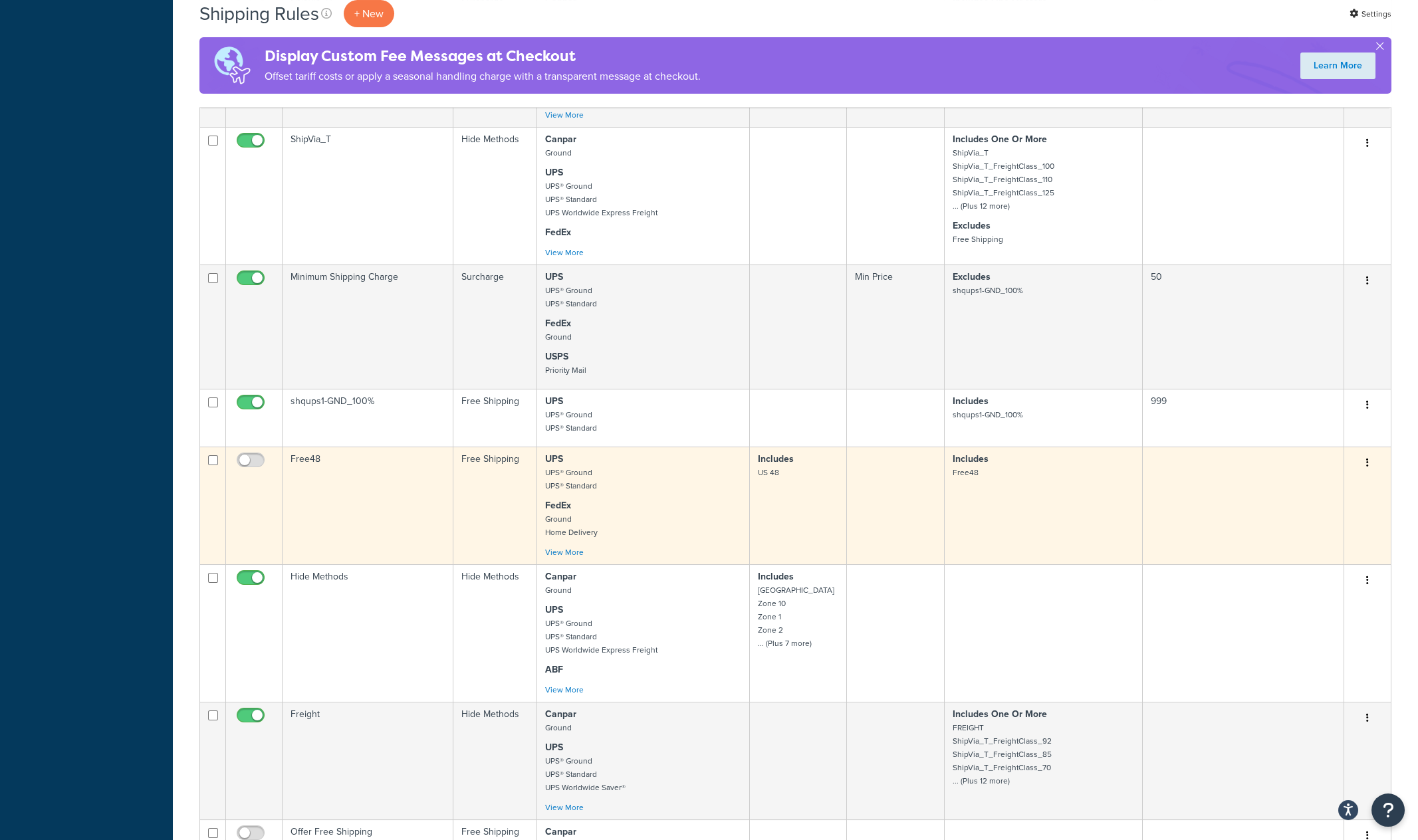
scroll to position [1041, 0]
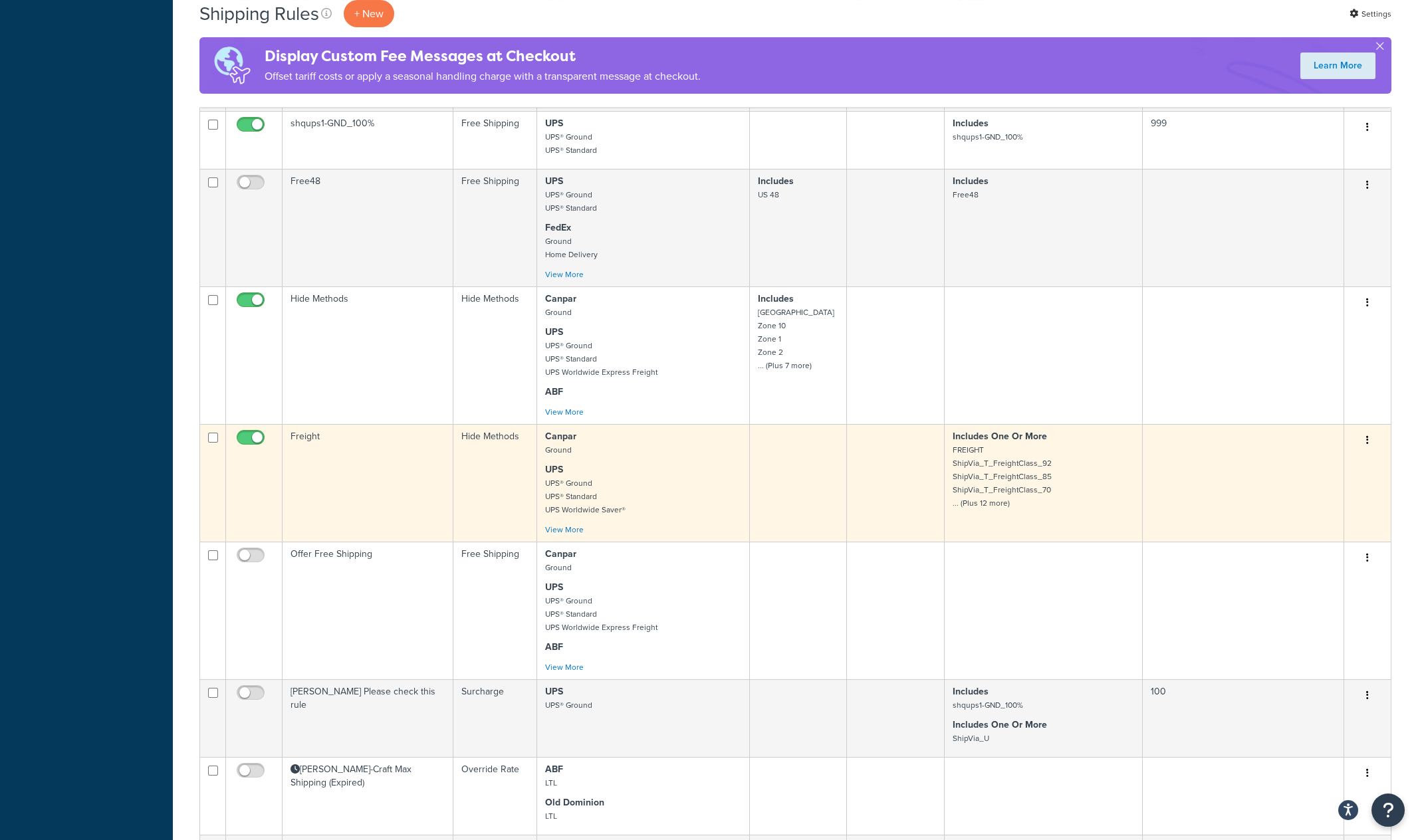
click at [360, 490] on td "Freight" at bounding box center [367, 483] width 171 height 117
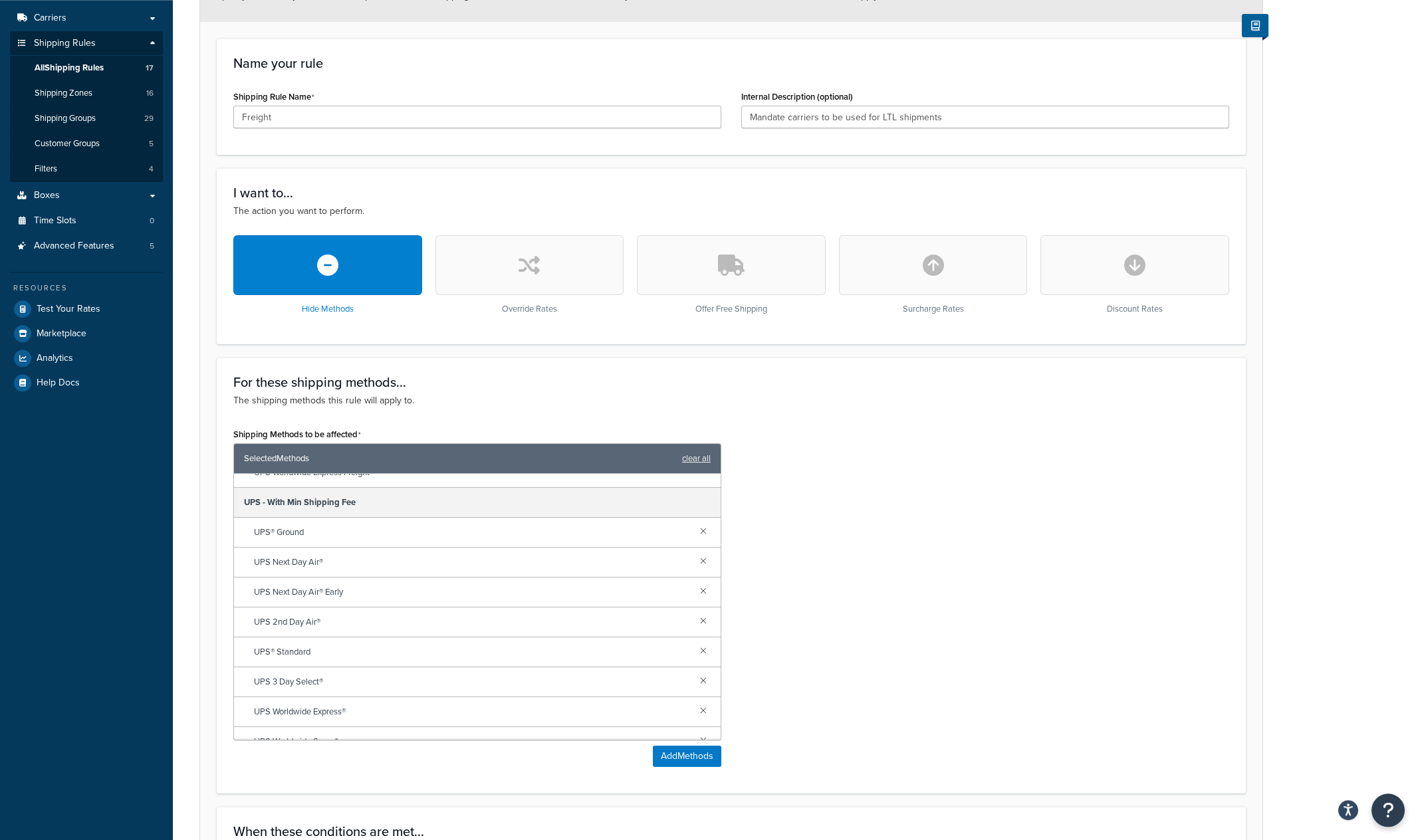
scroll to position [89, 0]
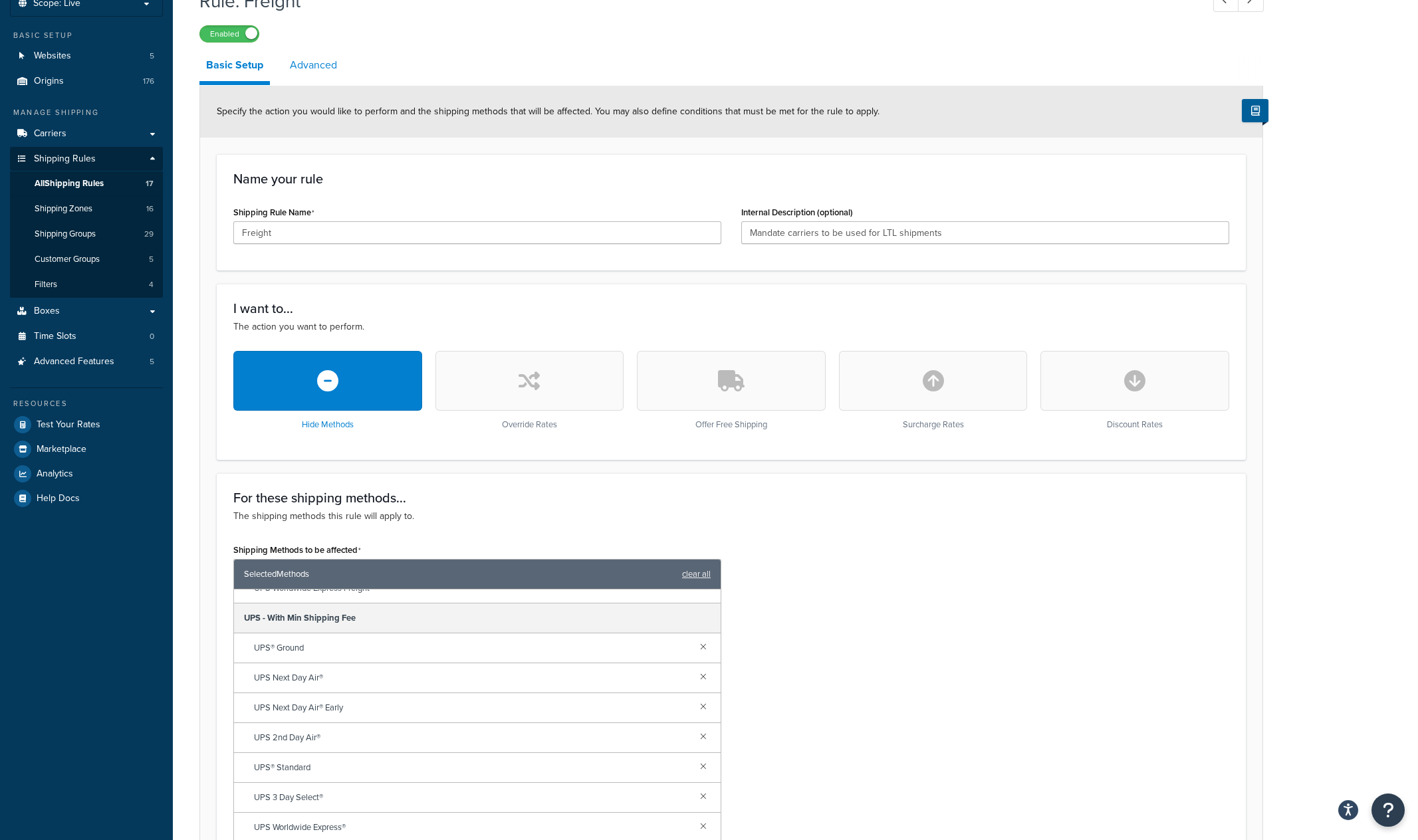
click at [325, 68] on link "Advanced" at bounding box center [313, 65] width 61 height 32
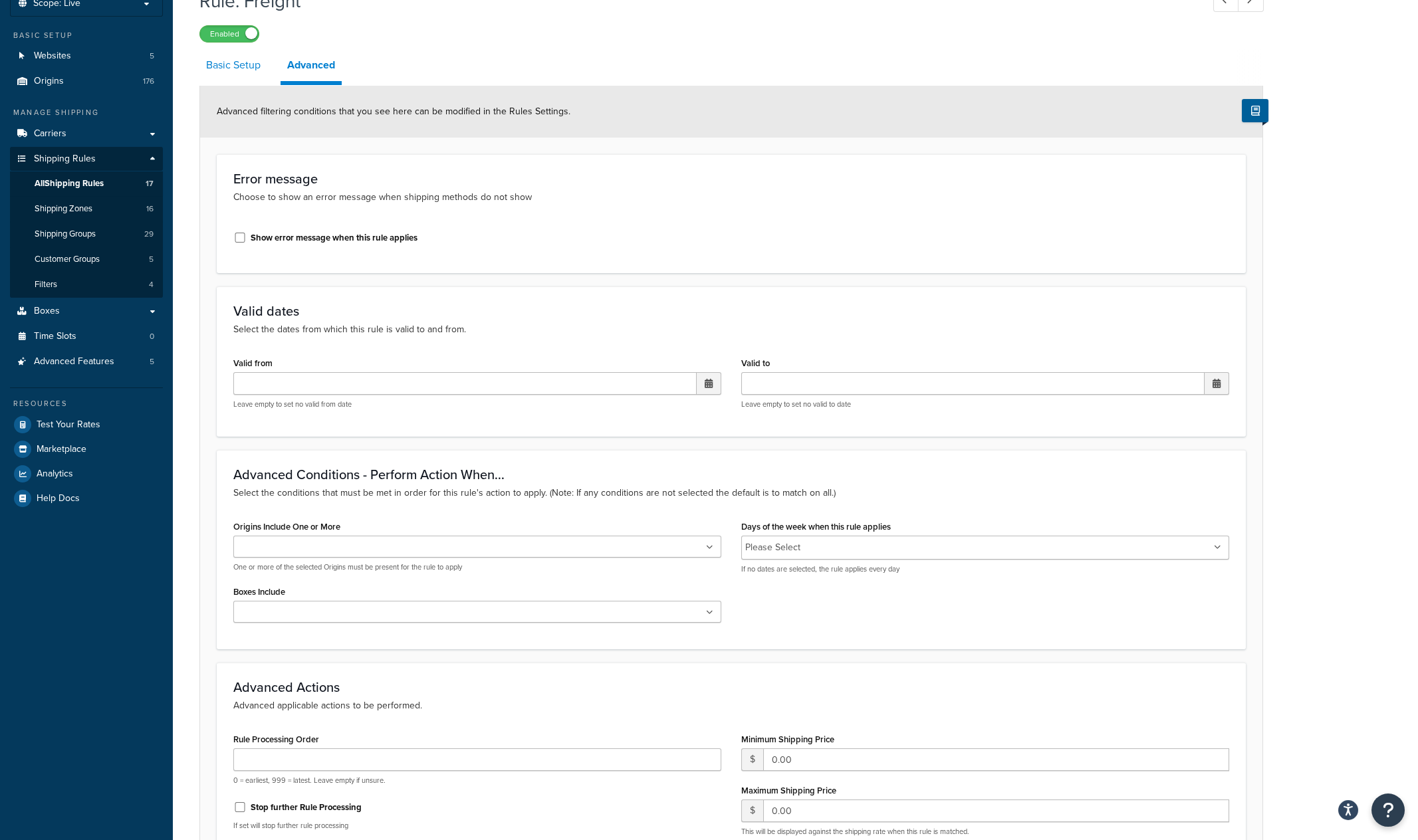
click at [224, 73] on link "Basic Setup" at bounding box center [232, 65] width 68 height 32
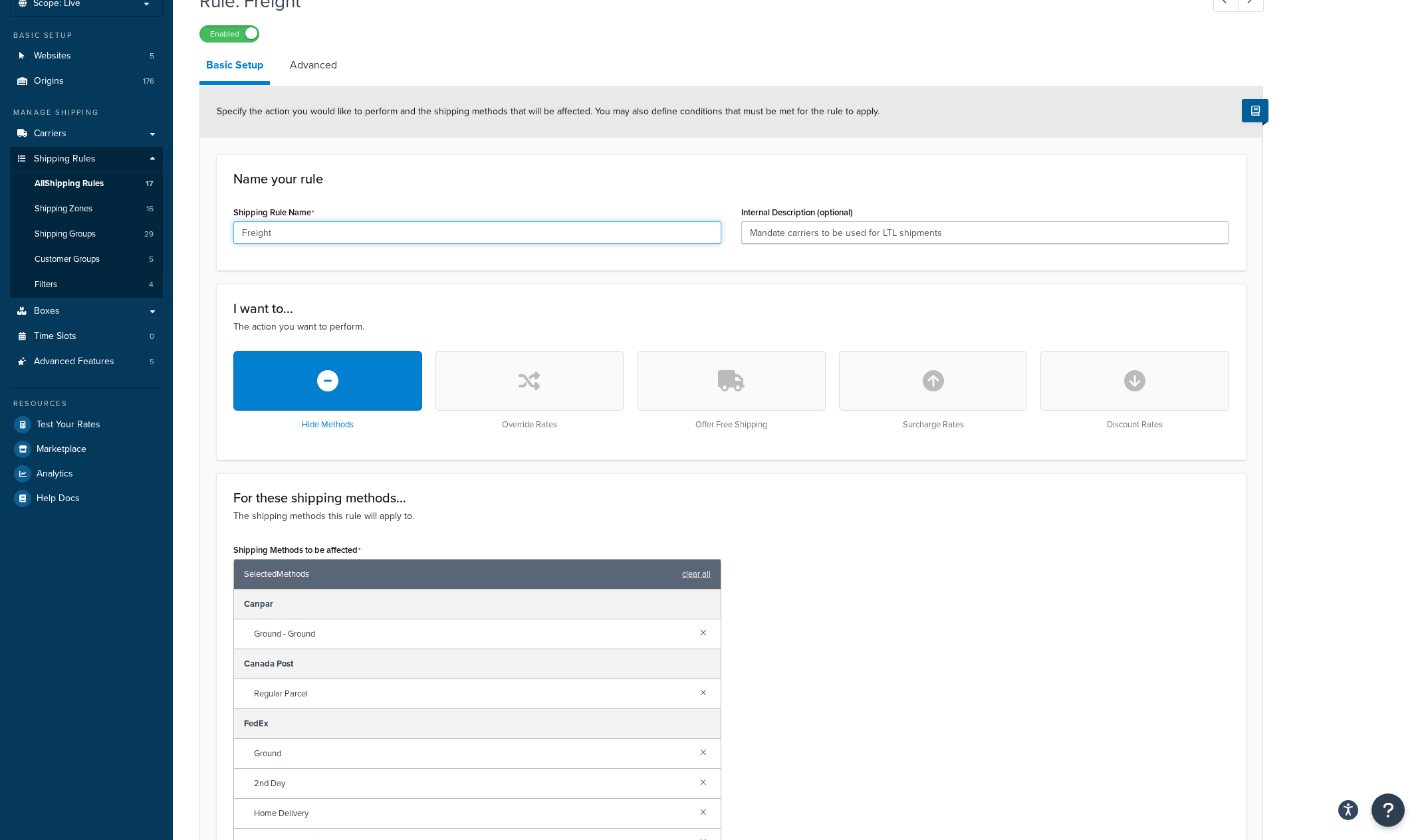
drag, startPoint x: 310, startPoint y: 238, endPoint x: 123, endPoint y: 227, distance: 187.3
click at [233, 227] on input "Freight" at bounding box center [477, 233] width 488 height 23
drag, startPoint x: 953, startPoint y: 234, endPoint x: 650, endPoint y: 229, distance: 303.0
click at [741, 229] on input "Mandate carriers to be used for LTL shipments" at bounding box center [985, 233] width 488 height 23
click at [324, 65] on link "Advanced" at bounding box center [313, 65] width 61 height 32
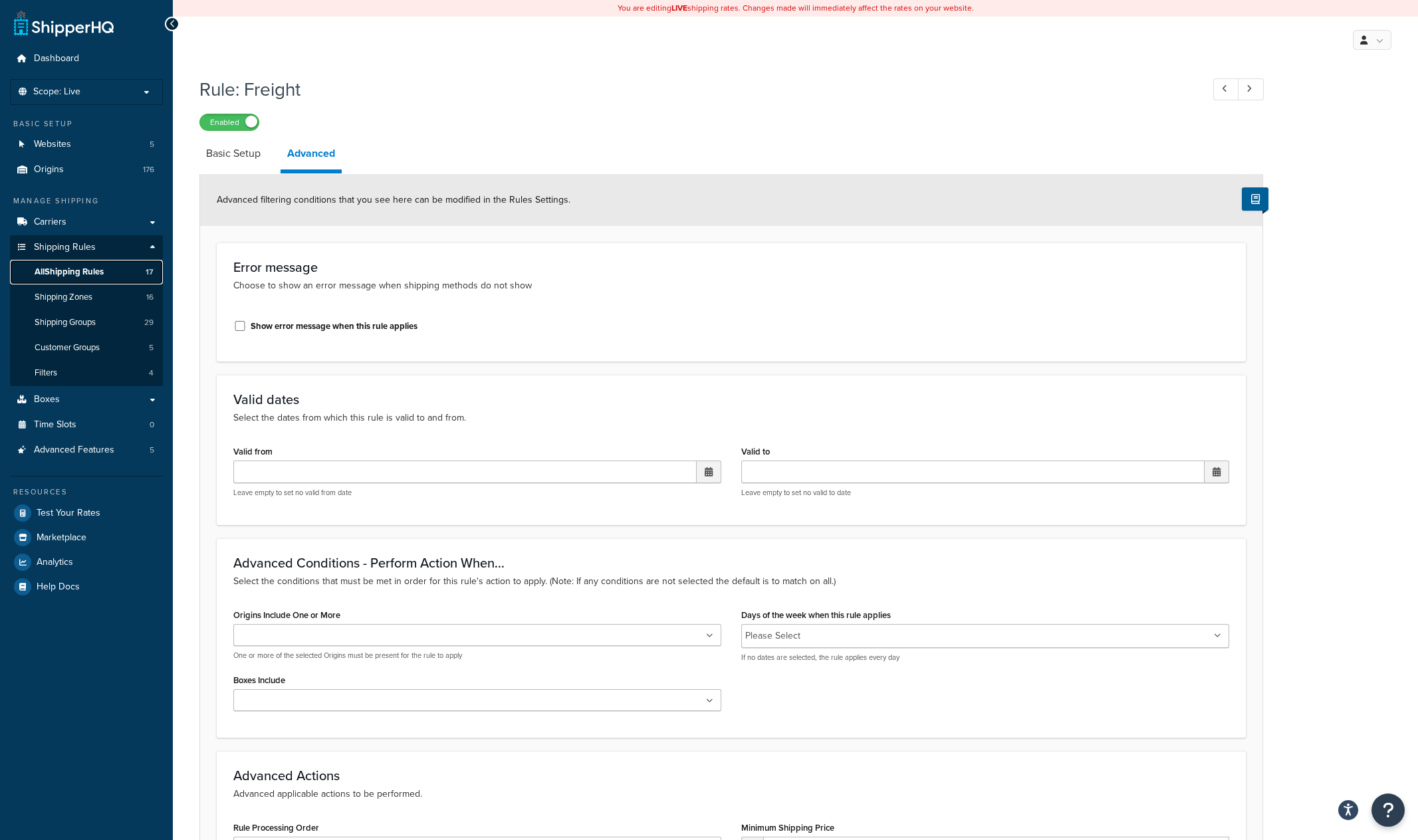
click at [69, 274] on span "All Shipping Rules" at bounding box center [68, 272] width 69 height 11
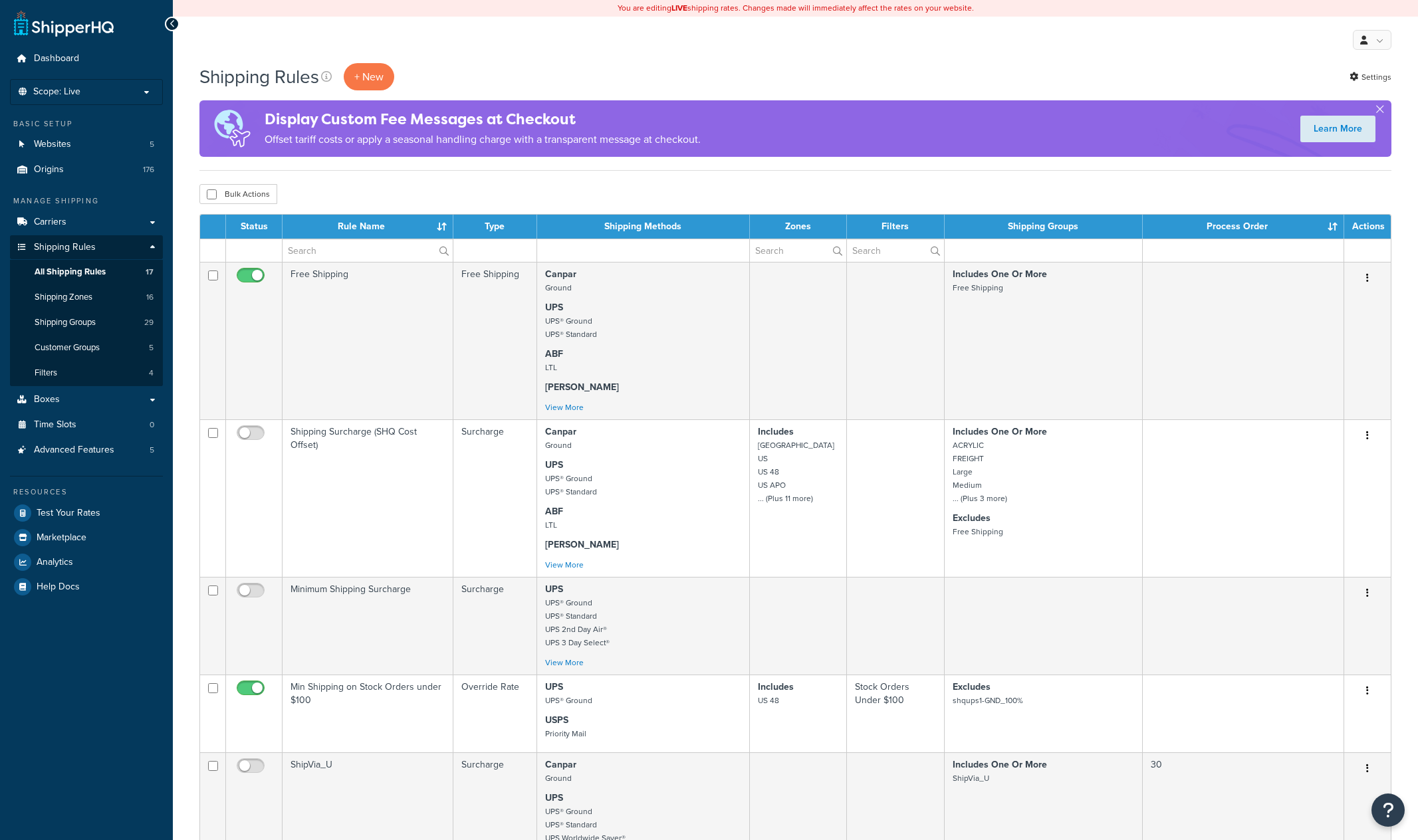
select select "50"
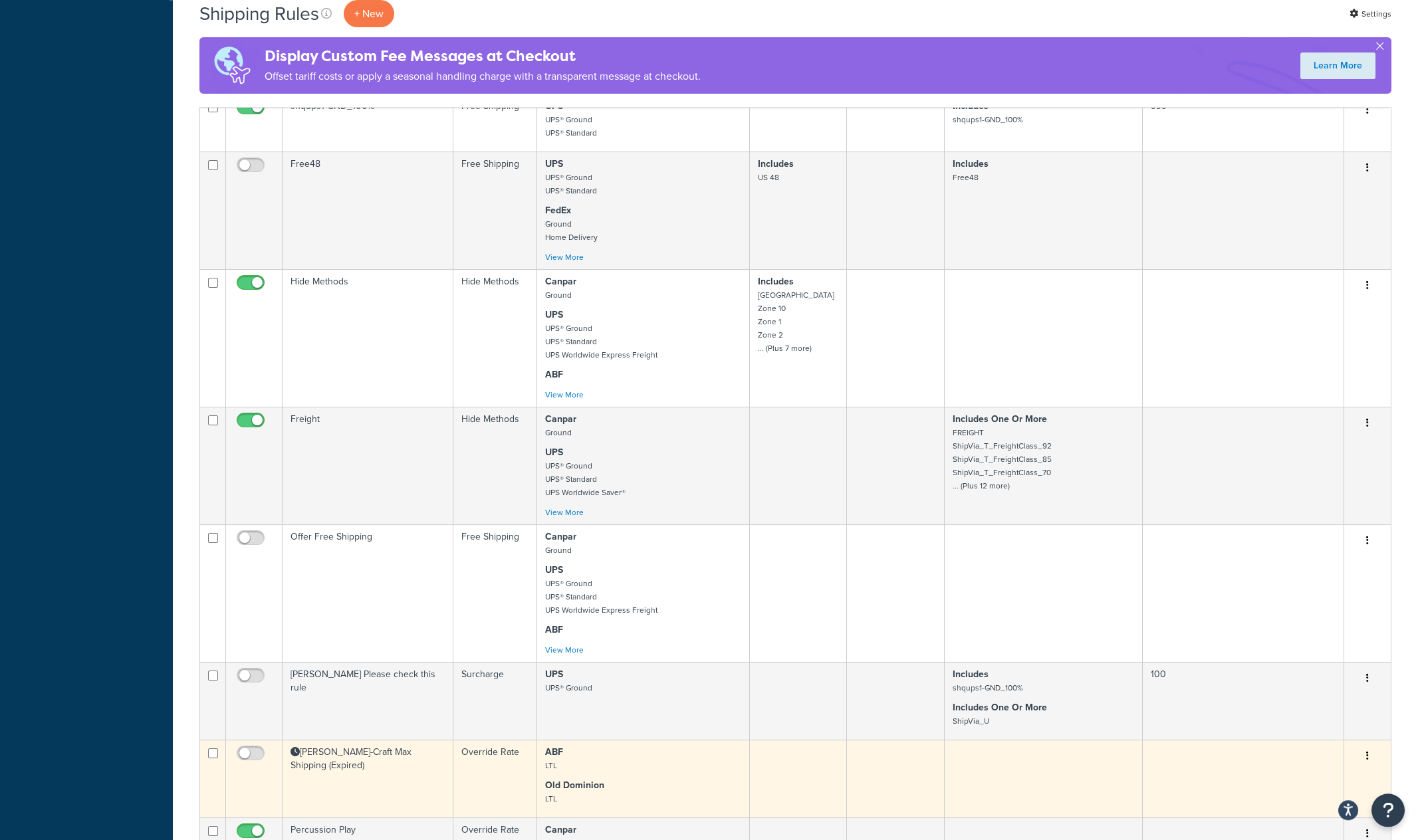
scroll to position [1041, 0]
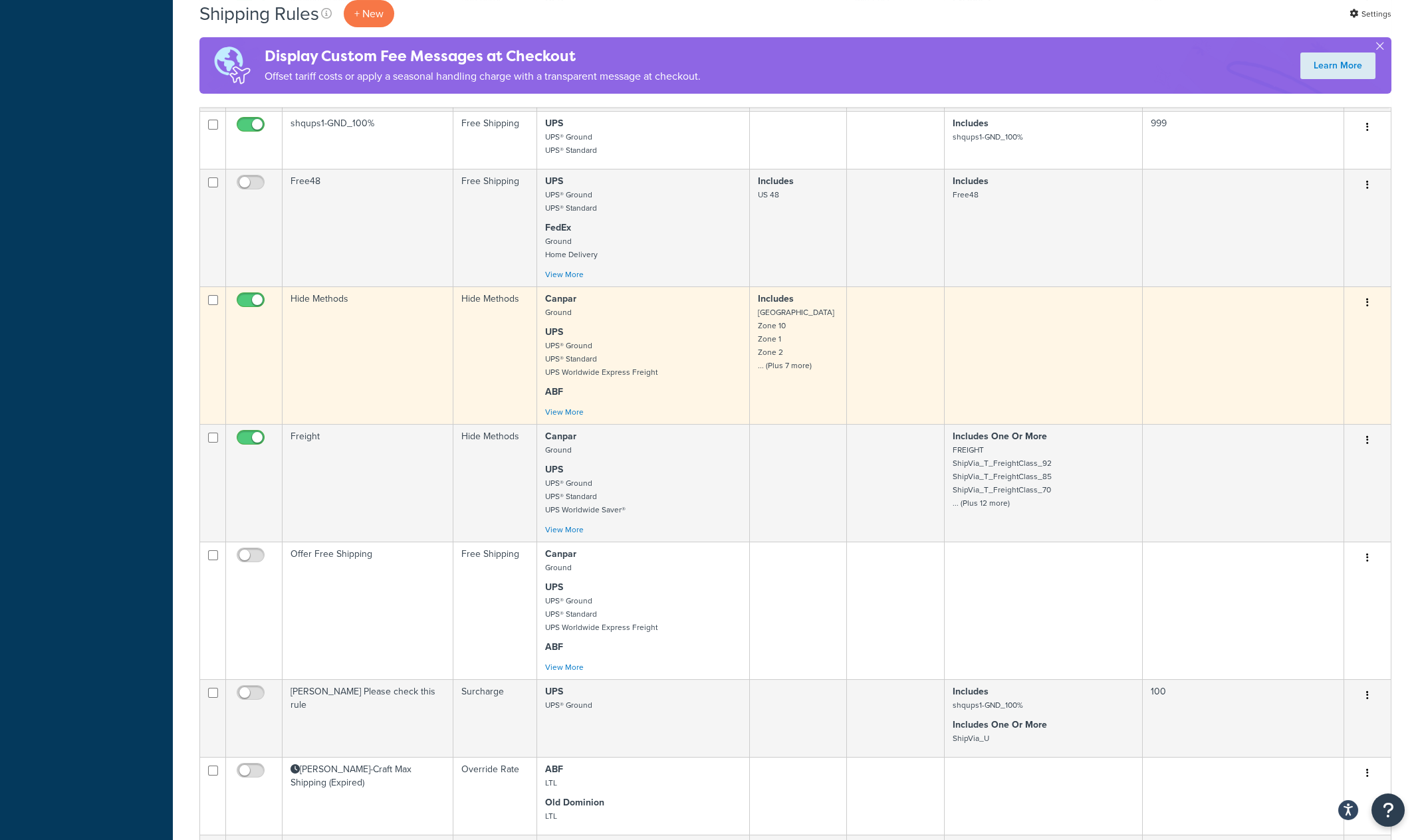
click at [348, 331] on td "Hide Methods" at bounding box center [367, 355] width 171 height 138
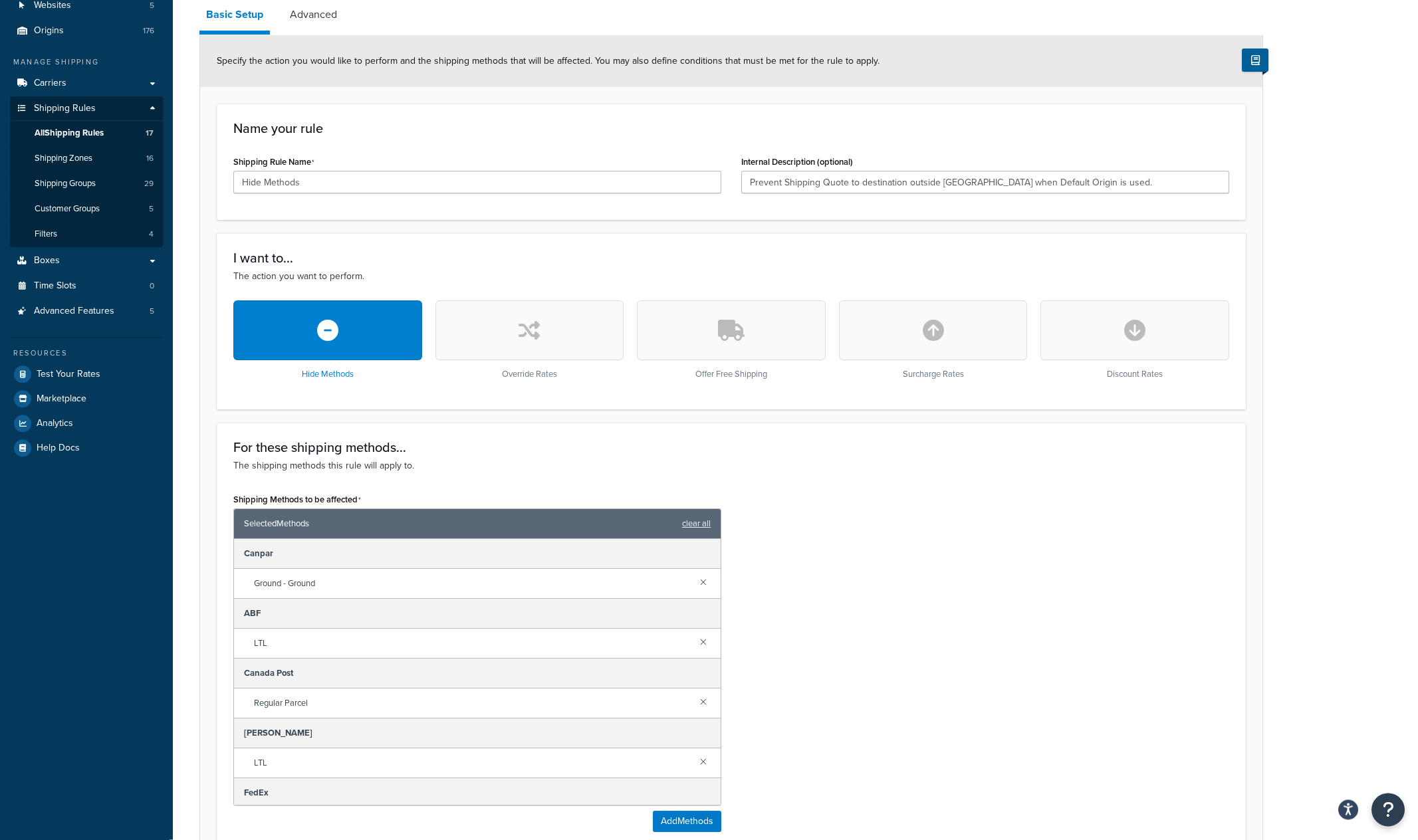
scroll to position [129, 0]
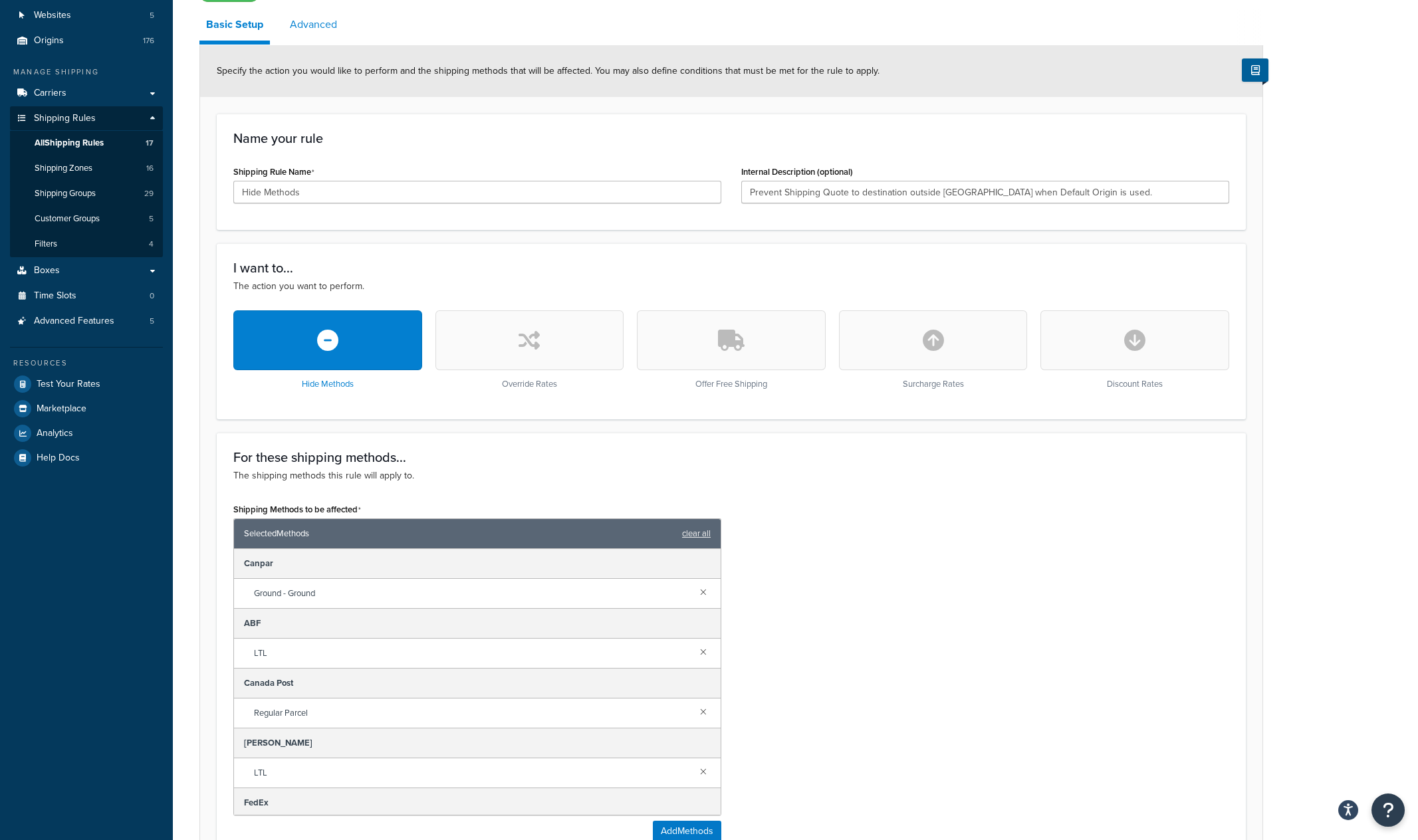
click at [320, 28] on link "Advanced" at bounding box center [313, 25] width 61 height 32
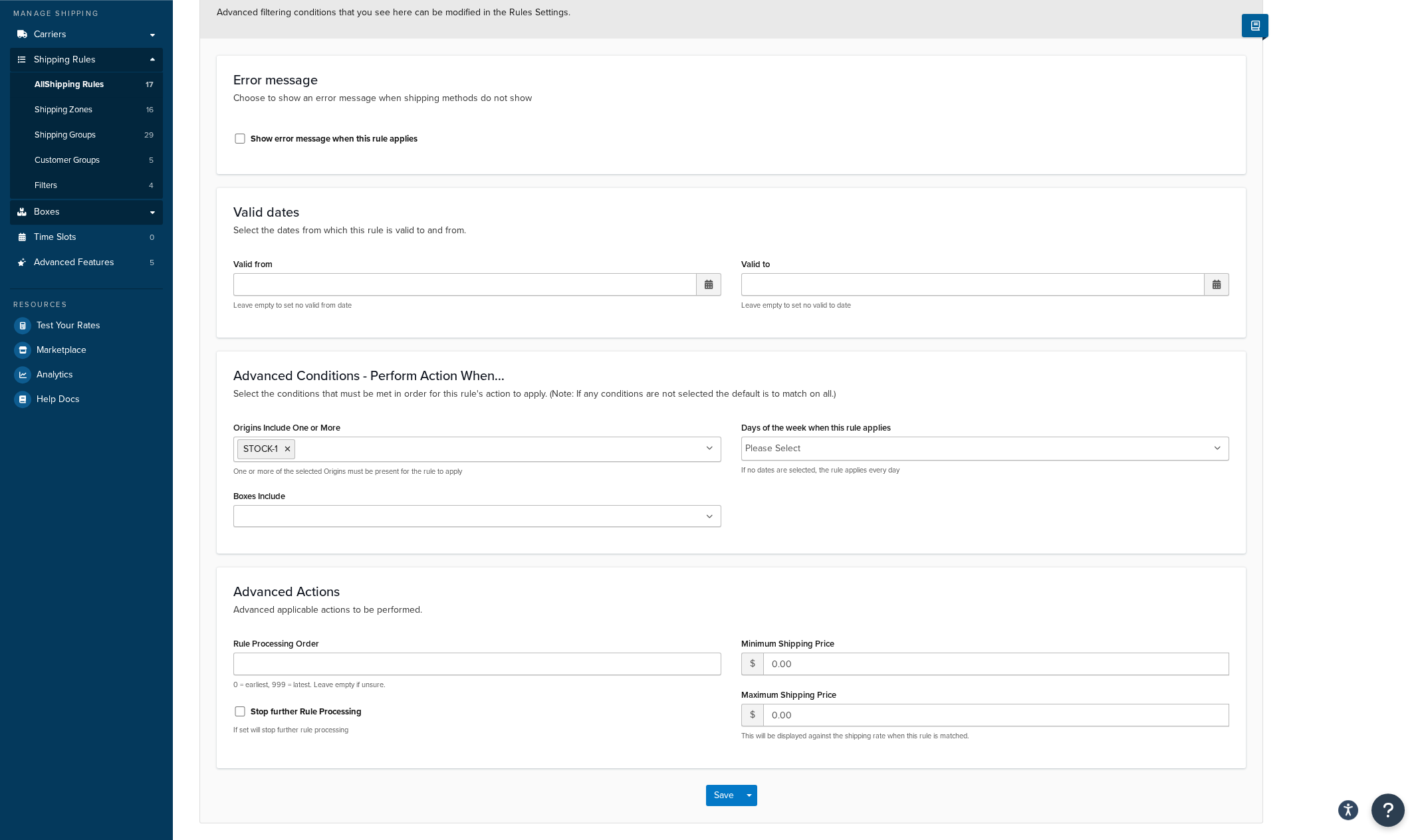
scroll to position [172, 0]
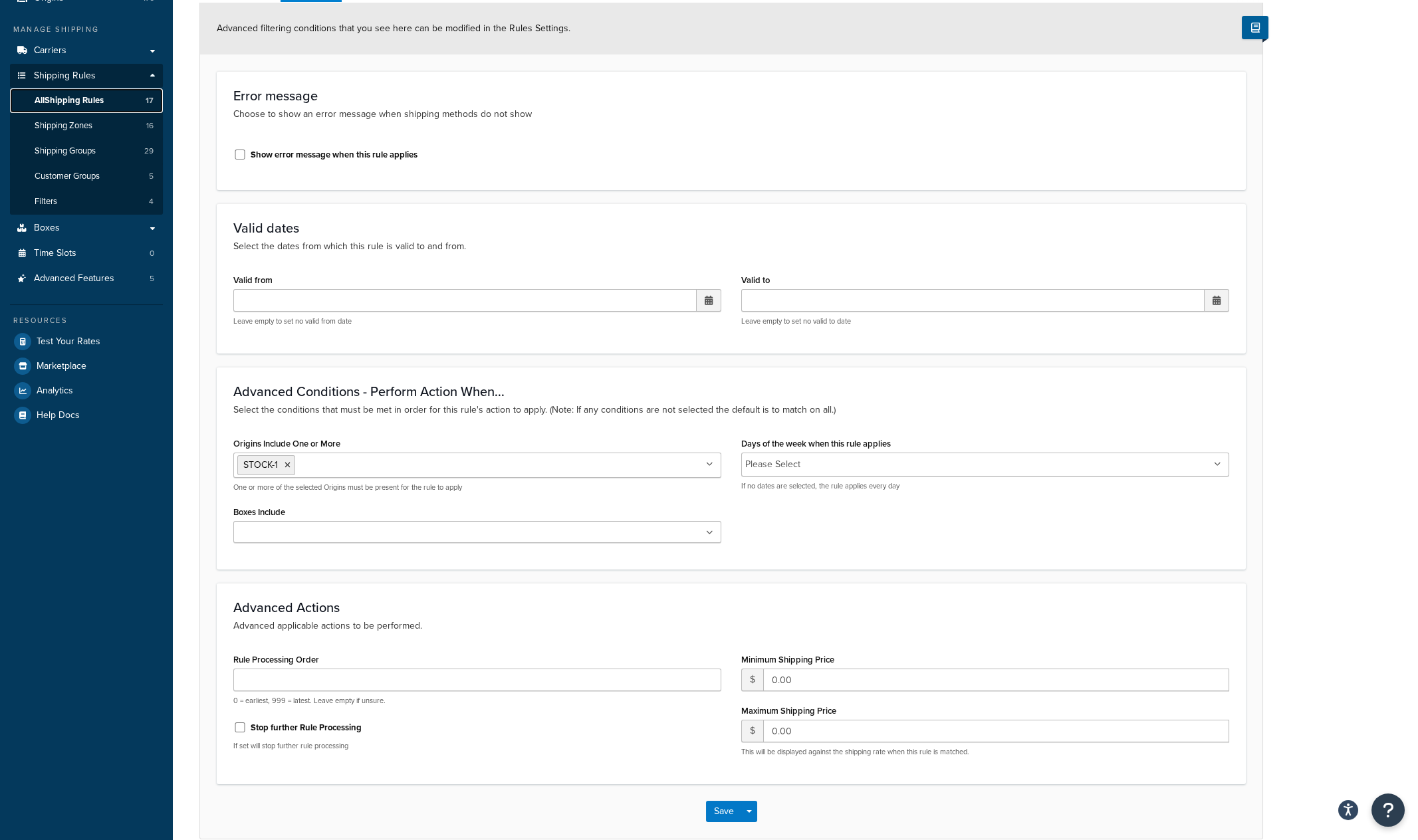
click at [88, 100] on span "All Shipping Rules" at bounding box center [68, 100] width 69 height 11
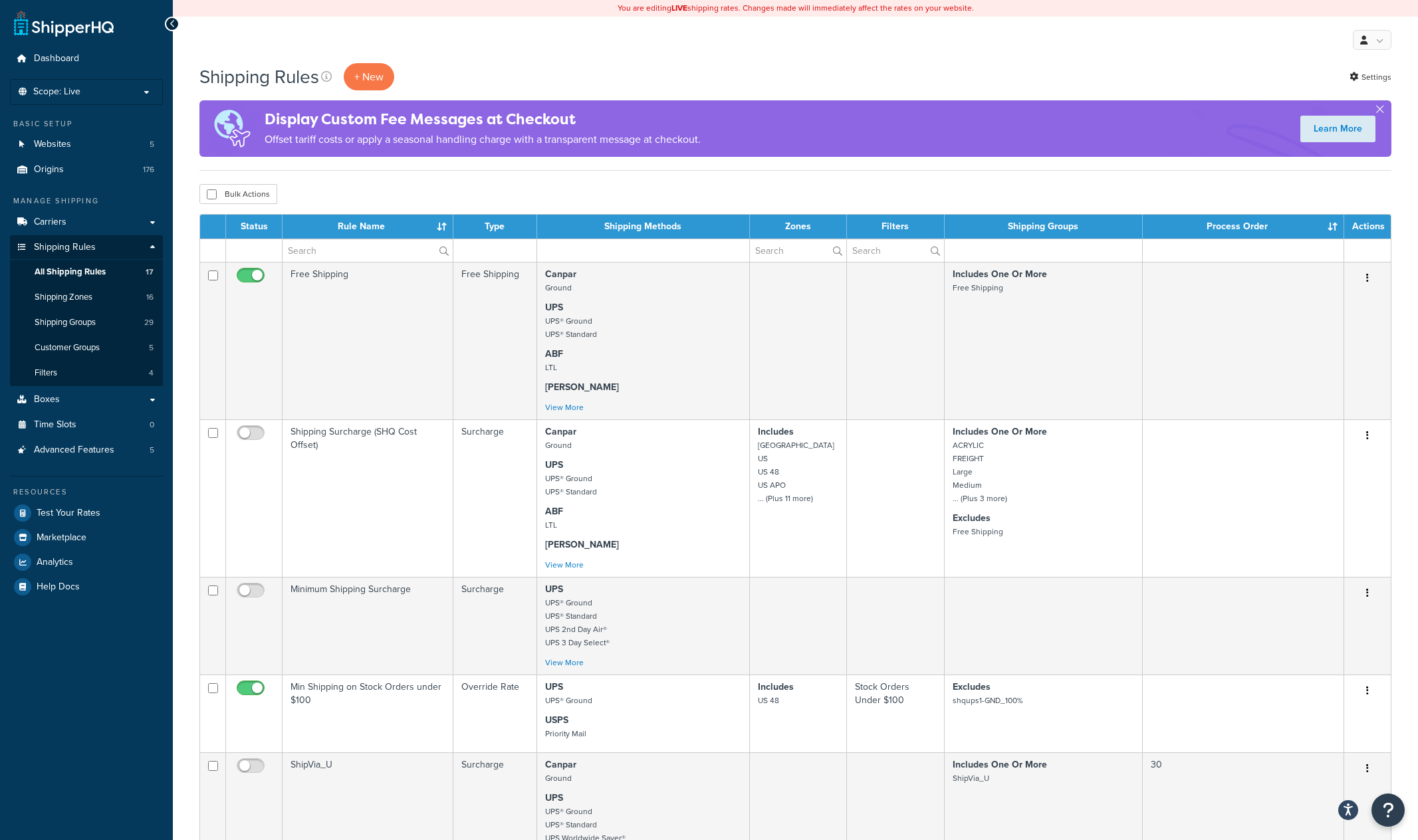
select select "50"
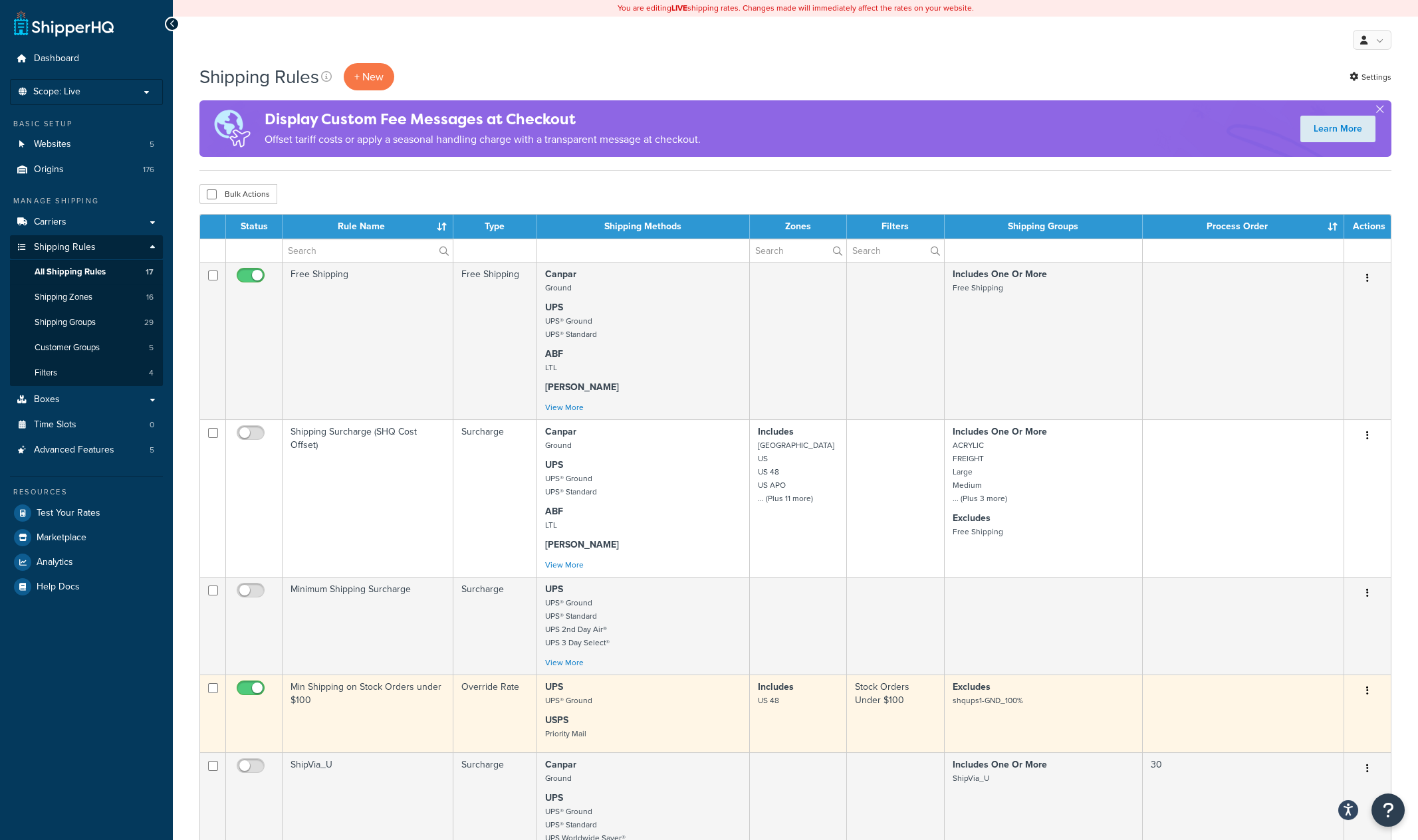
click at [376, 711] on td "Min Shipping on Stock Orders under $100" at bounding box center [367, 714] width 171 height 78
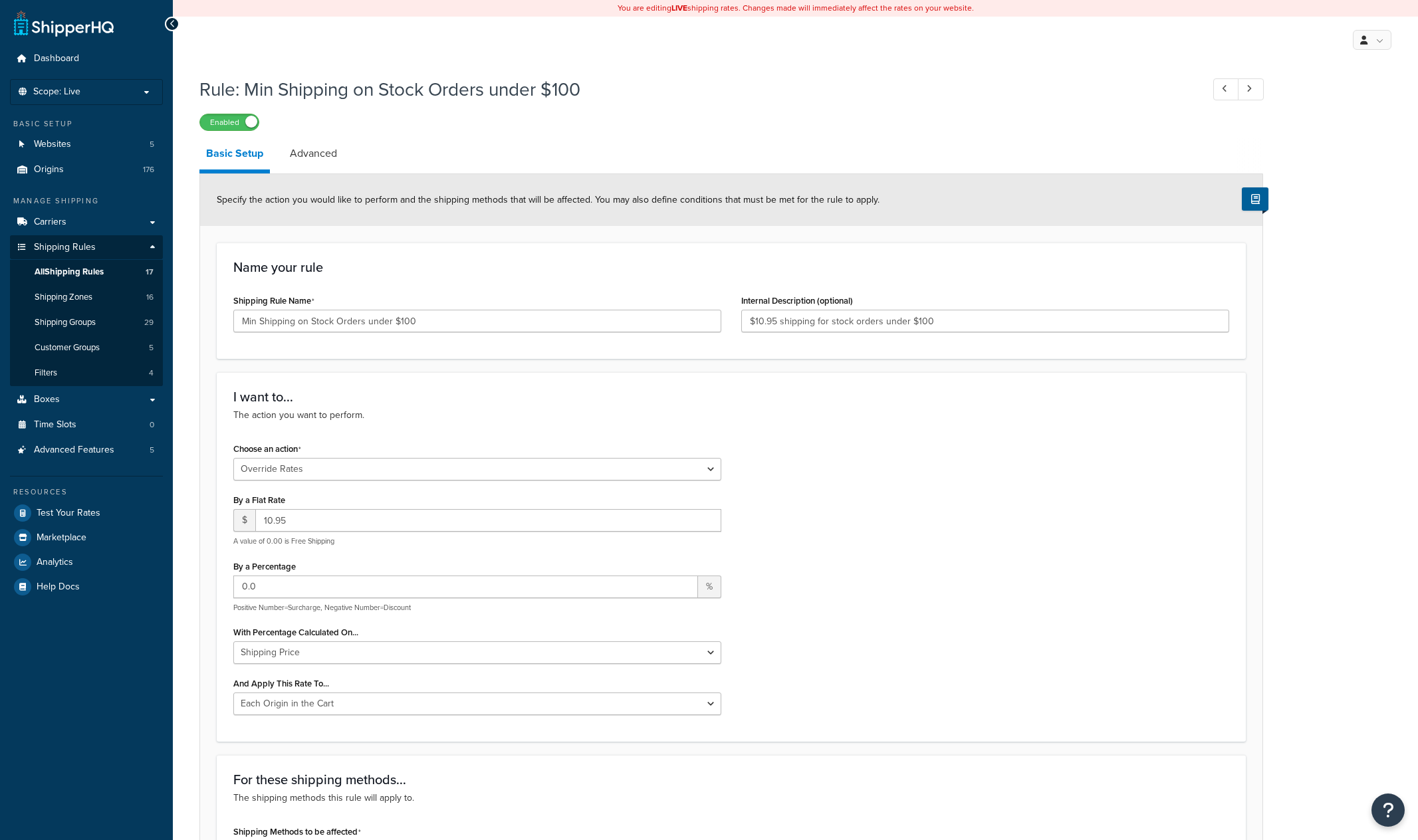
select select "OVERRIDE"
select select "LOCATION"
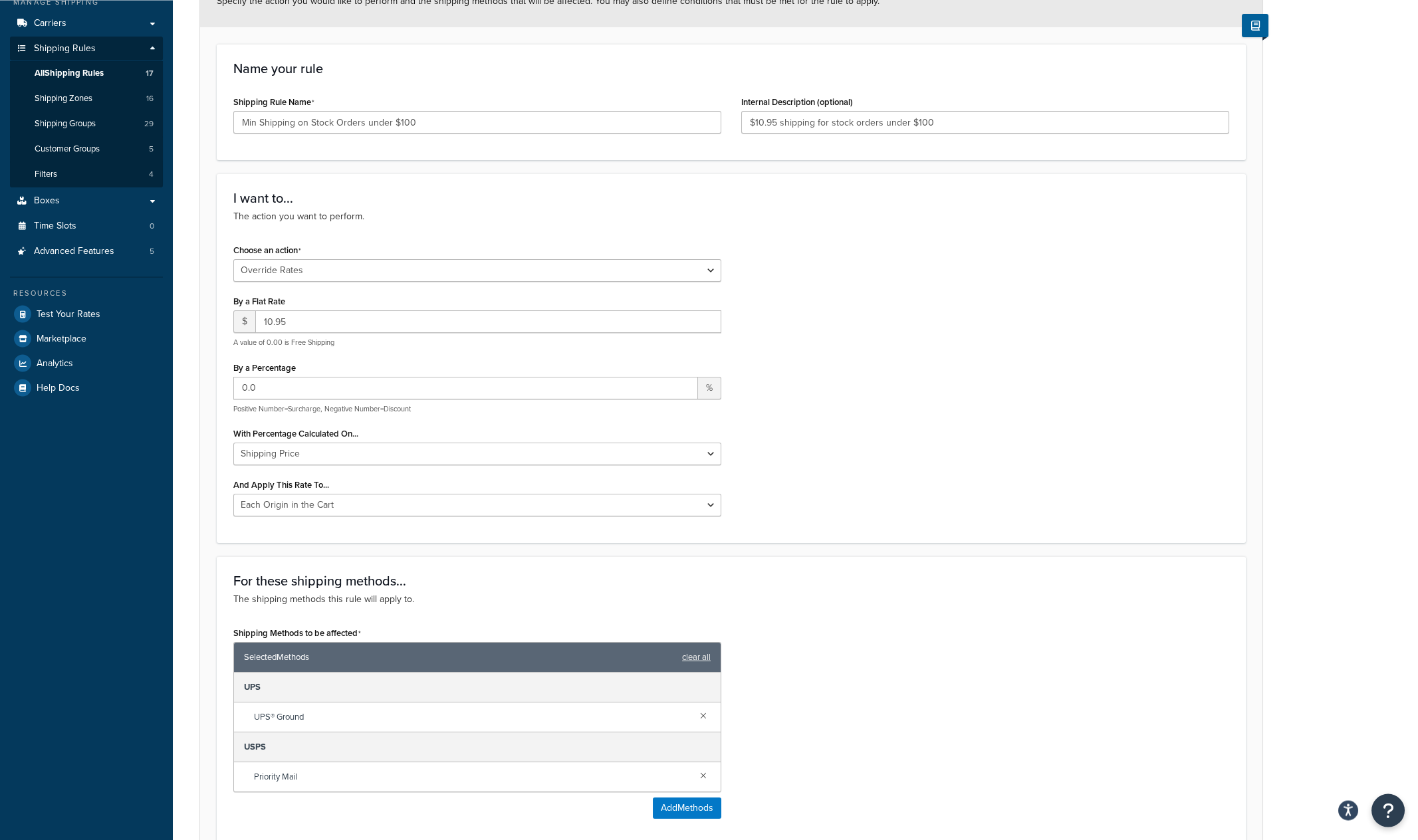
scroll to position [139, 0]
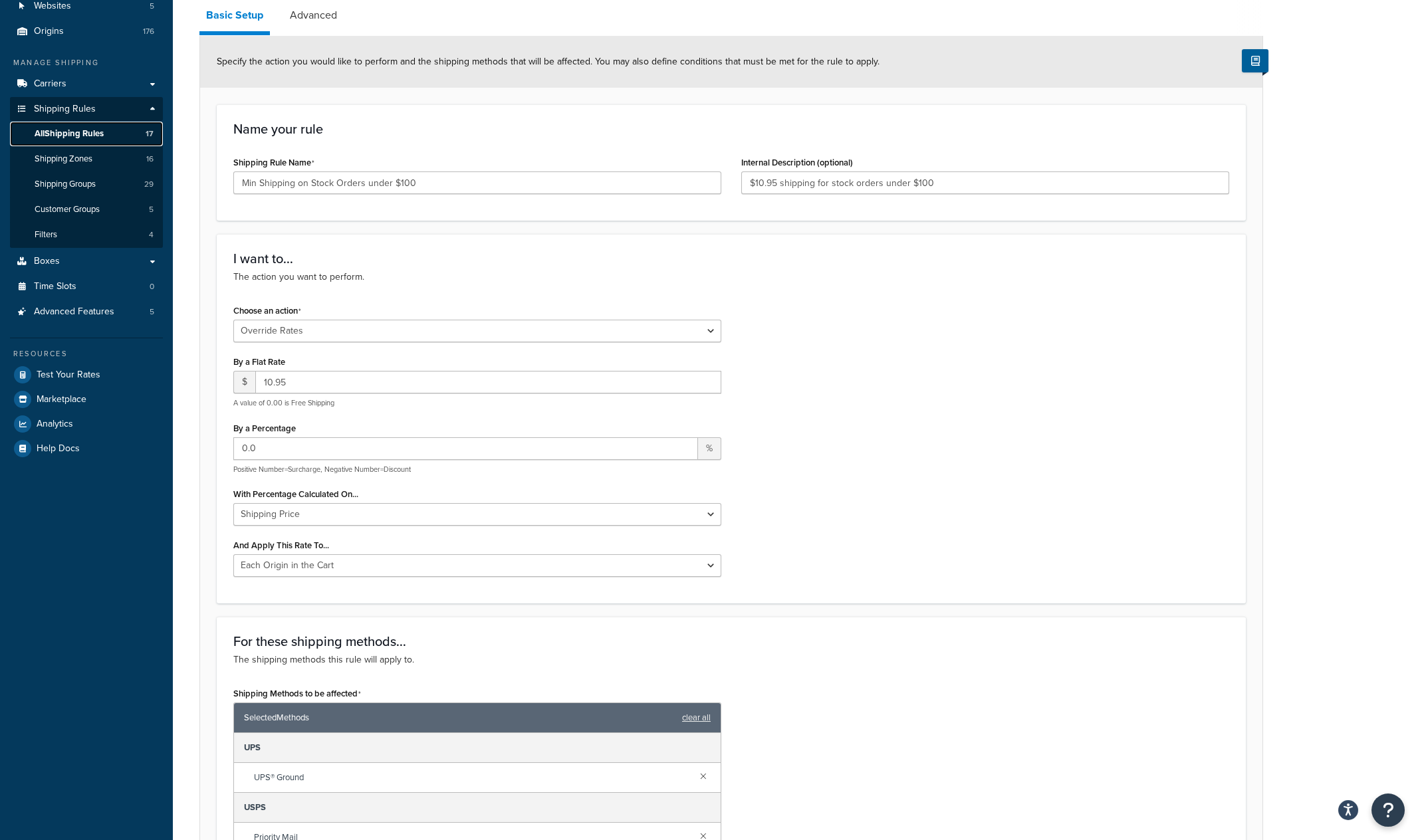
click at [46, 137] on span "All Shipping Rules" at bounding box center [68, 133] width 69 height 11
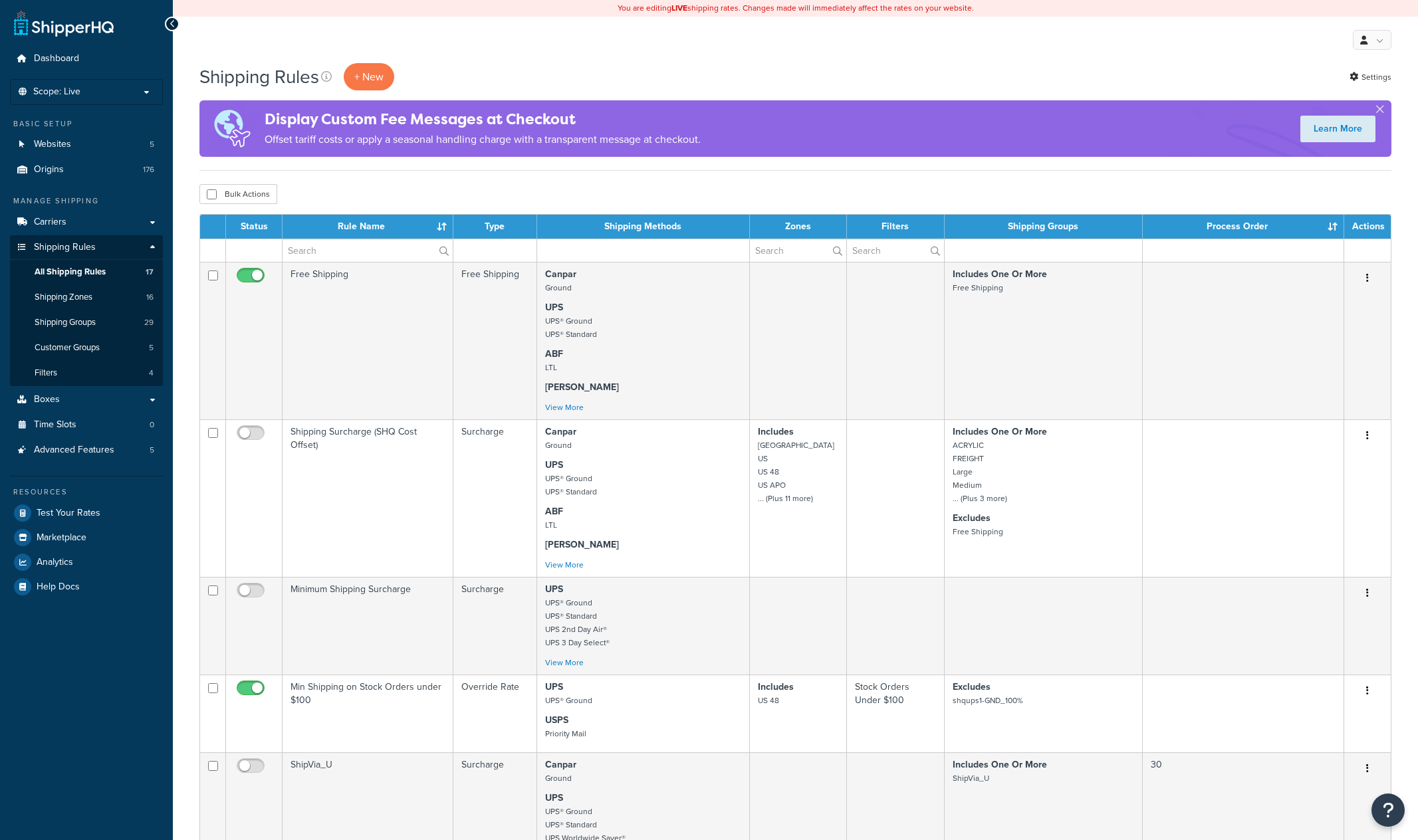
select select "50"
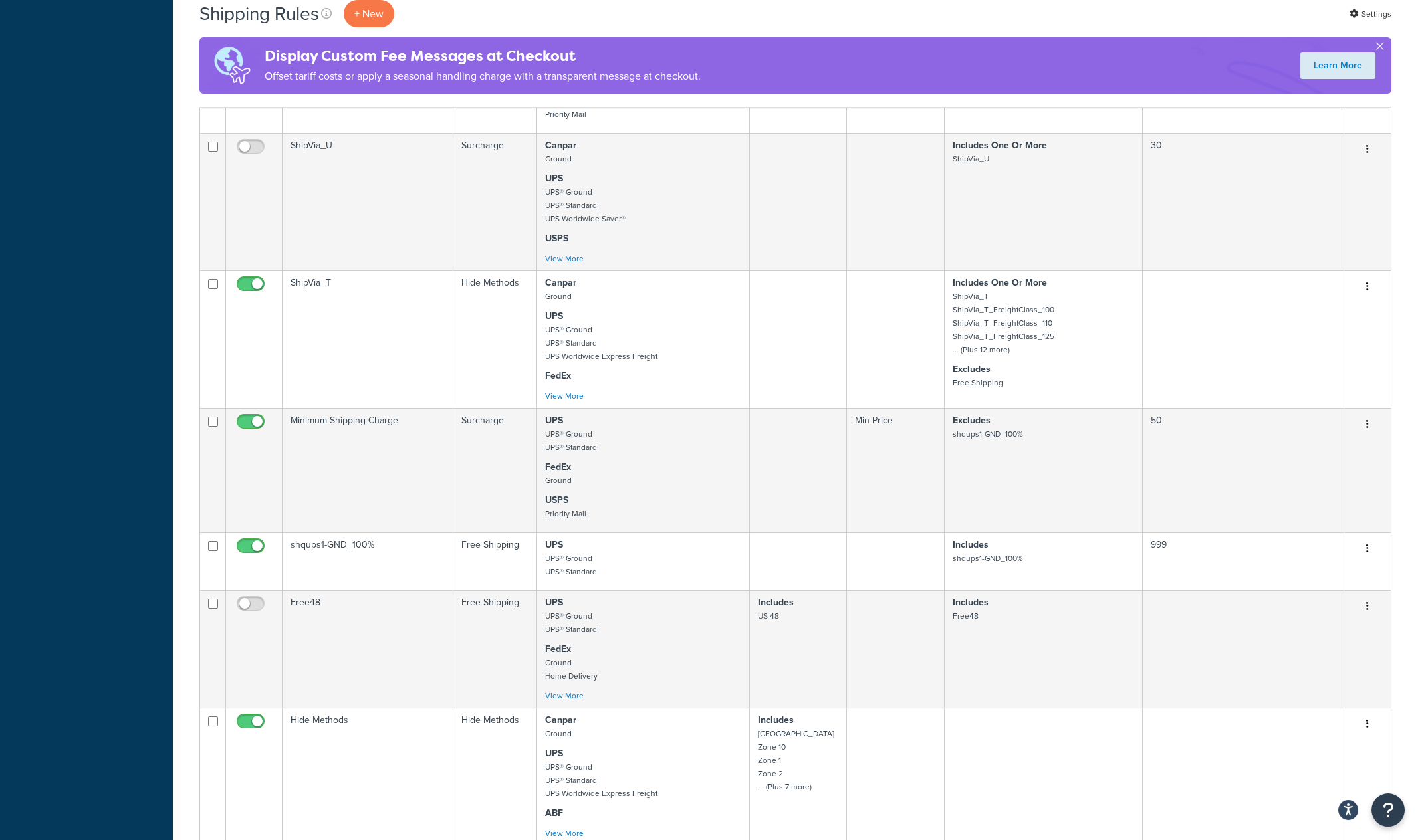
scroll to position [555, 0]
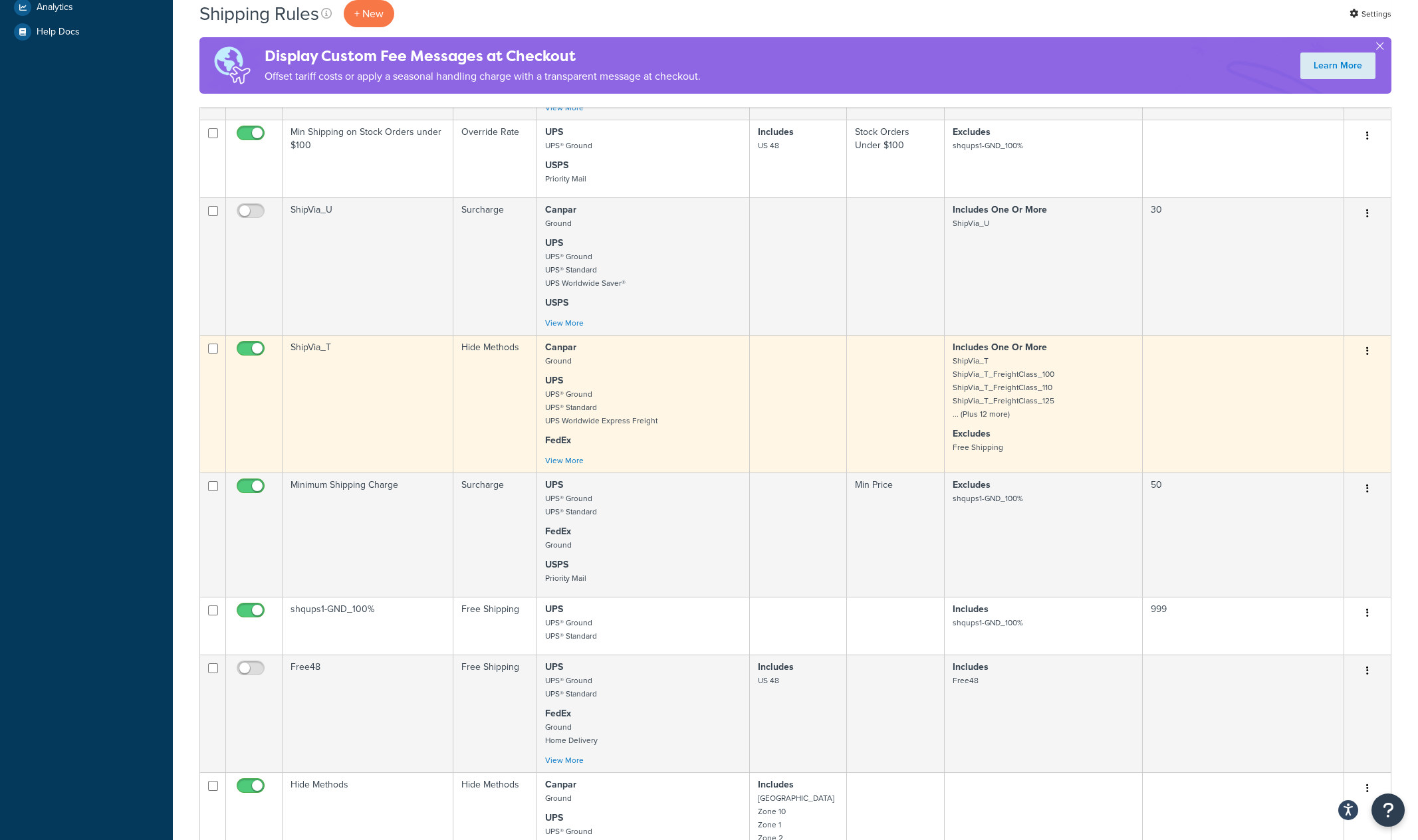
click at [350, 400] on td "ShipVia_T" at bounding box center [367, 403] width 171 height 138
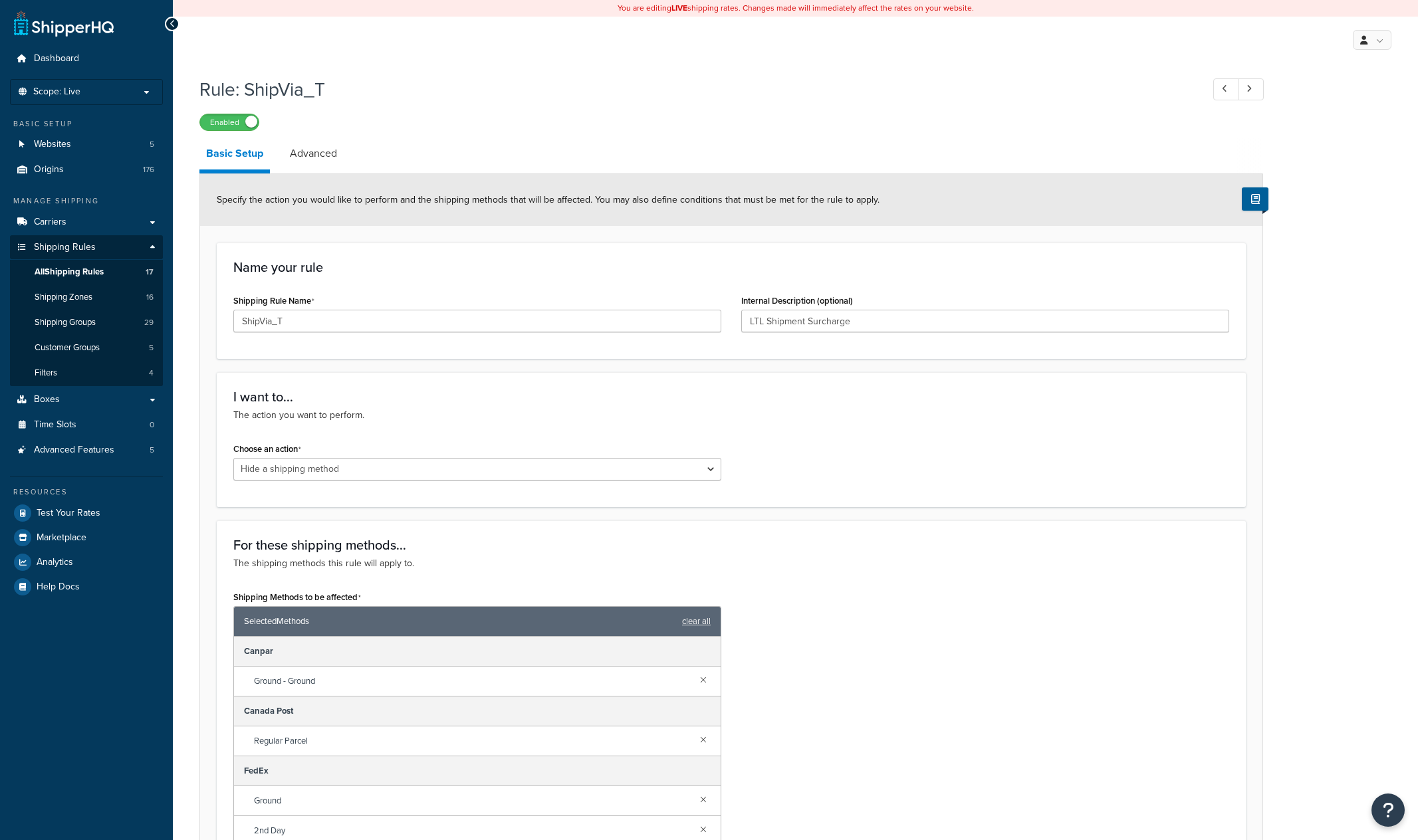
select select "HIDE"
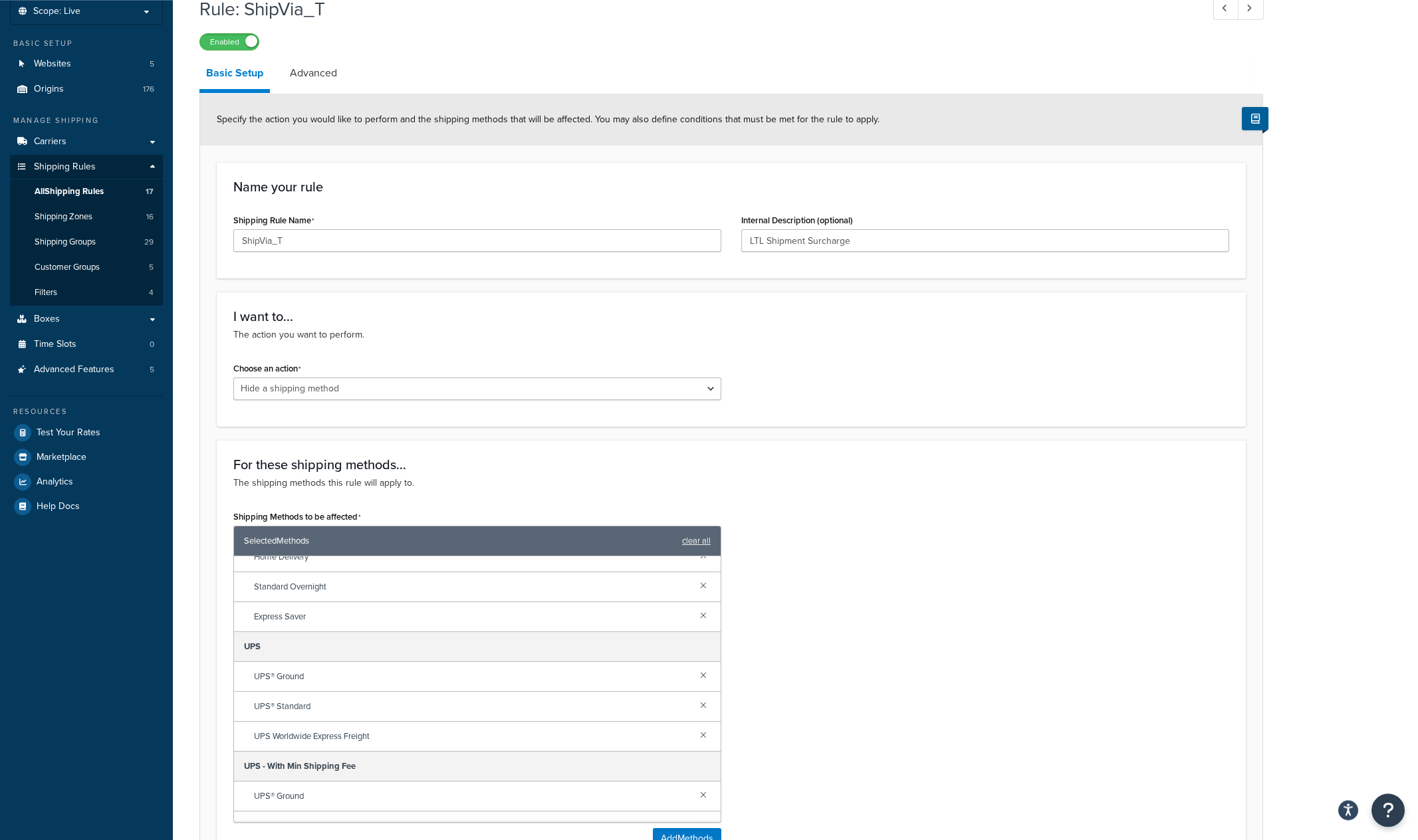
scroll to position [69, 0]
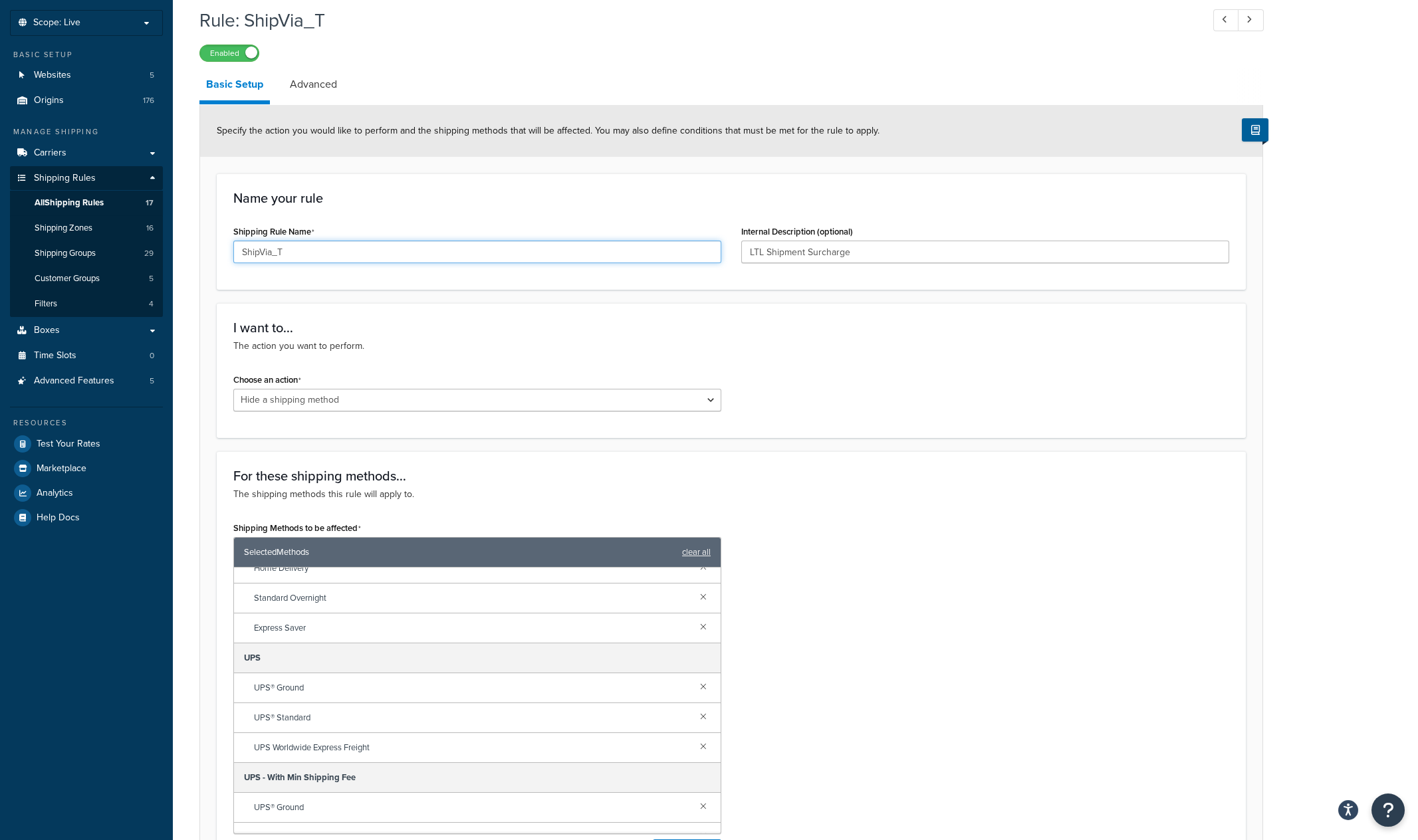
drag, startPoint x: 317, startPoint y: 253, endPoint x: 163, endPoint y: 260, distance: 154.2
click at [233, 260] on input "ShipVia_T" at bounding box center [477, 252] width 488 height 23
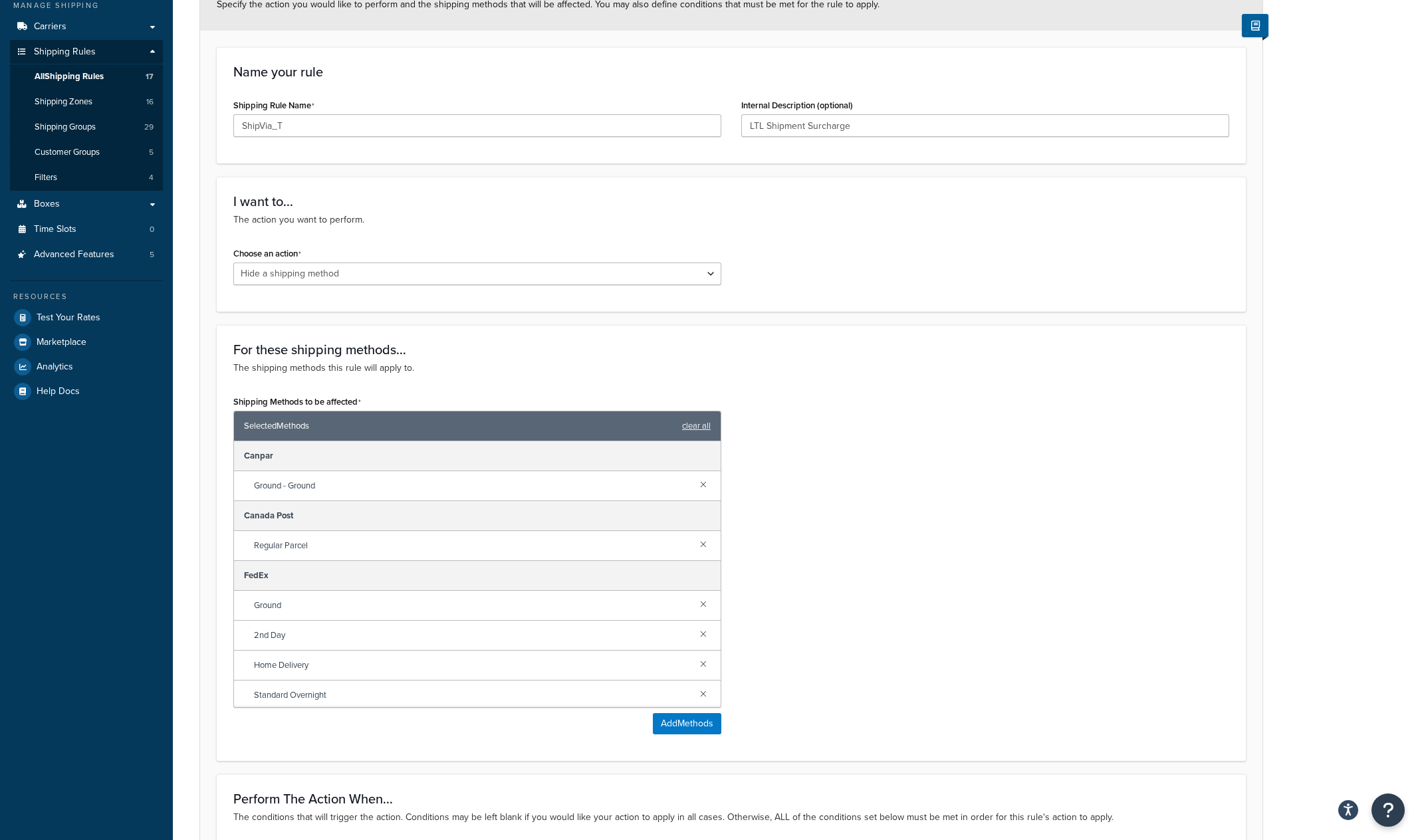
scroll to position [0, 0]
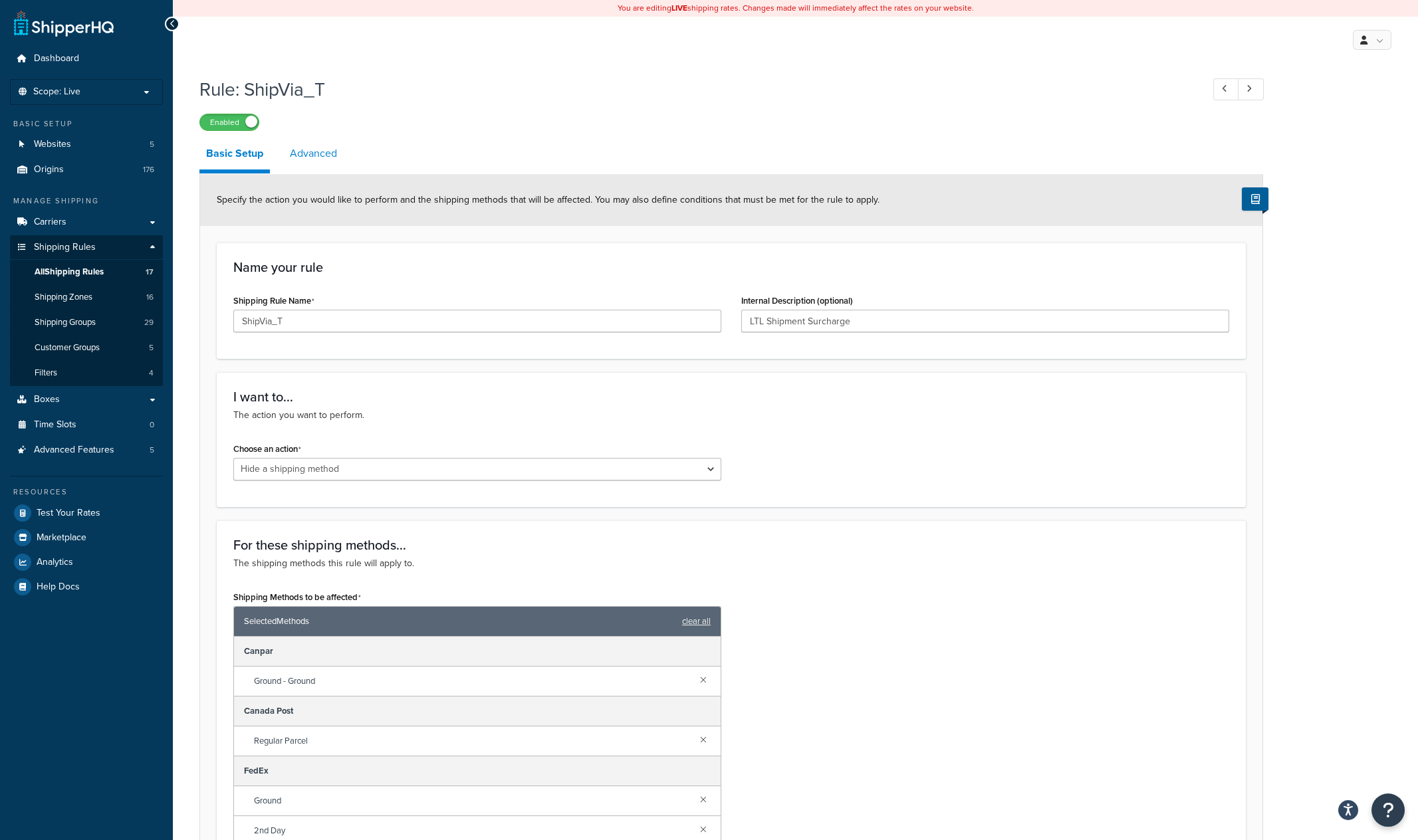
click at [320, 156] on link "Advanced" at bounding box center [313, 153] width 61 height 32
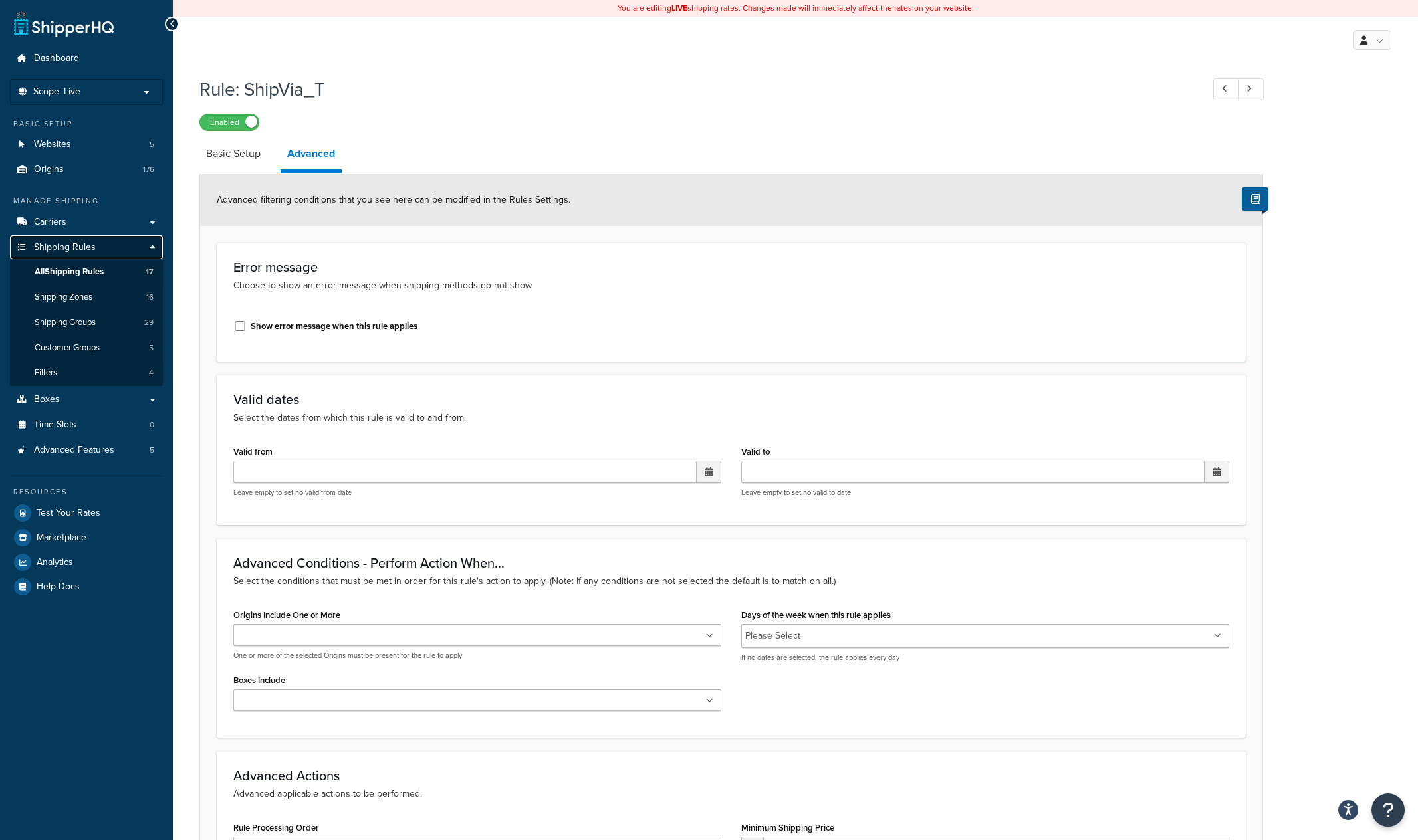
click at [68, 249] on span "Shipping Rules" at bounding box center [65, 247] width 62 height 11
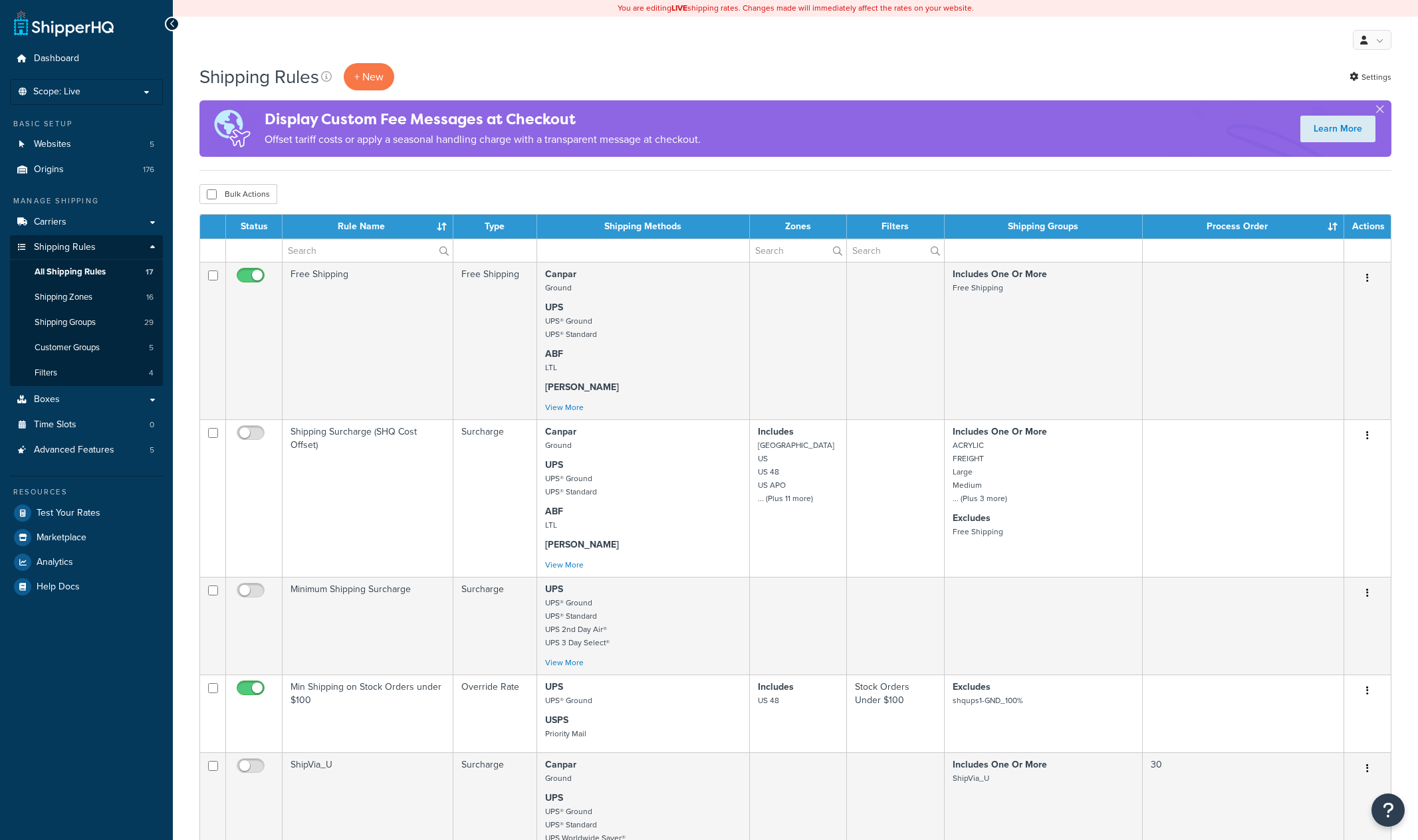
select select "50"
click at [84, 220] on link "Carriers" at bounding box center [86, 223] width 153 height 25
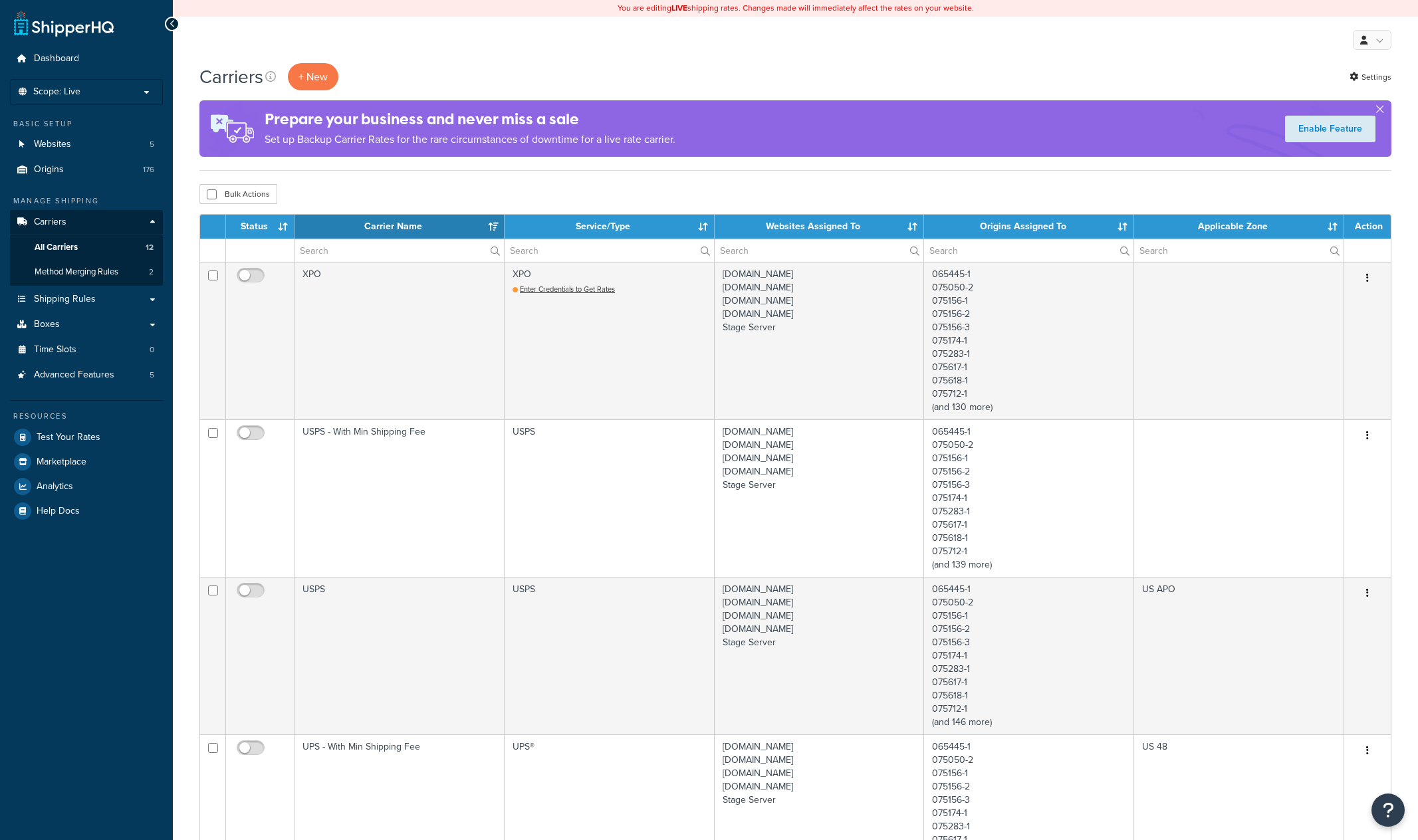
select select "15"
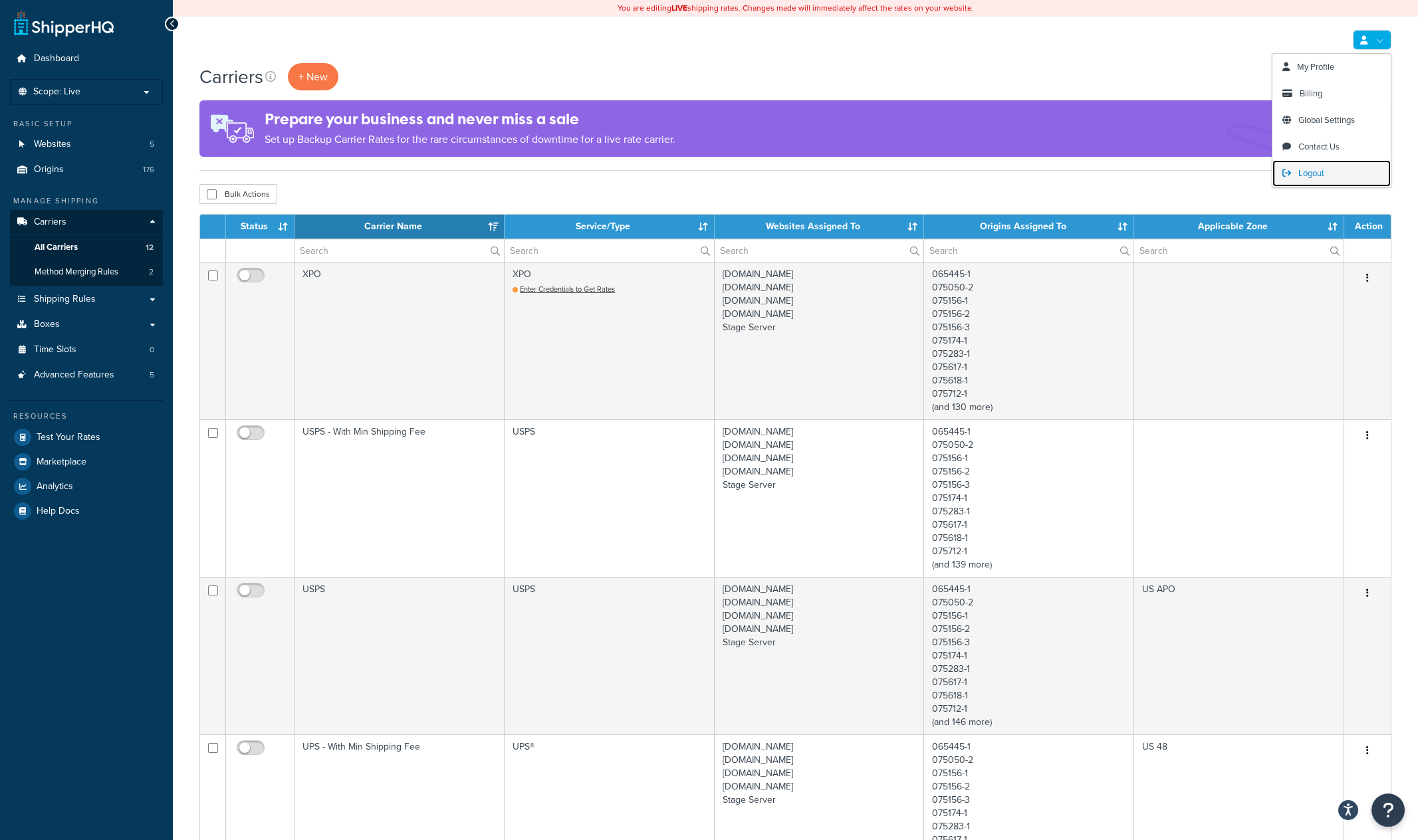
click at [1309, 174] on span "Logout" at bounding box center [1312, 173] width 26 height 12
